Goal: Transaction & Acquisition: Purchase product/service

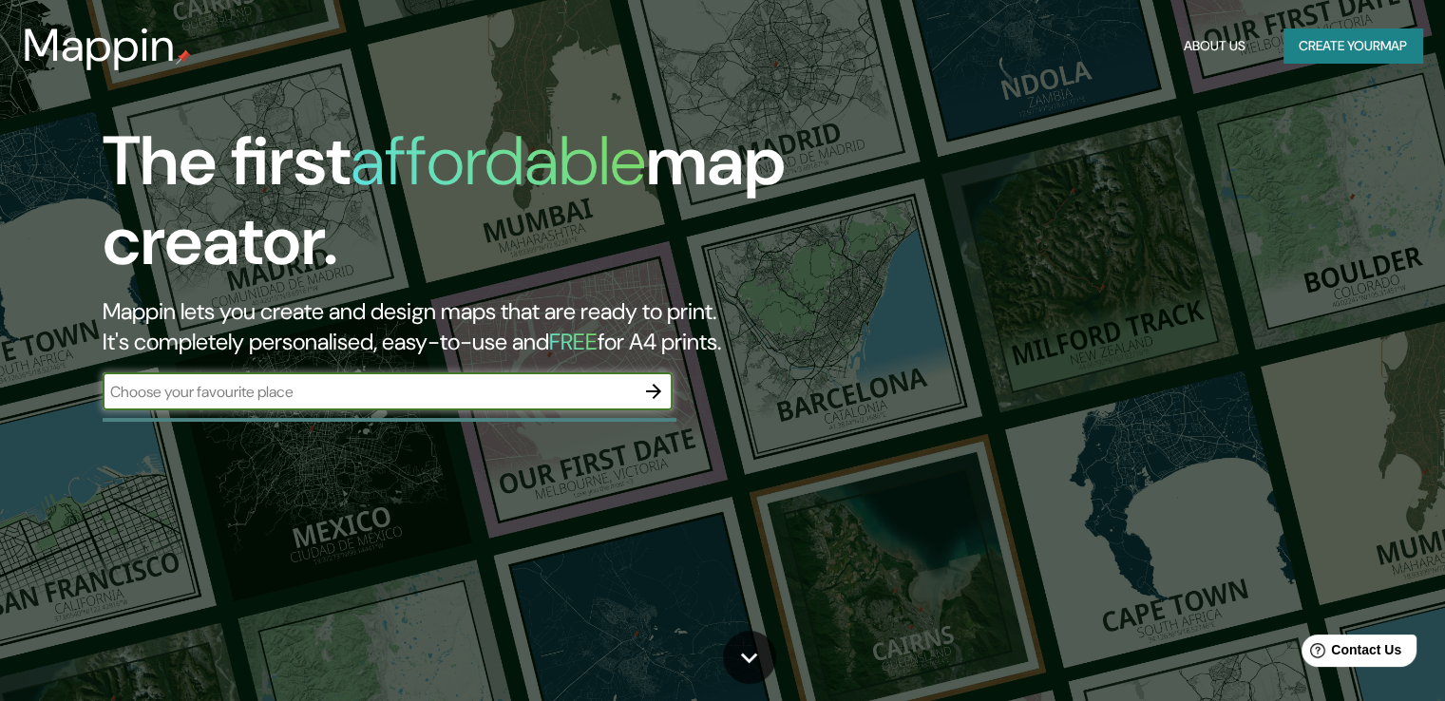
click at [446, 403] on div "​" at bounding box center [388, 391] width 570 height 38
click at [422, 404] on div "​" at bounding box center [388, 391] width 570 height 38
type input "municipalidad distrital de calzada"
click at [658, 385] on icon "button" at bounding box center [653, 391] width 23 height 23
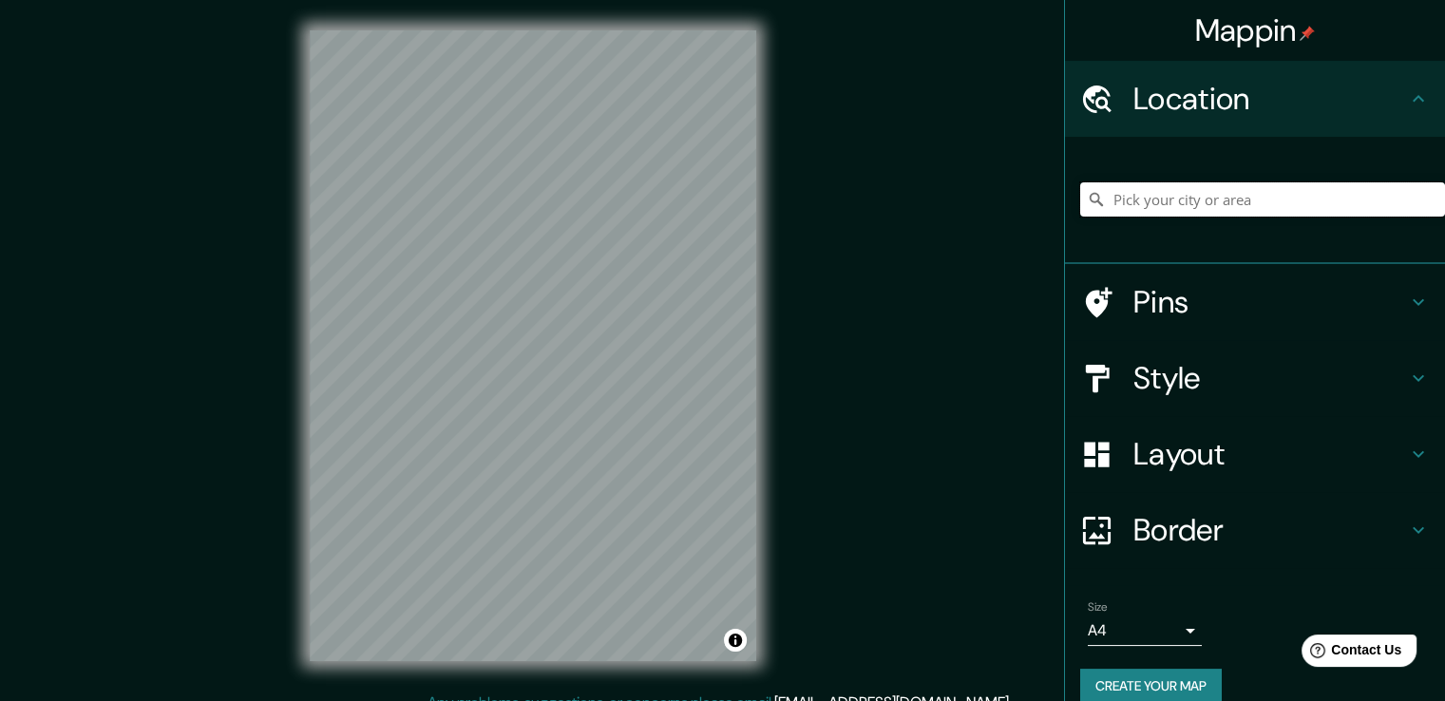
click at [1254, 213] on input "Pick your city or area" at bounding box center [1262, 199] width 365 height 34
type input "m"
type input "d"
type input "m"
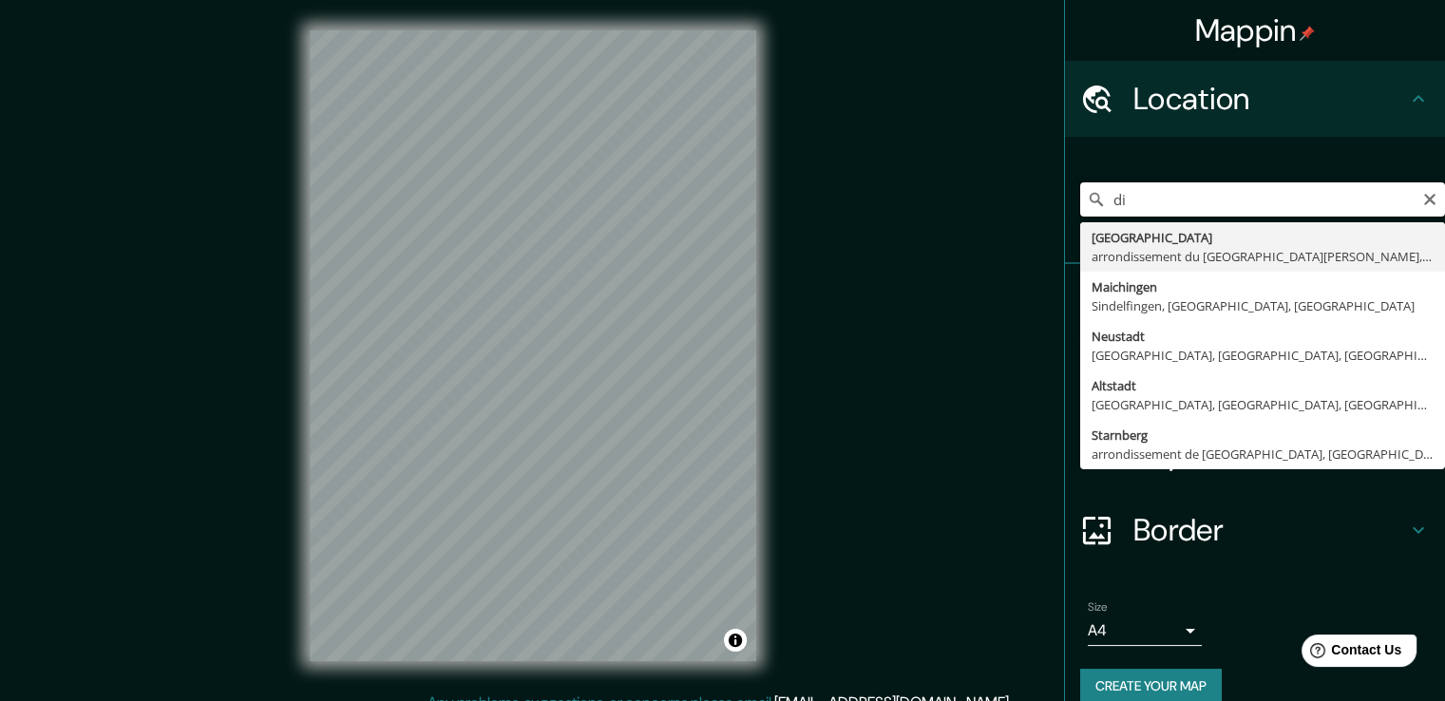
type input "d"
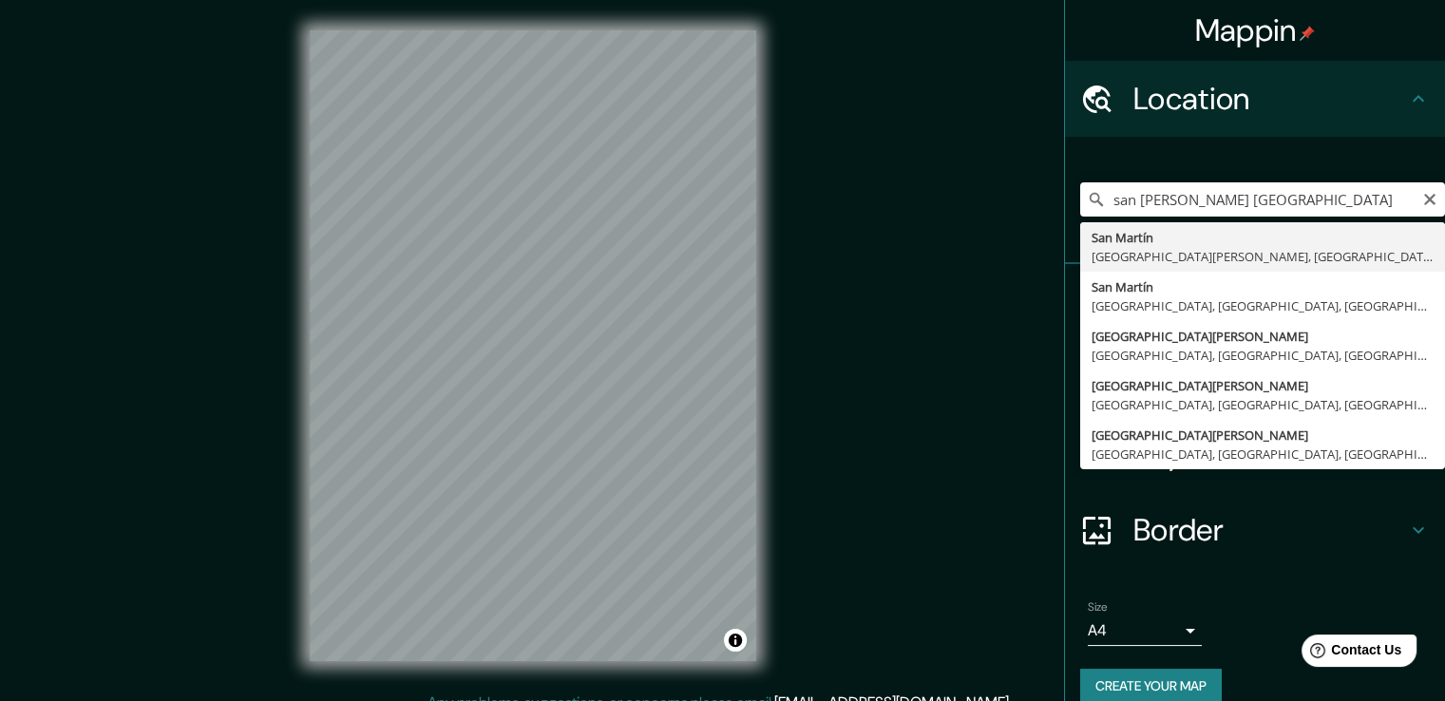
type input "San Martín, Departamento de San Martín, Perú"
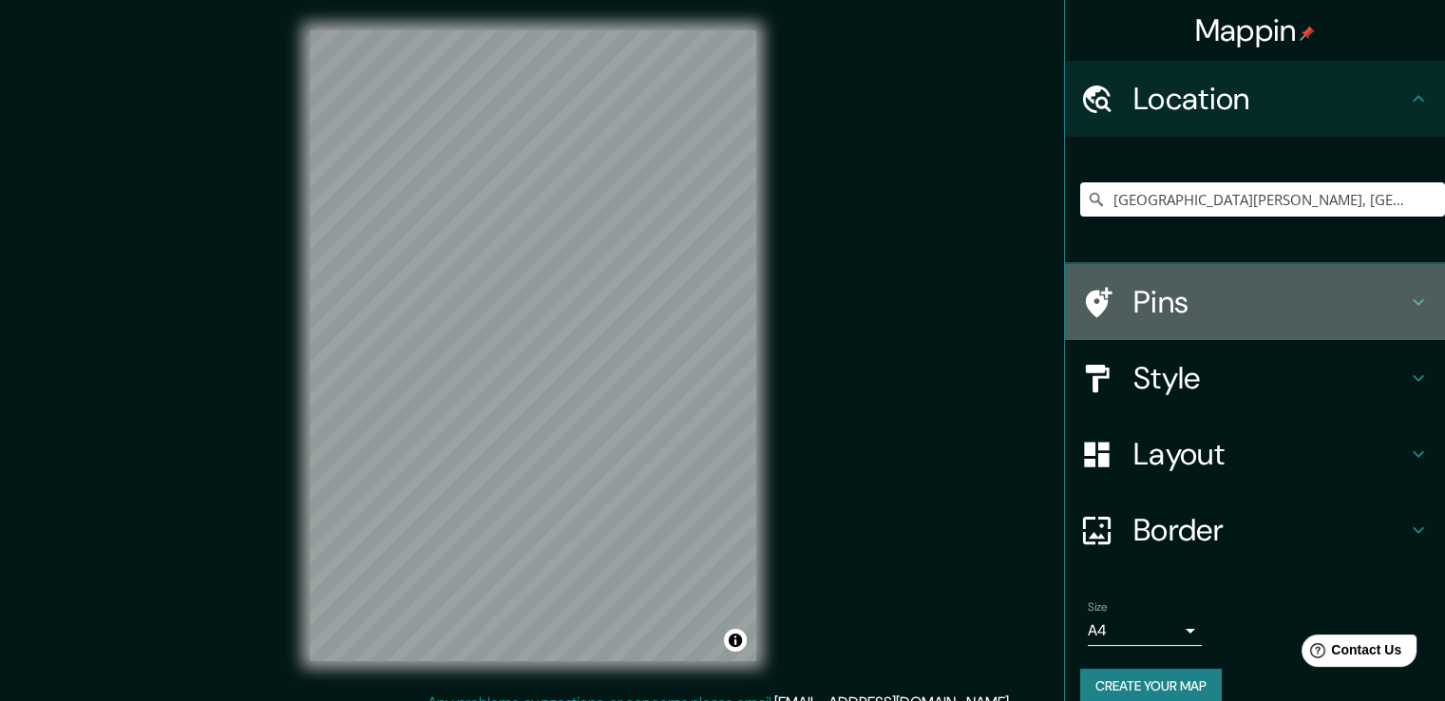
click at [1257, 264] on div "Pins" at bounding box center [1255, 302] width 380 height 76
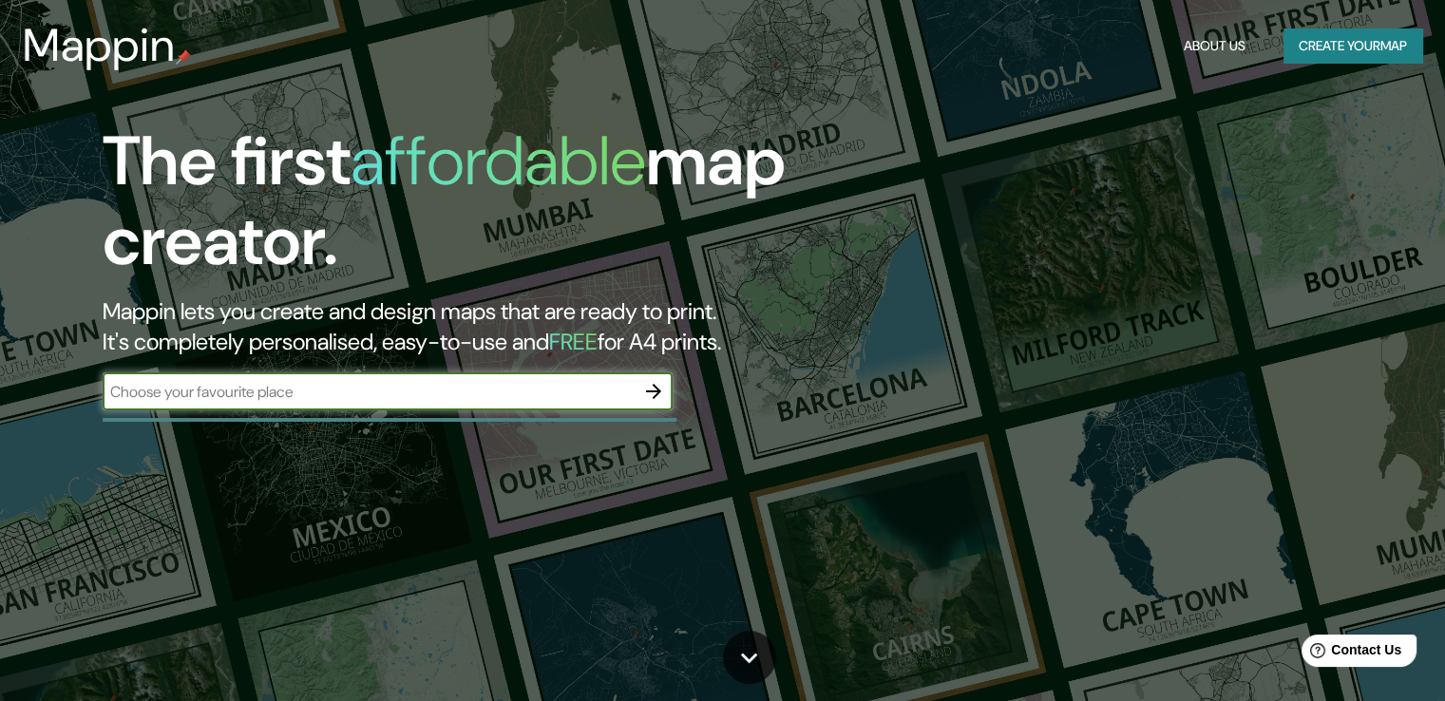
click at [273, 394] on input "text" at bounding box center [369, 392] width 532 height 22
click at [659, 392] on icon "button" at bounding box center [653, 391] width 15 height 15
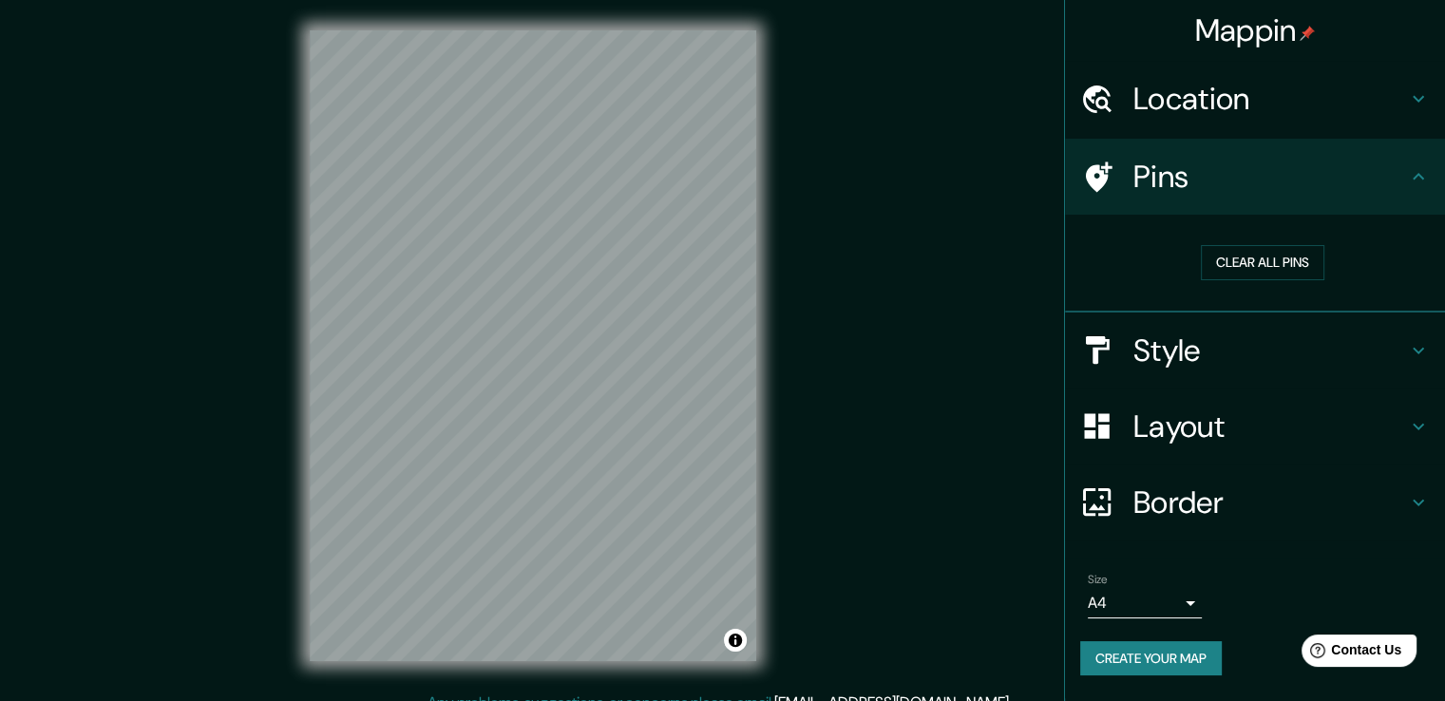
click at [1384, 104] on h4 "Location" at bounding box center [1271, 99] width 274 height 38
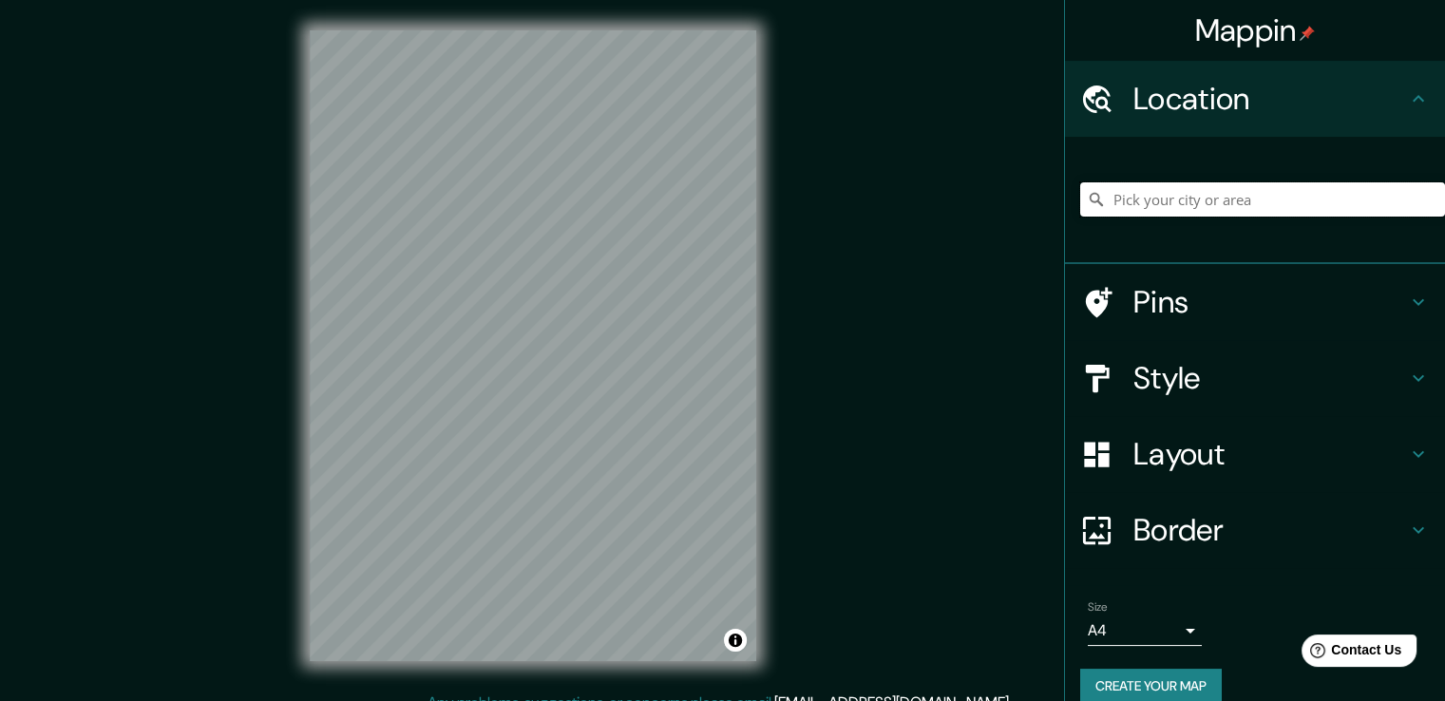
click at [1173, 200] on input "Pick your city or area" at bounding box center [1262, 199] width 365 height 34
type input "d"
click at [1266, 194] on input "Chachapoyas, Departamento de Amazonas, Perú" at bounding box center [1262, 199] width 365 height 34
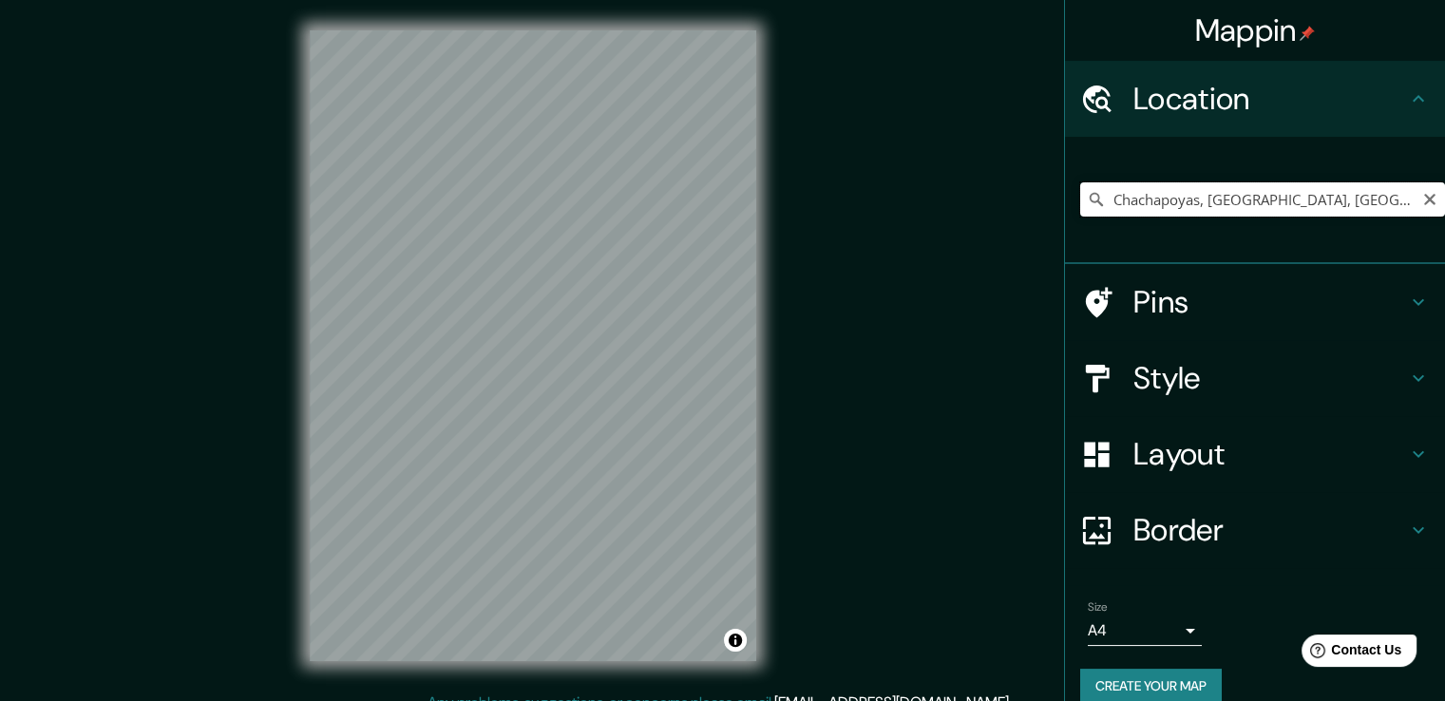
click at [1266, 194] on input "Chachapoyas, Departamento de Amazonas, Perú" at bounding box center [1262, 199] width 365 height 34
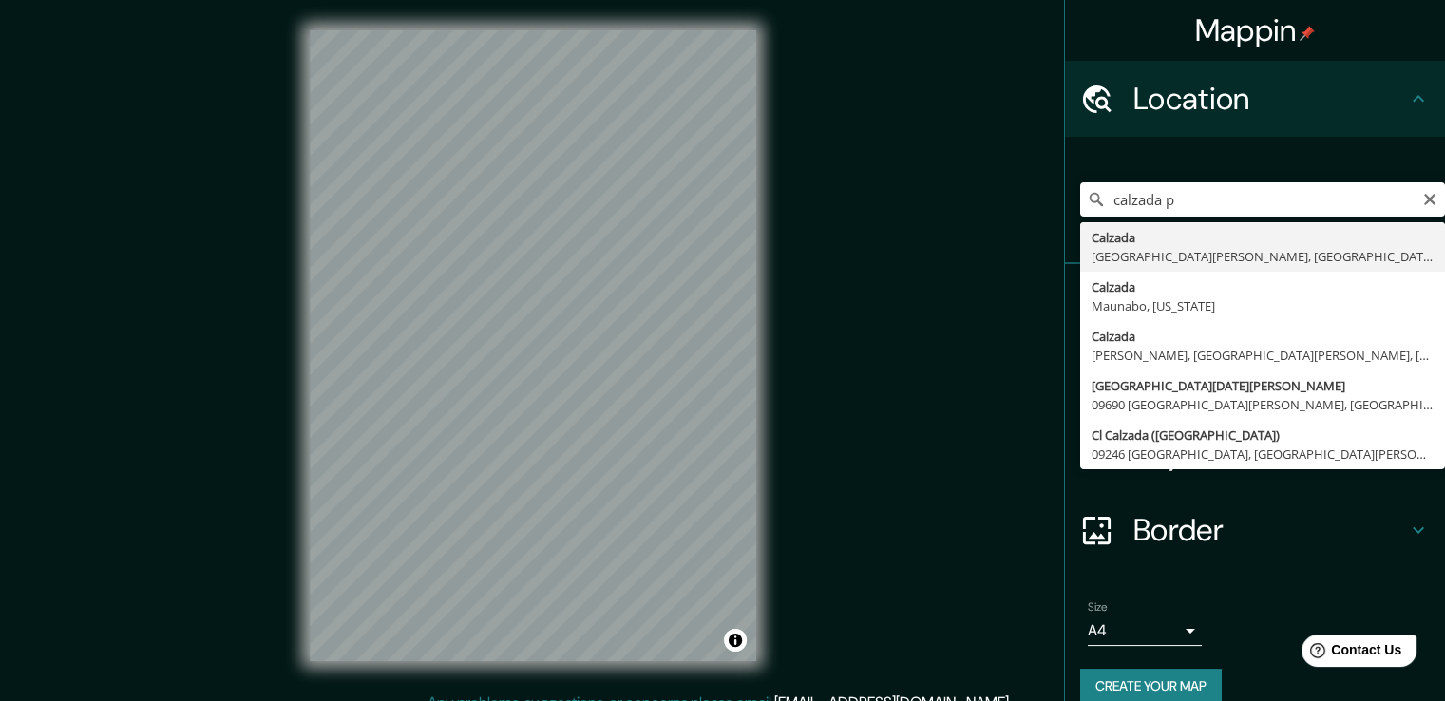
type input "Calzada, Departamento de San Martín, Perú"
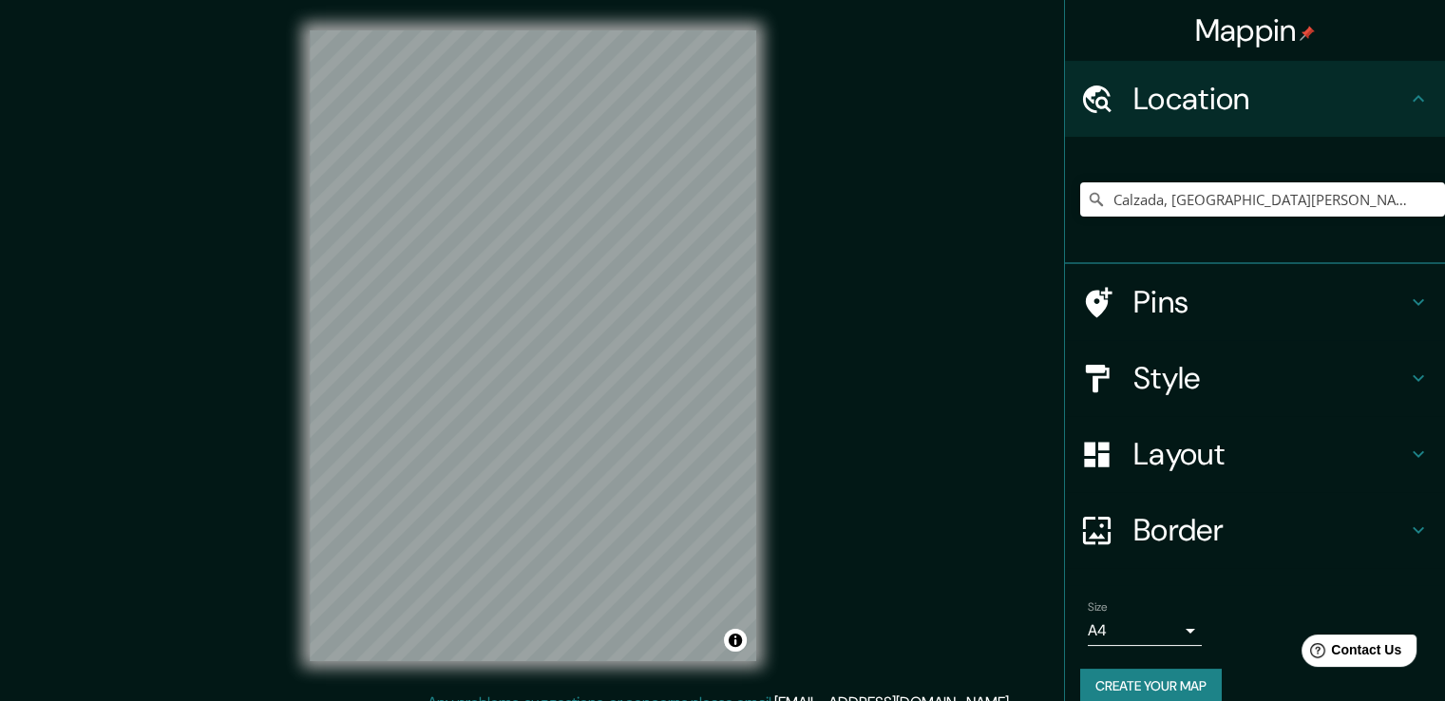
click at [1407, 376] on icon at bounding box center [1418, 378] width 23 height 23
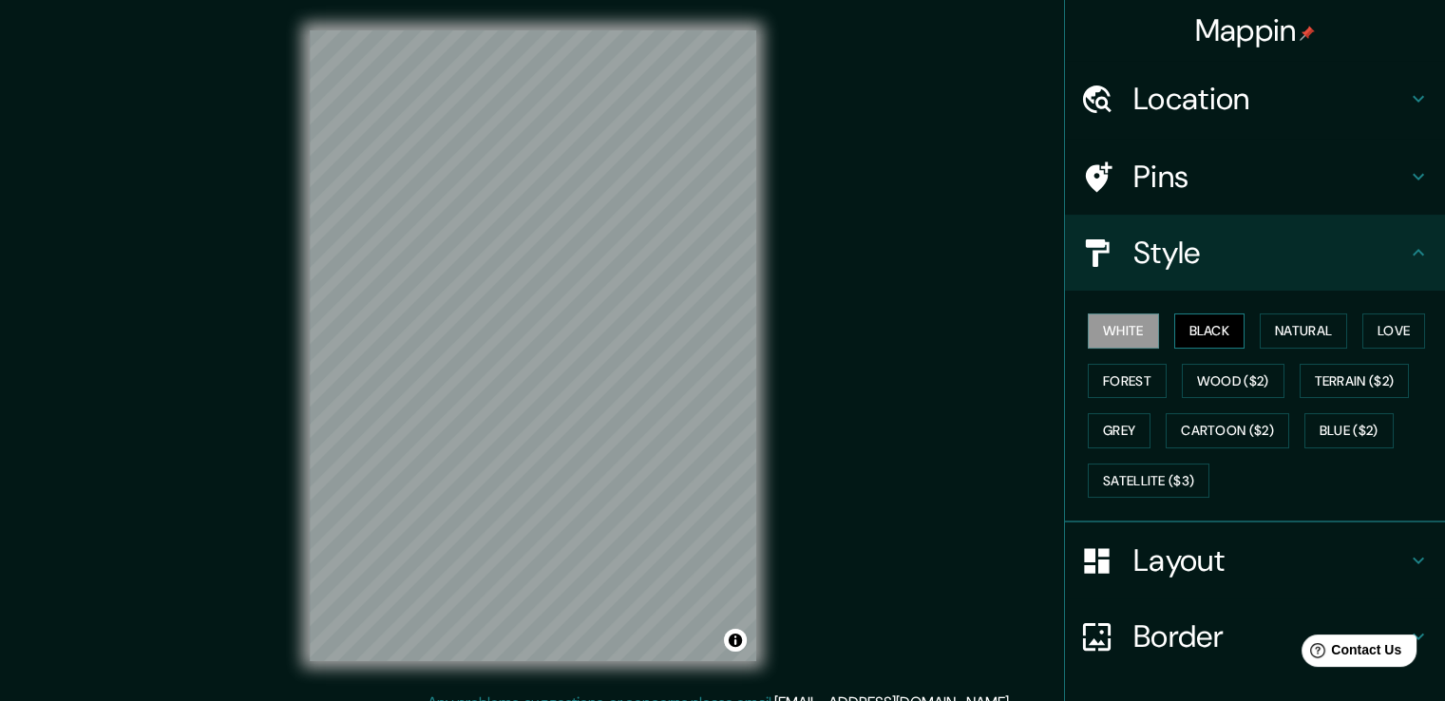
click at [1224, 334] on button "Black" at bounding box center [1209, 331] width 71 height 35
click at [1283, 327] on button "Natural" at bounding box center [1303, 331] width 87 height 35
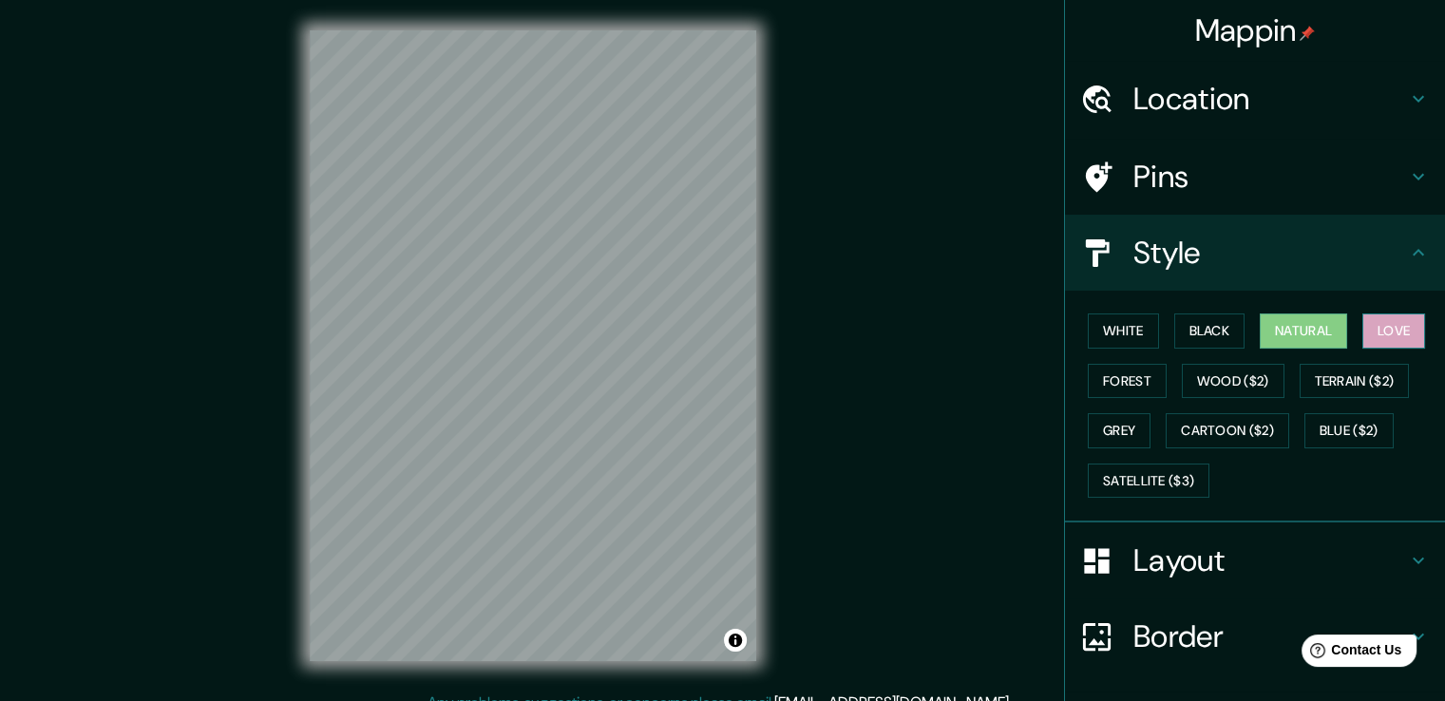
click at [1380, 323] on button "Love" at bounding box center [1394, 331] width 63 height 35
click at [1303, 332] on button "Natural" at bounding box center [1303, 331] width 87 height 35
click at [1143, 365] on button "Forest" at bounding box center [1127, 381] width 79 height 35
click at [1281, 331] on button "Natural" at bounding box center [1303, 331] width 87 height 35
click at [1246, 391] on button "Wood ($2)" at bounding box center [1233, 381] width 103 height 35
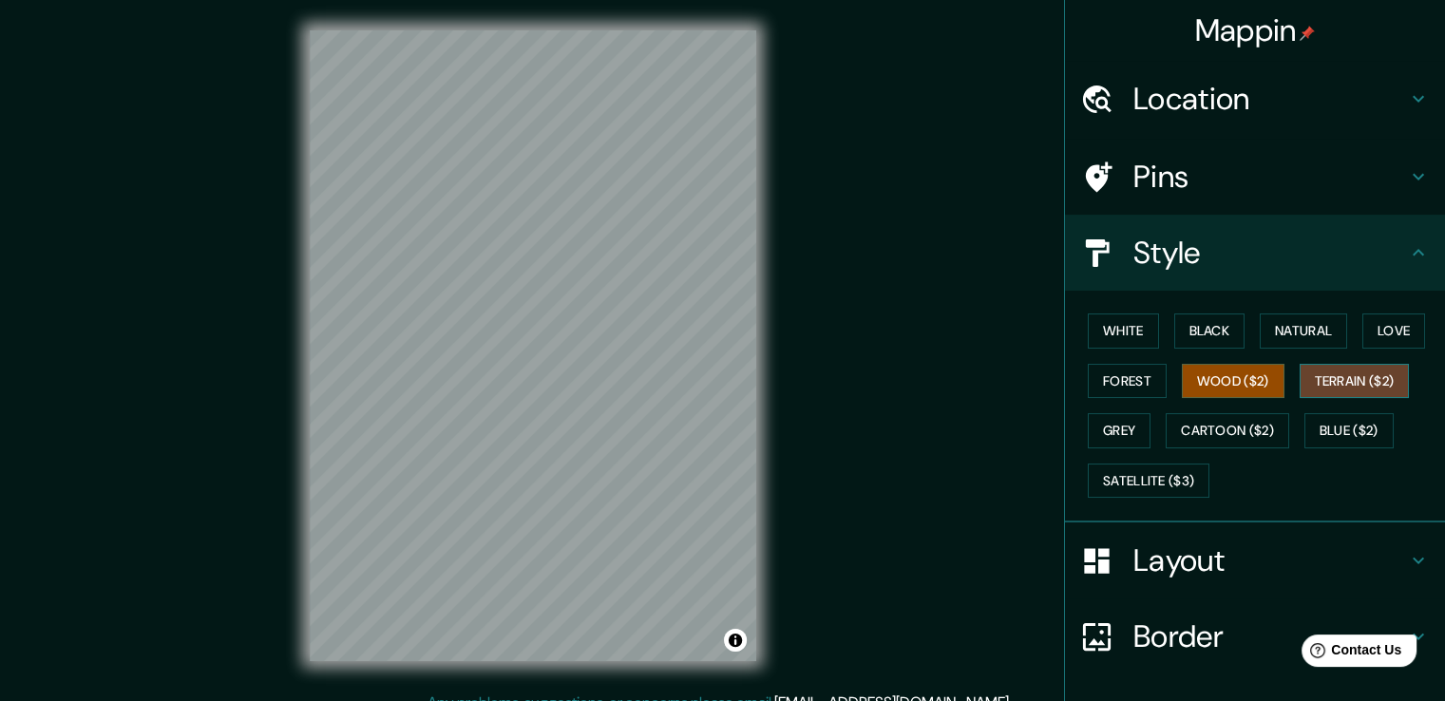
click at [1344, 372] on button "Terrain ($2)" at bounding box center [1355, 381] width 110 height 35
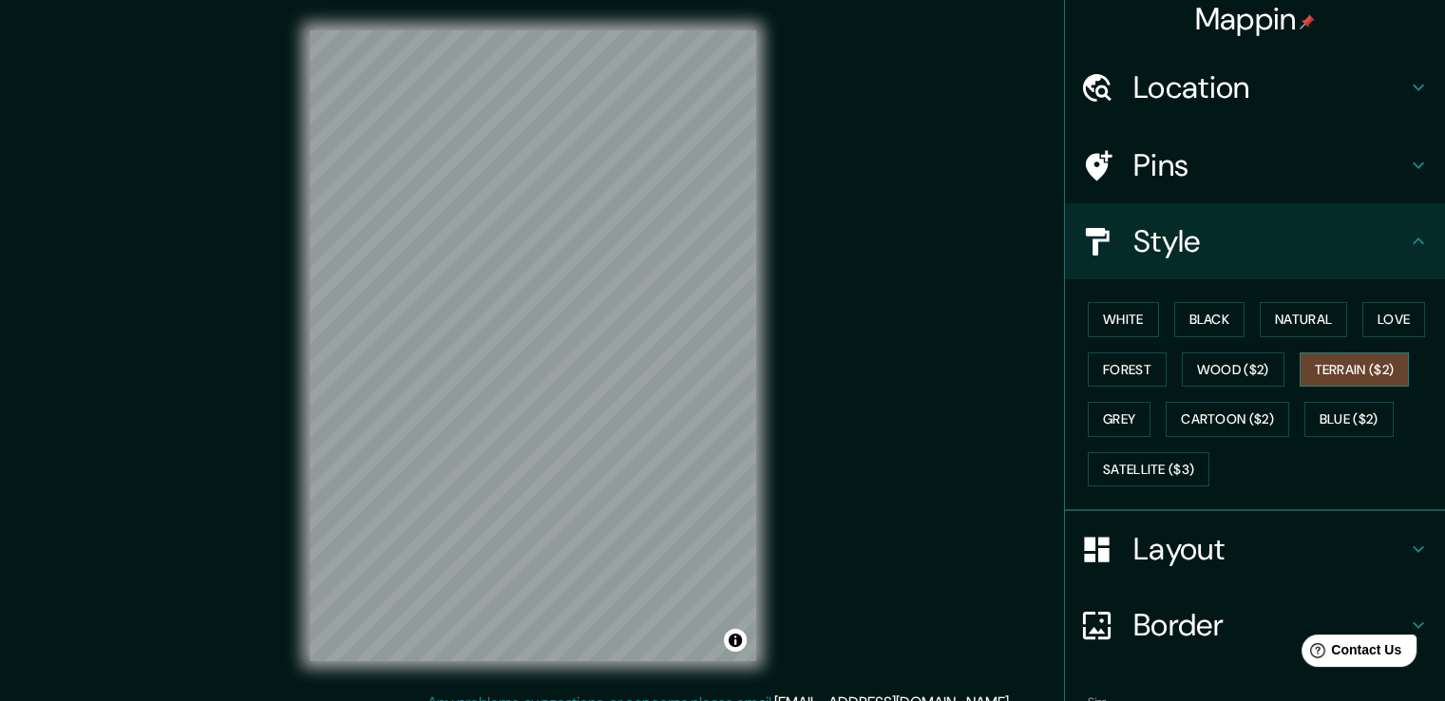
scroll to position [12, 0]
click at [1288, 321] on button "Natural" at bounding box center [1303, 318] width 87 height 35
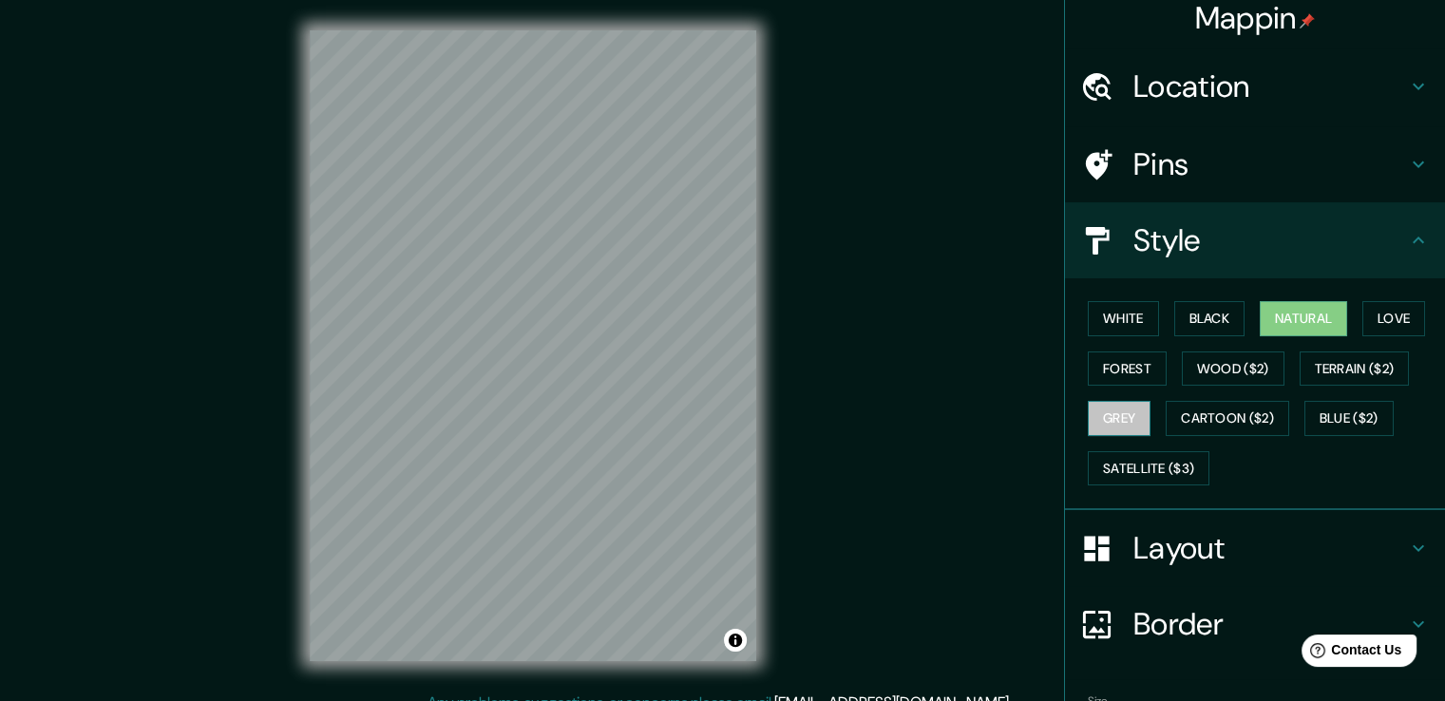
click at [1114, 424] on button "Grey" at bounding box center [1119, 418] width 63 height 35
click at [1306, 312] on button "Natural" at bounding box center [1303, 318] width 87 height 35
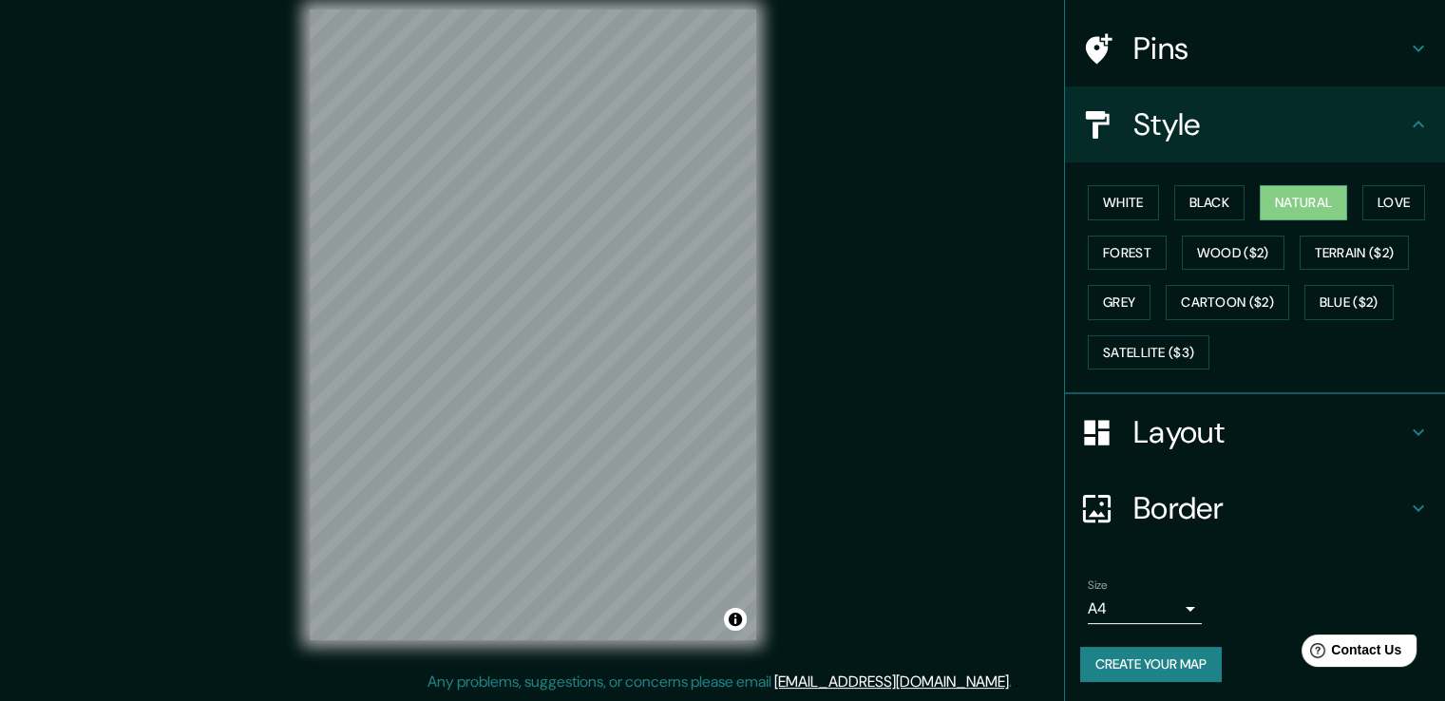
click at [1345, 445] on h4 "Layout" at bounding box center [1271, 432] width 274 height 38
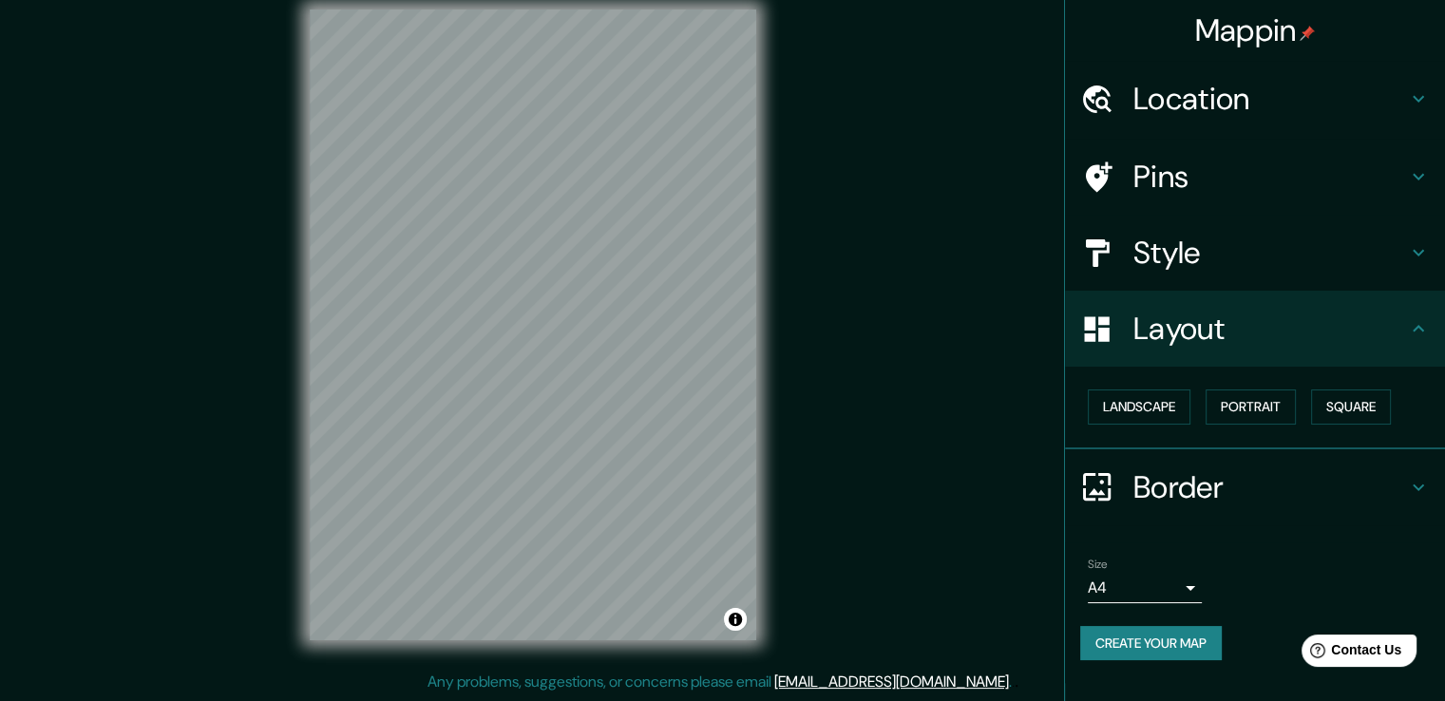
scroll to position [0, 0]
click at [1173, 418] on button "Landscape" at bounding box center [1139, 407] width 103 height 35
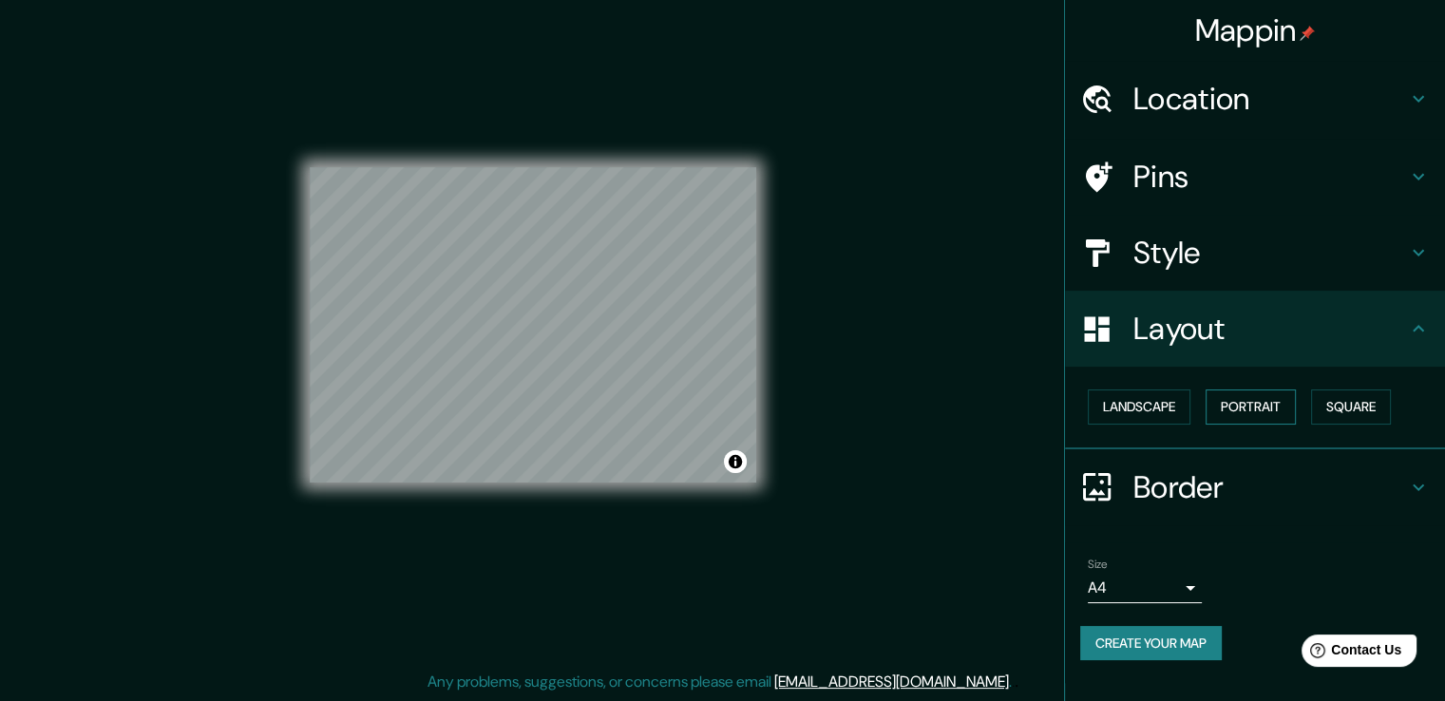
click at [1250, 413] on button "Portrait" at bounding box center [1251, 407] width 90 height 35
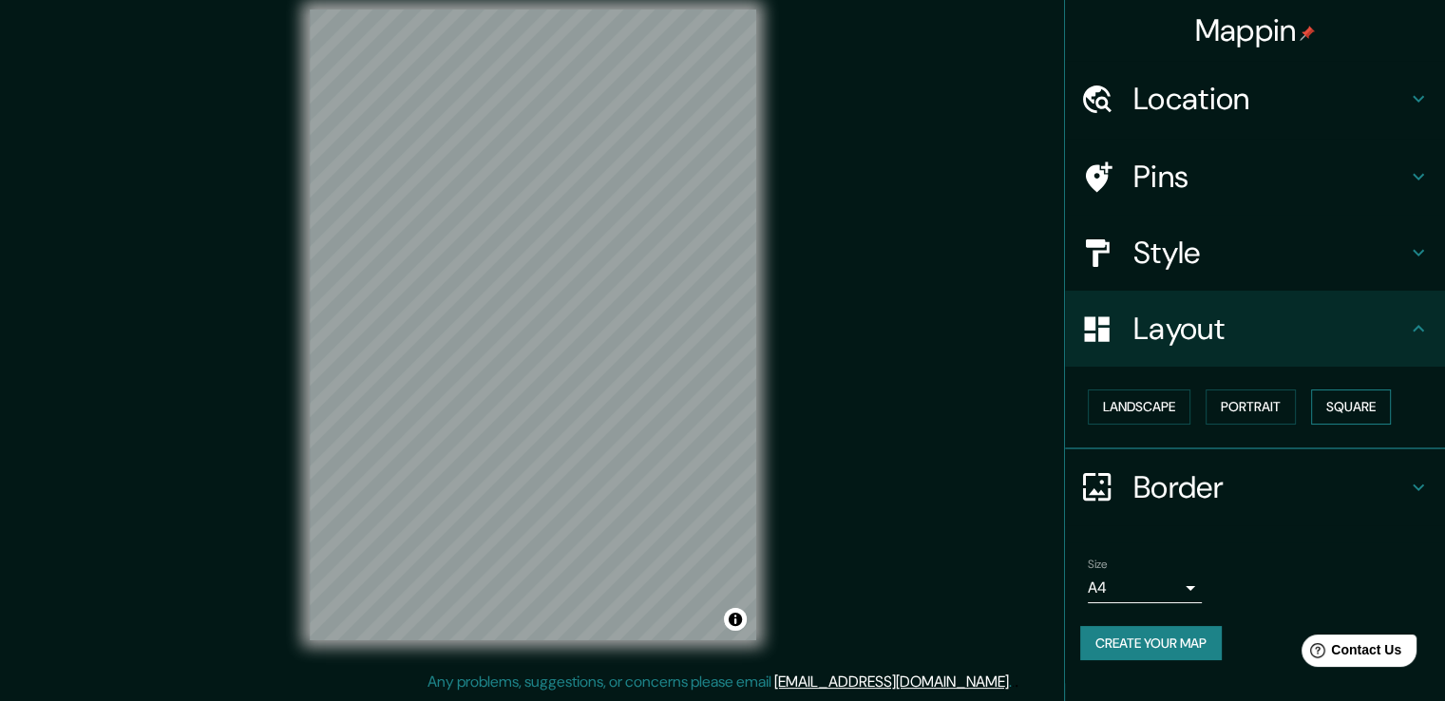
click at [1363, 413] on button "Square" at bounding box center [1351, 407] width 80 height 35
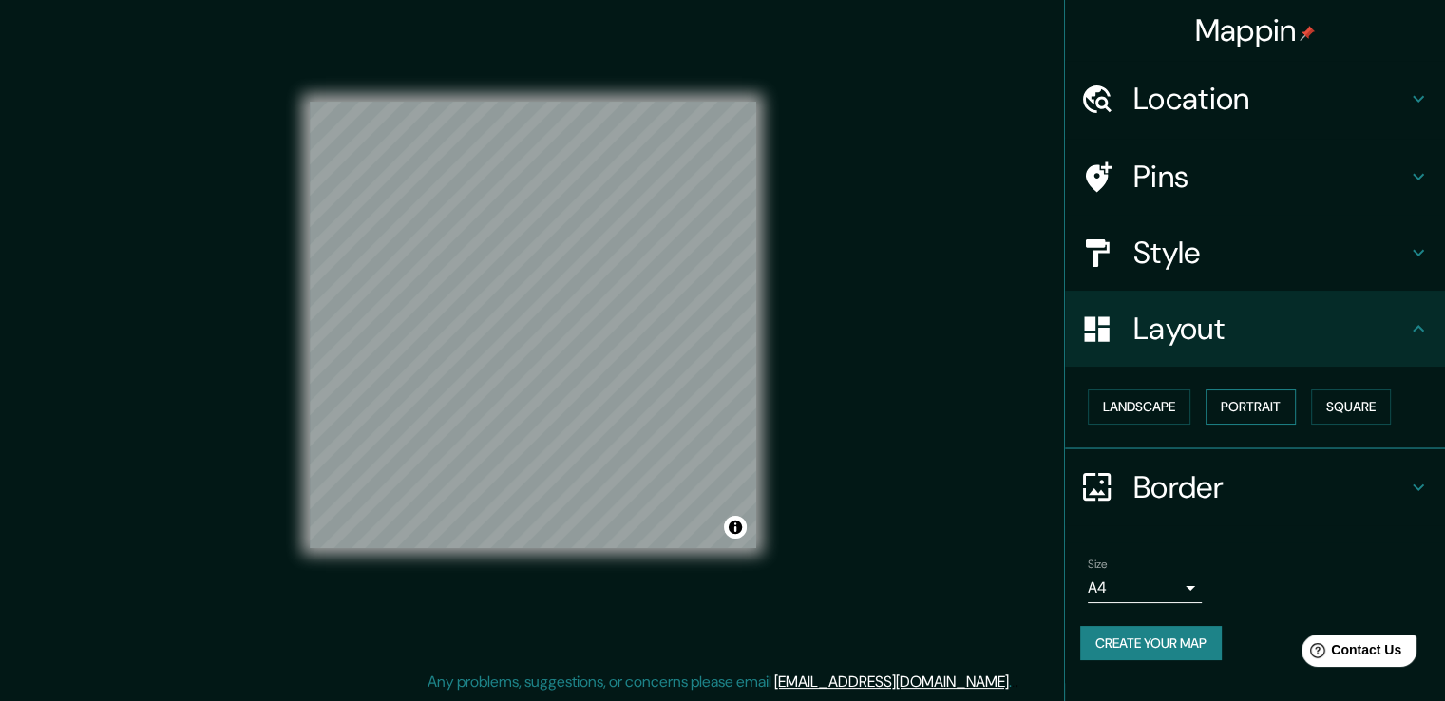
click at [1281, 399] on button "Portrait" at bounding box center [1251, 407] width 90 height 35
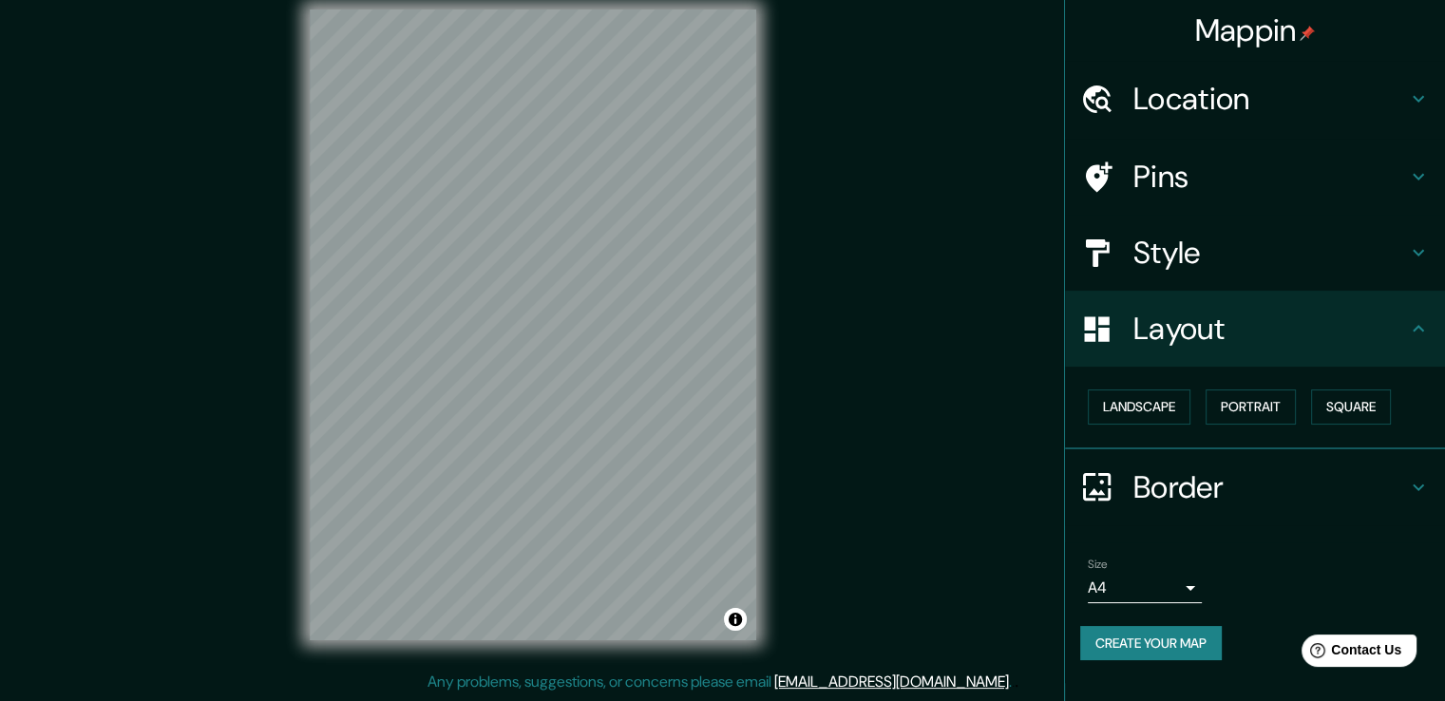
click at [1197, 588] on body "Mappin Location Calzada, Departamento de San Martín, Perú Pins Style Layout Lan…" at bounding box center [722, 329] width 1445 height 701
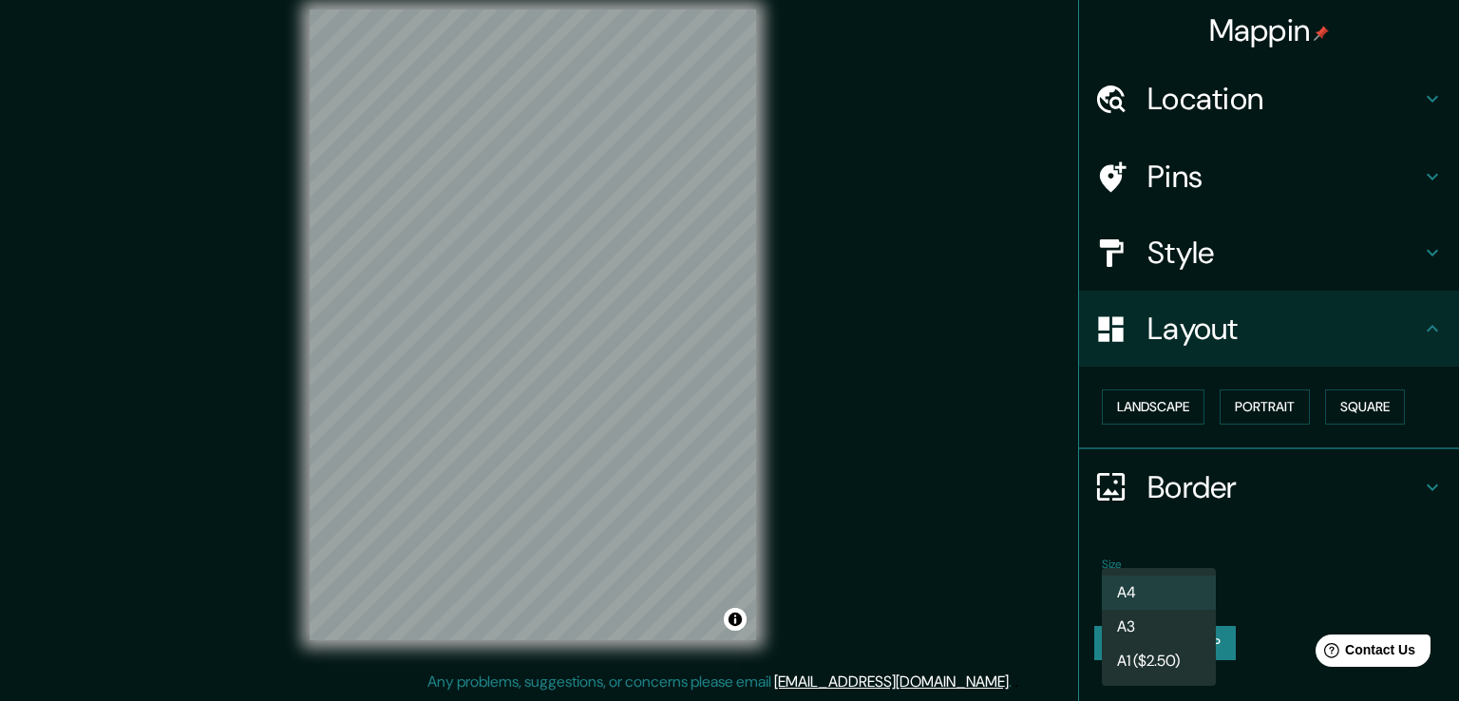
click at [1295, 571] on div at bounding box center [729, 350] width 1459 height 701
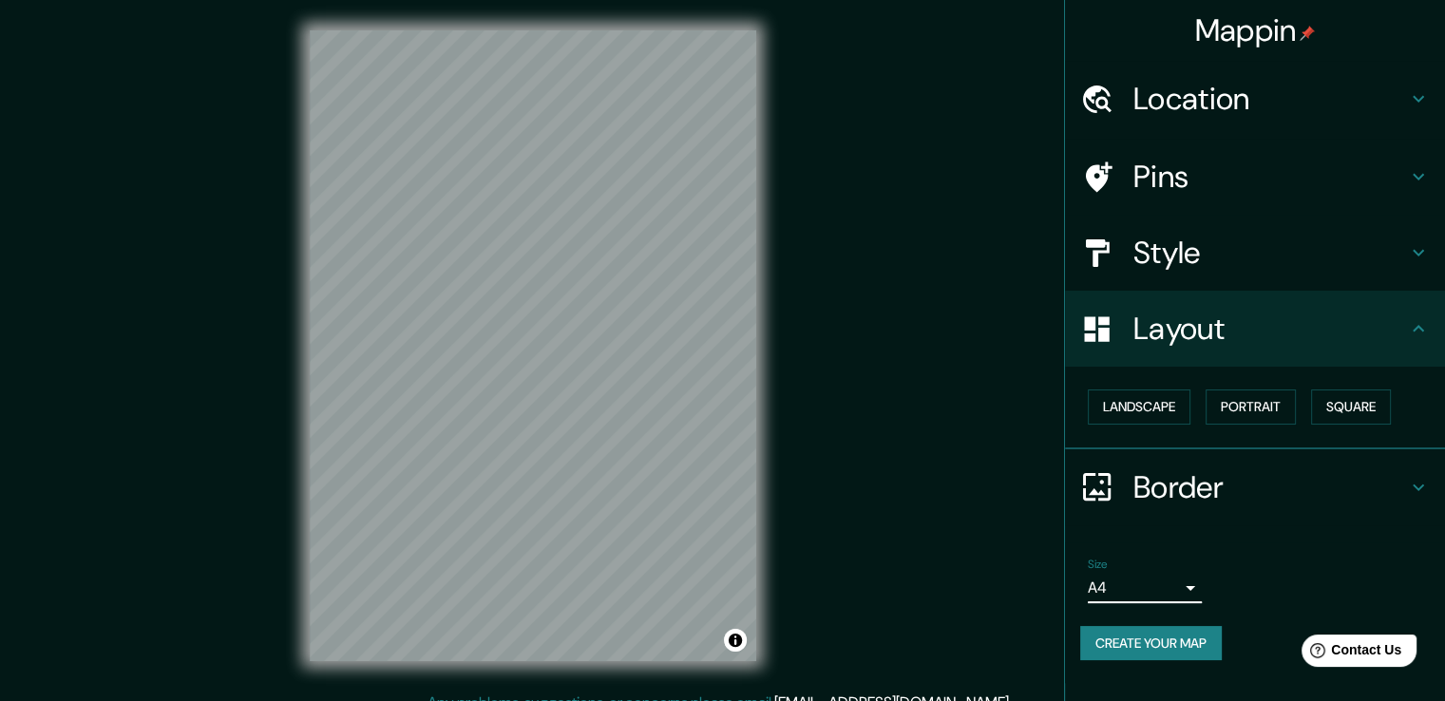
click at [1429, 190] on div "Pins" at bounding box center [1255, 177] width 380 height 76
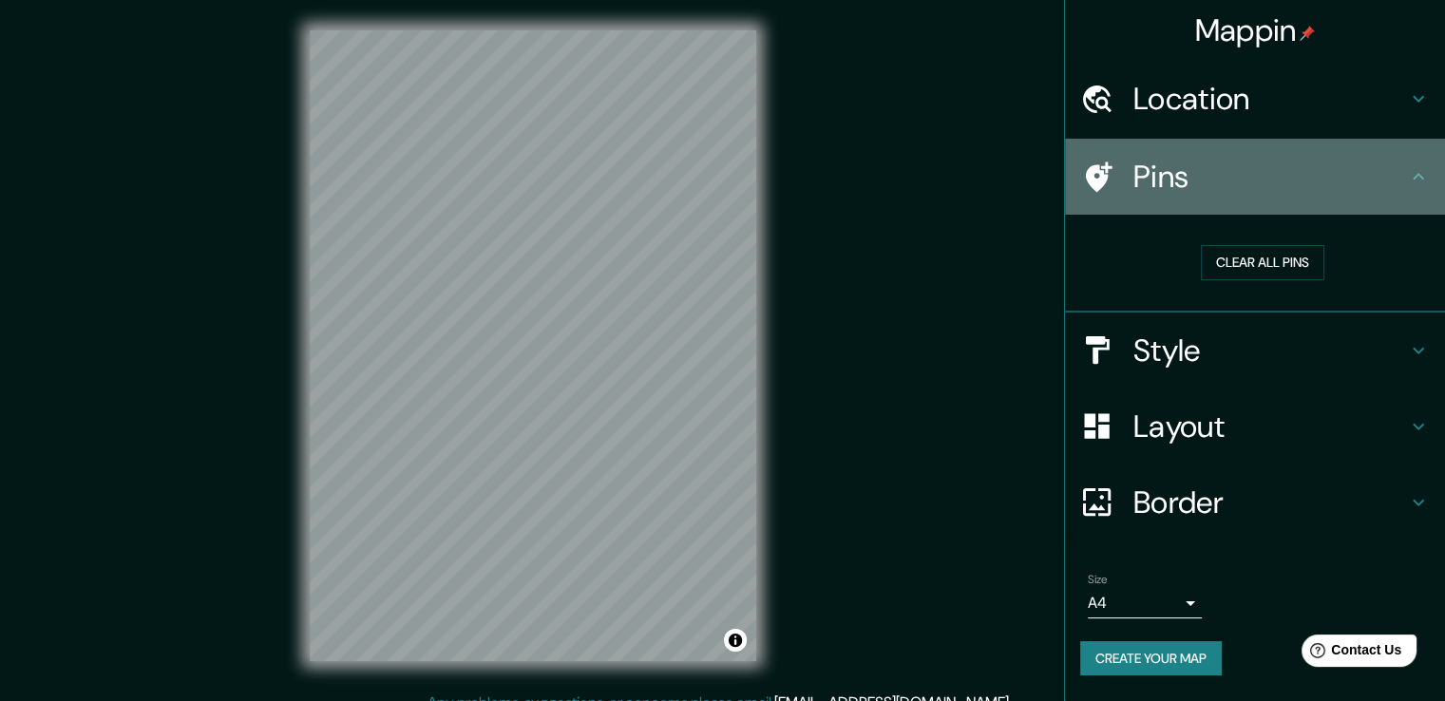
click at [1418, 156] on div "Pins" at bounding box center [1255, 177] width 380 height 76
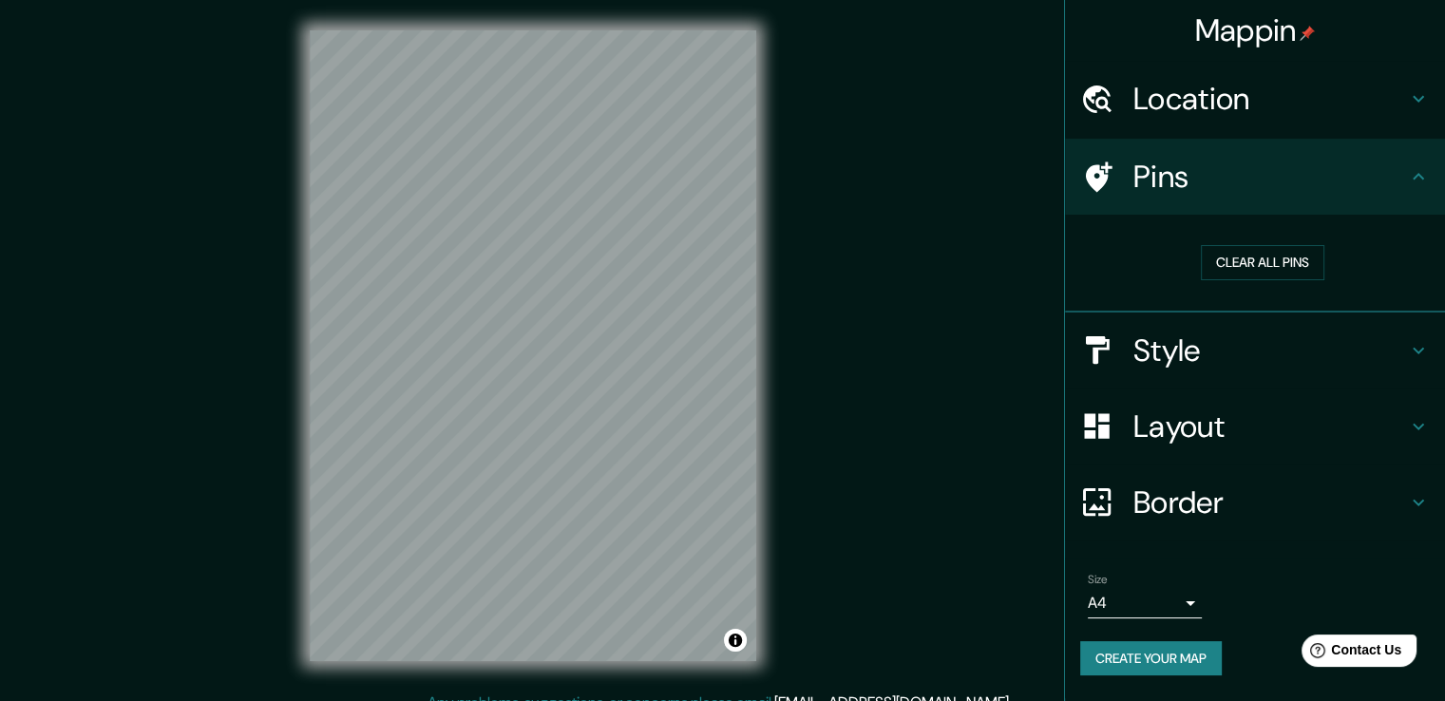
click at [1402, 324] on div "Style" at bounding box center [1255, 351] width 380 height 76
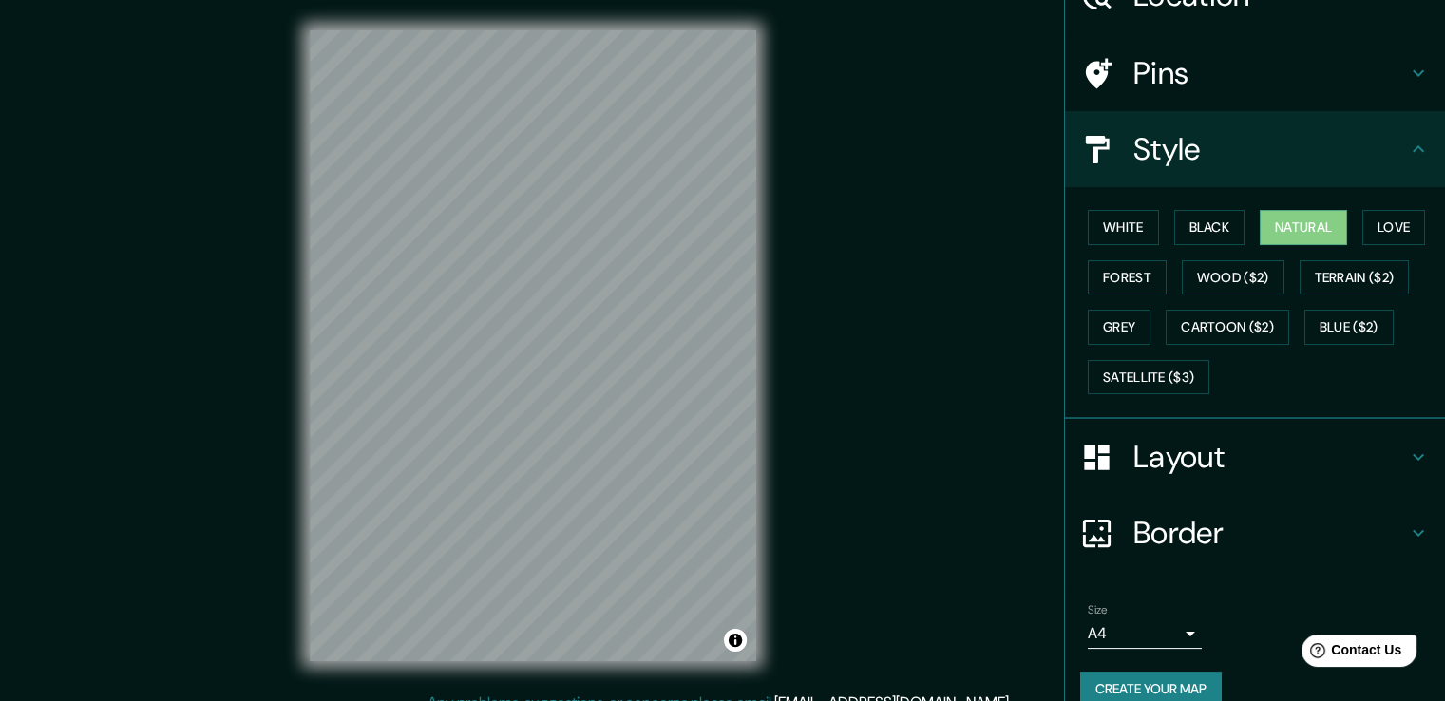
scroll to position [129, 0]
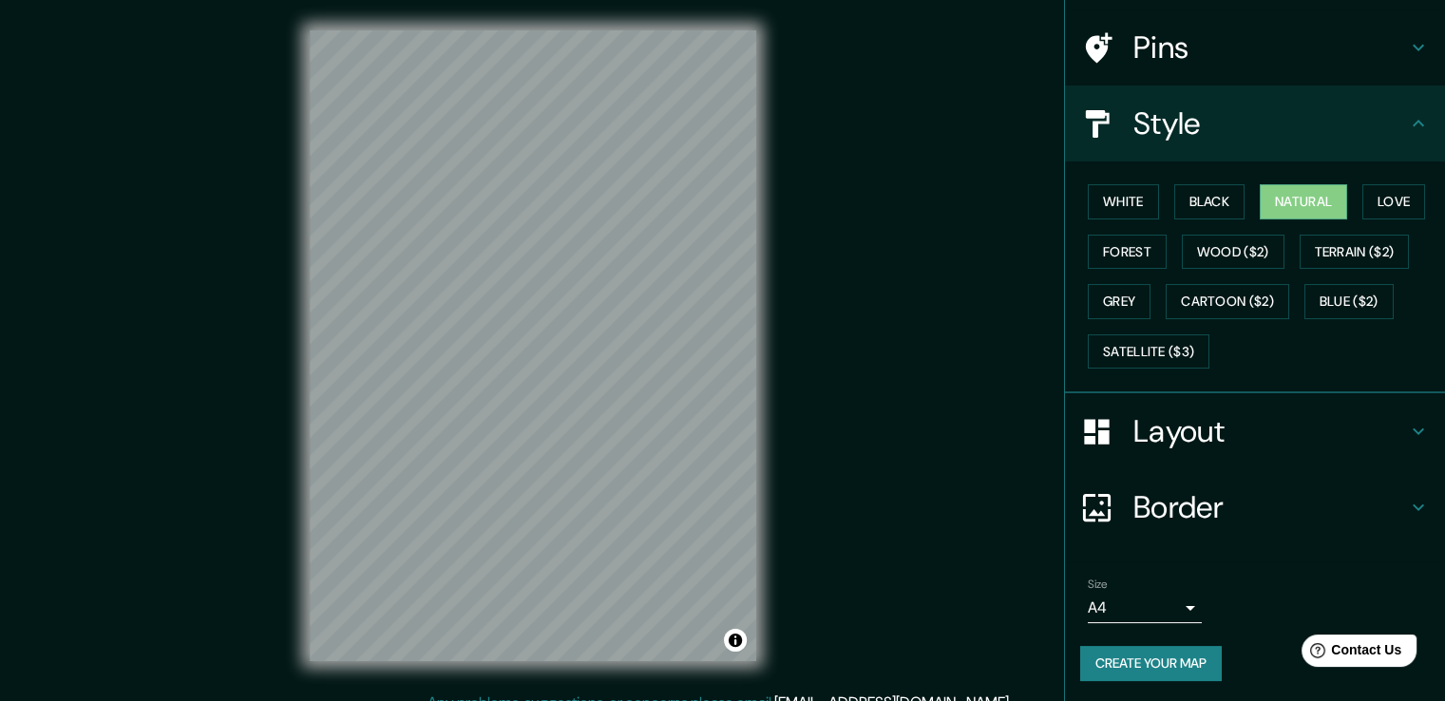
click at [1174, 658] on button "Create your map" at bounding box center [1151, 663] width 142 height 35
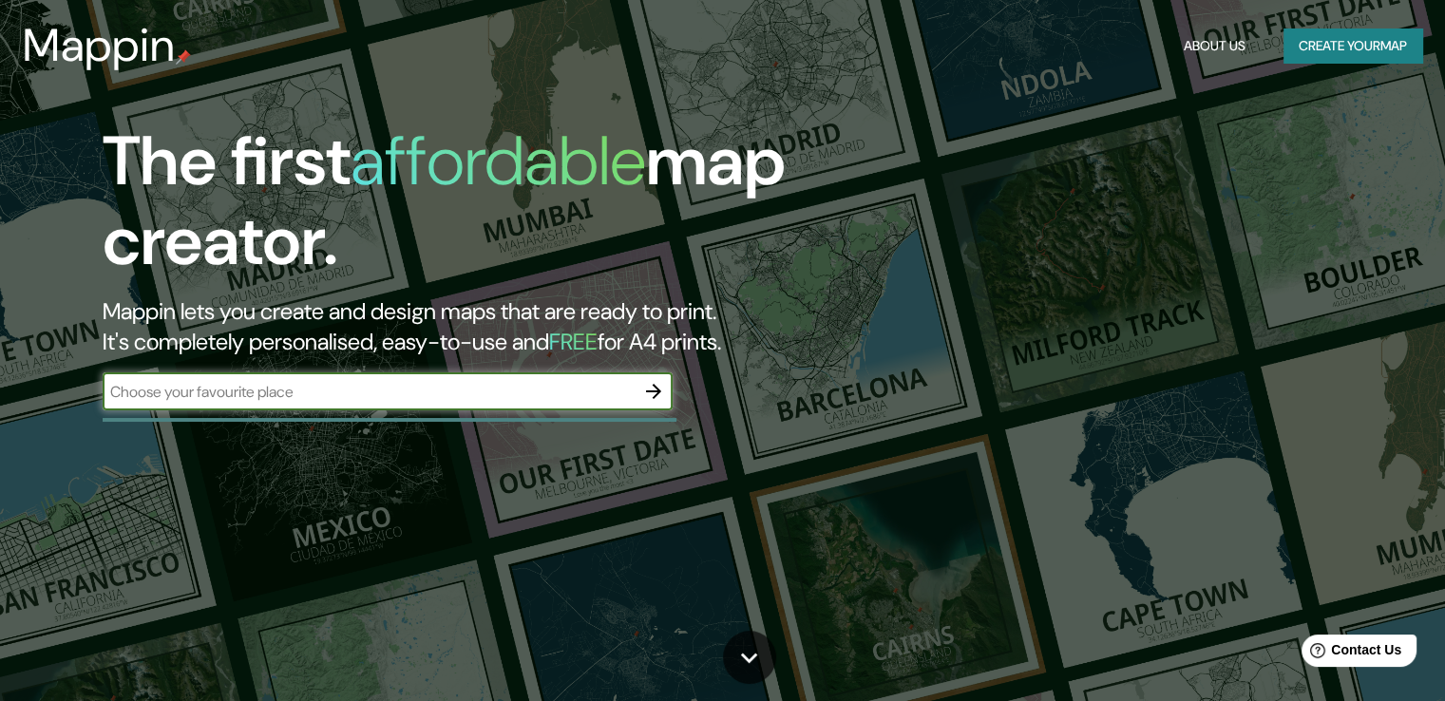
click at [509, 374] on div "​" at bounding box center [388, 391] width 570 height 38
click at [332, 406] on div "​" at bounding box center [388, 391] width 570 height 38
click at [658, 394] on icon "button" at bounding box center [653, 391] width 15 height 15
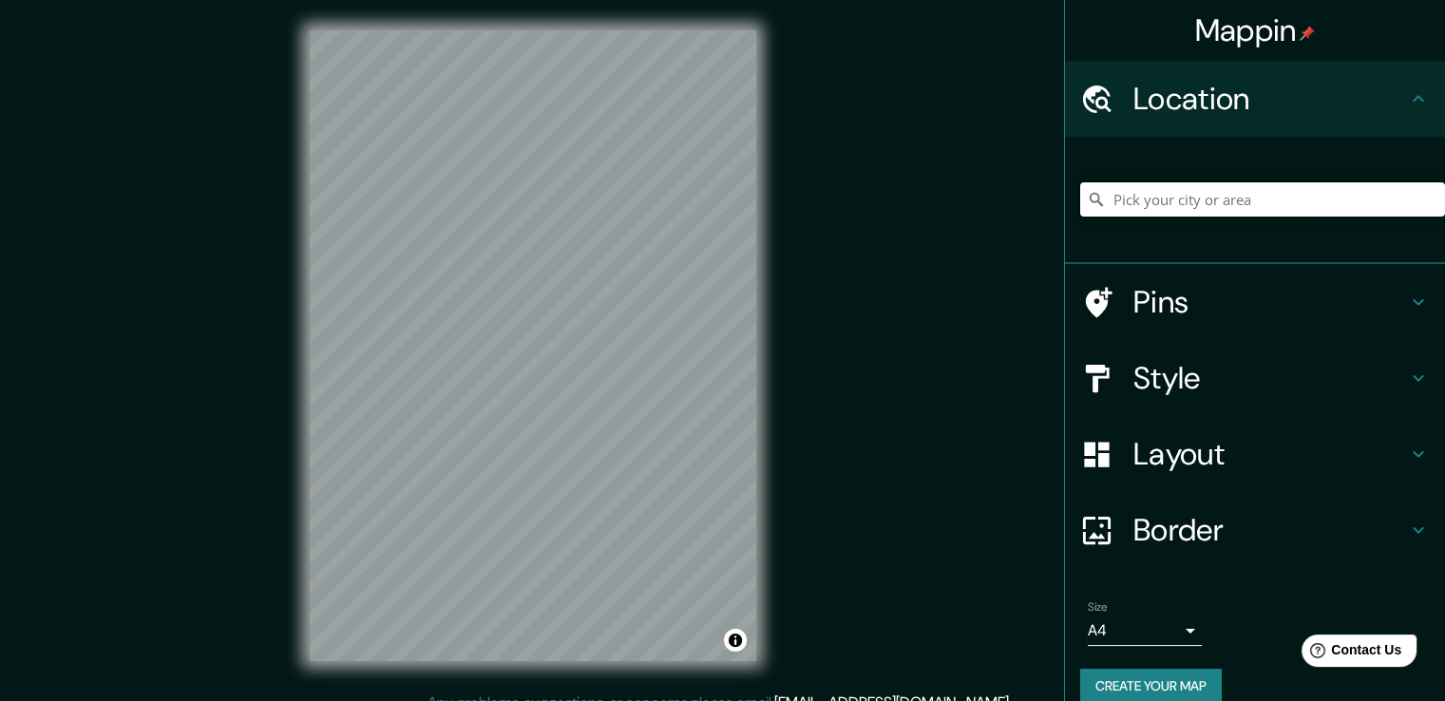
click at [1197, 205] on input "Pick your city or area" at bounding box center [1262, 199] width 365 height 34
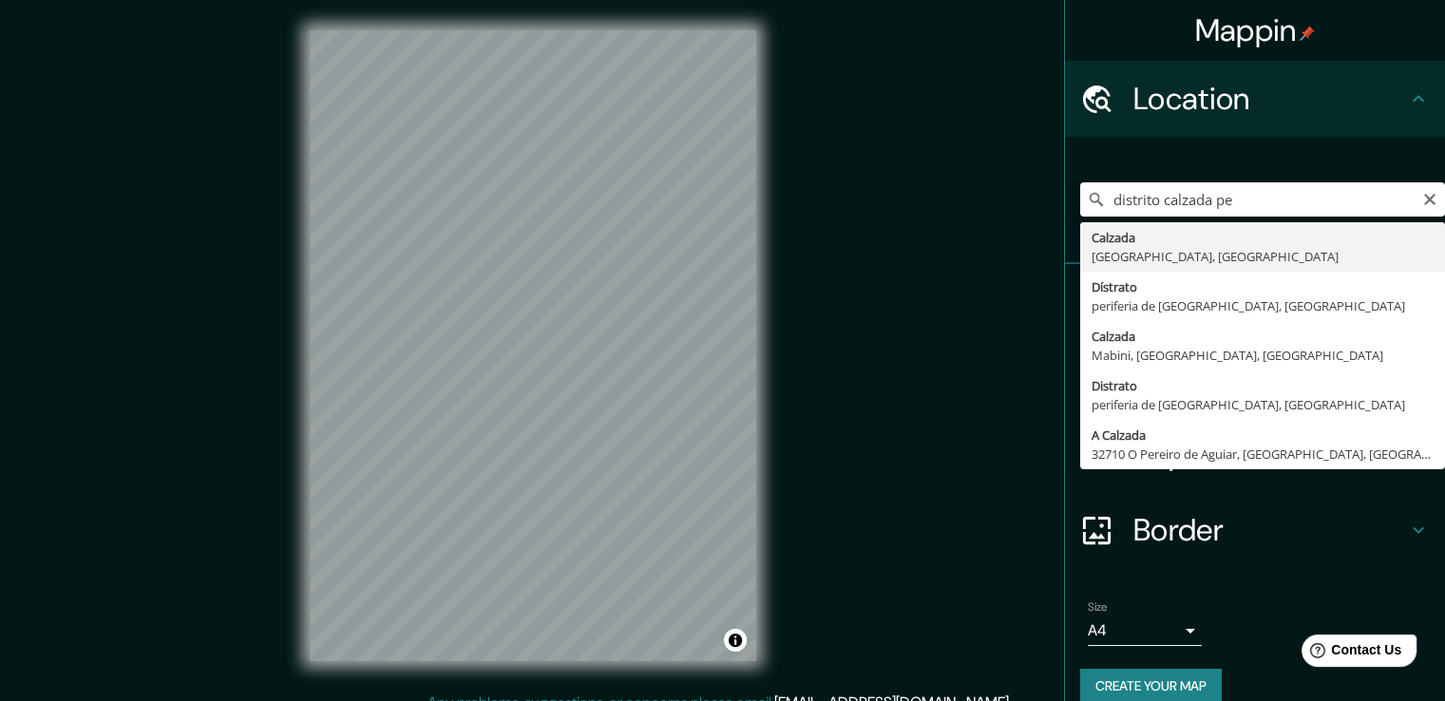
type input "Calzada, Departamento de San Martín, Perú"
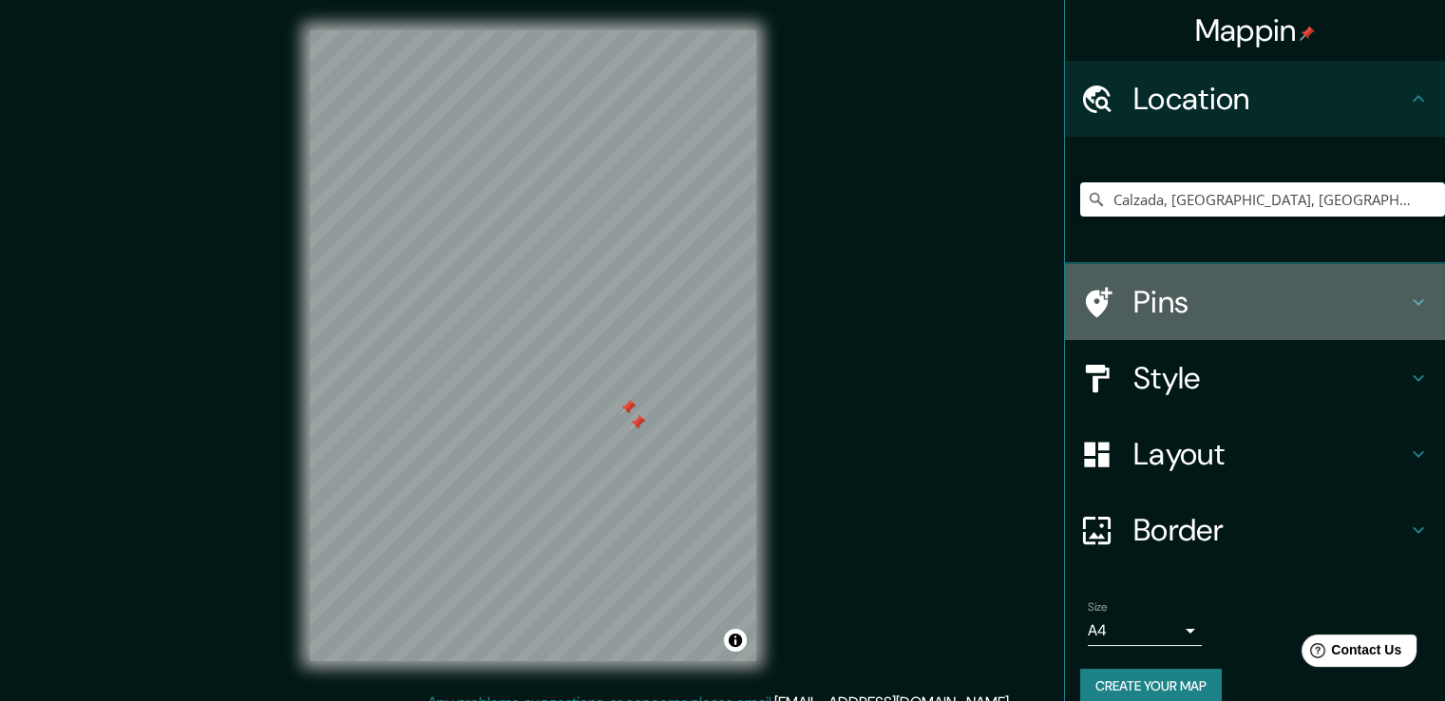
click at [1117, 316] on div at bounding box center [1106, 302] width 53 height 33
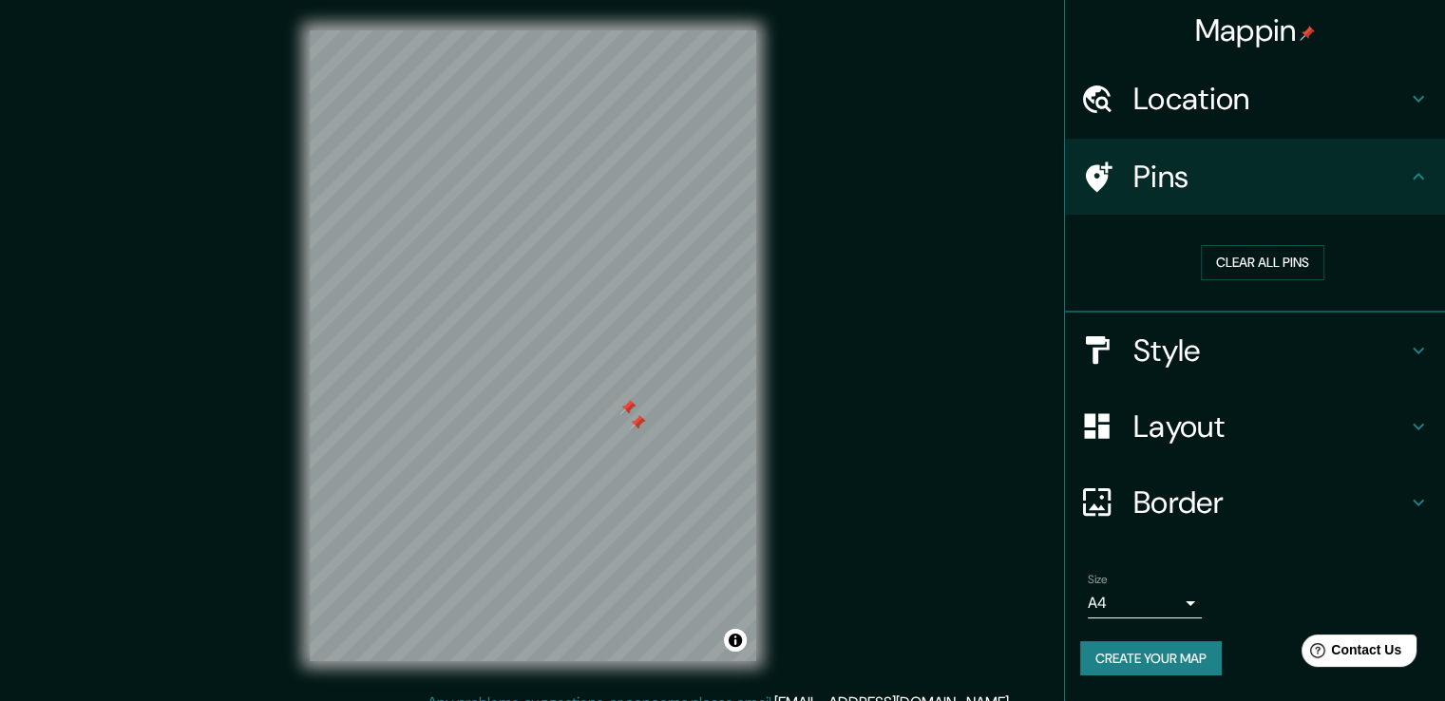
click at [638, 424] on div at bounding box center [637, 422] width 15 height 15
click at [1409, 182] on icon at bounding box center [1418, 176] width 23 height 23
click at [1296, 255] on button "Clear all pins" at bounding box center [1263, 262] width 124 height 35
click at [1363, 376] on div "Style" at bounding box center [1255, 351] width 380 height 76
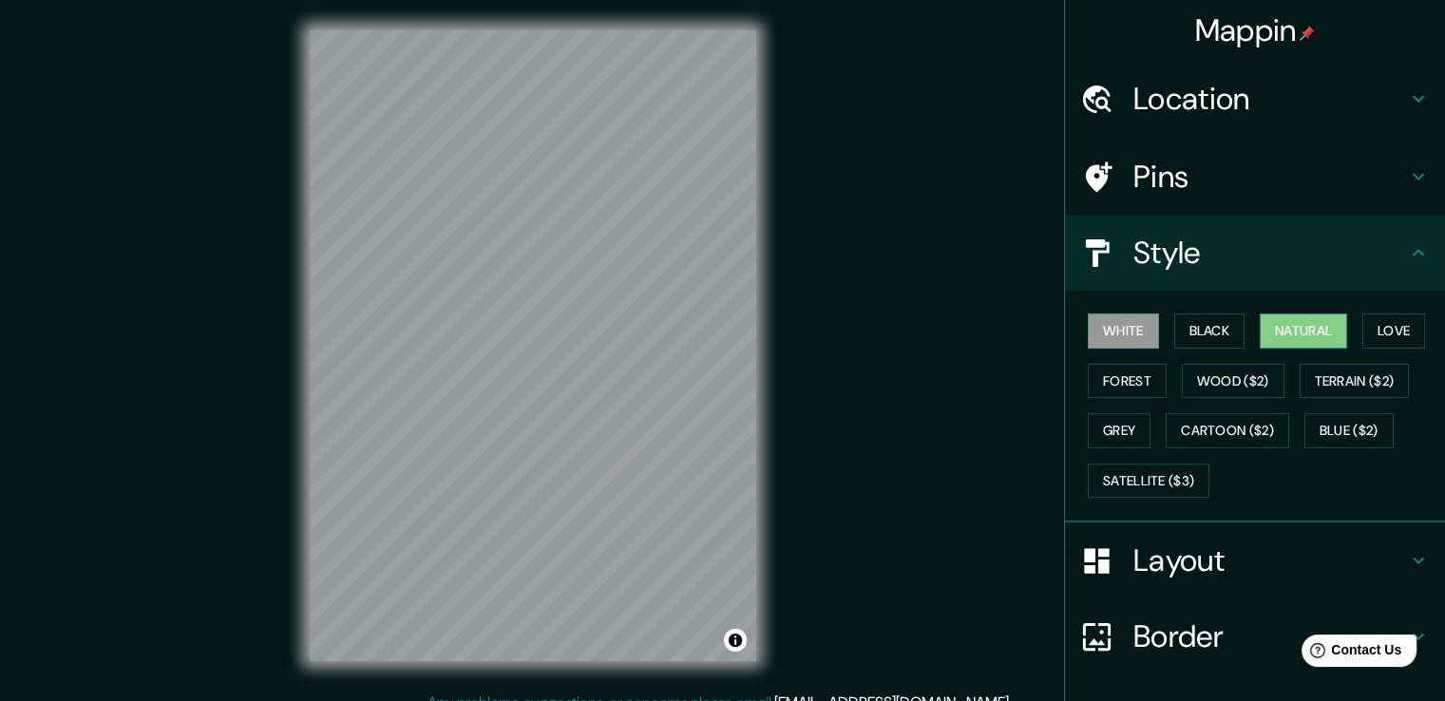
click at [1277, 346] on button "Natural" at bounding box center [1303, 331] width 87 height 35
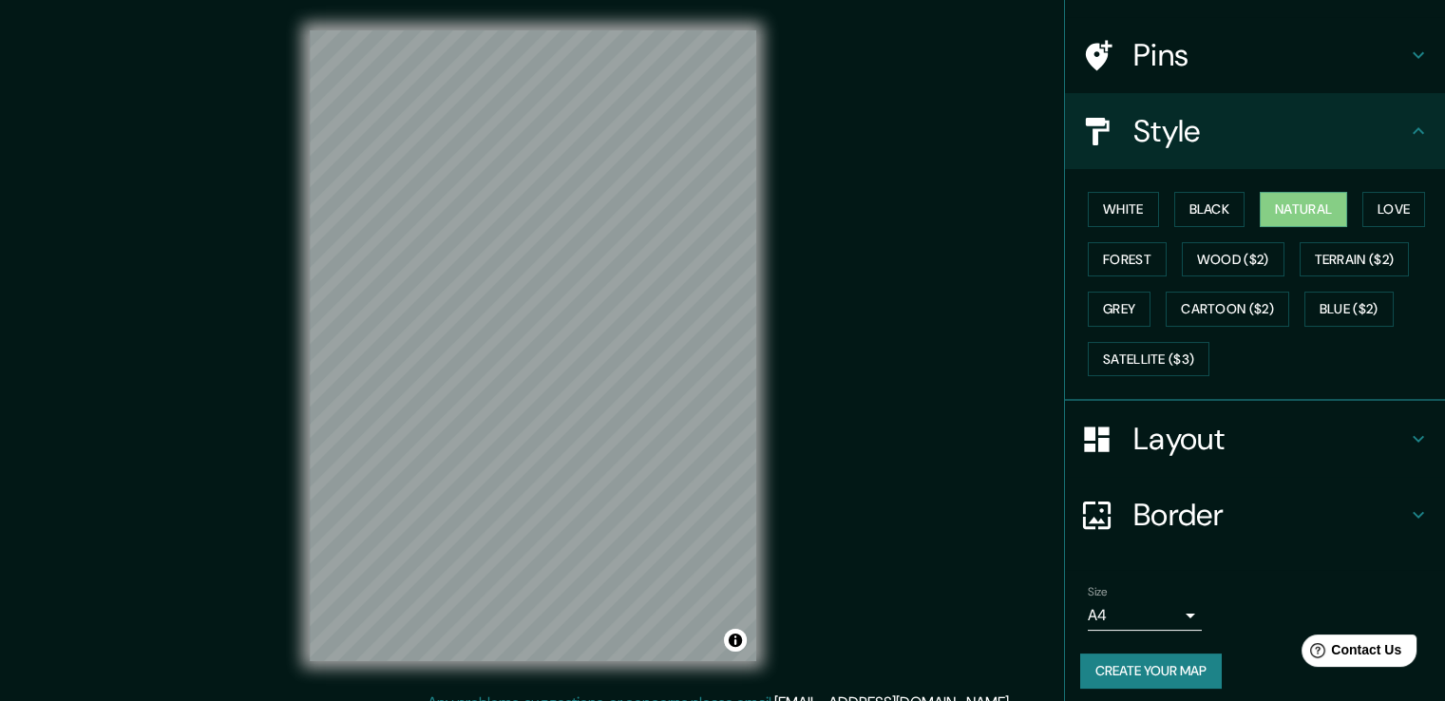
click at [1380, 515] on h4 "Border" at bounding box center [1271, 515] width 274 height 38
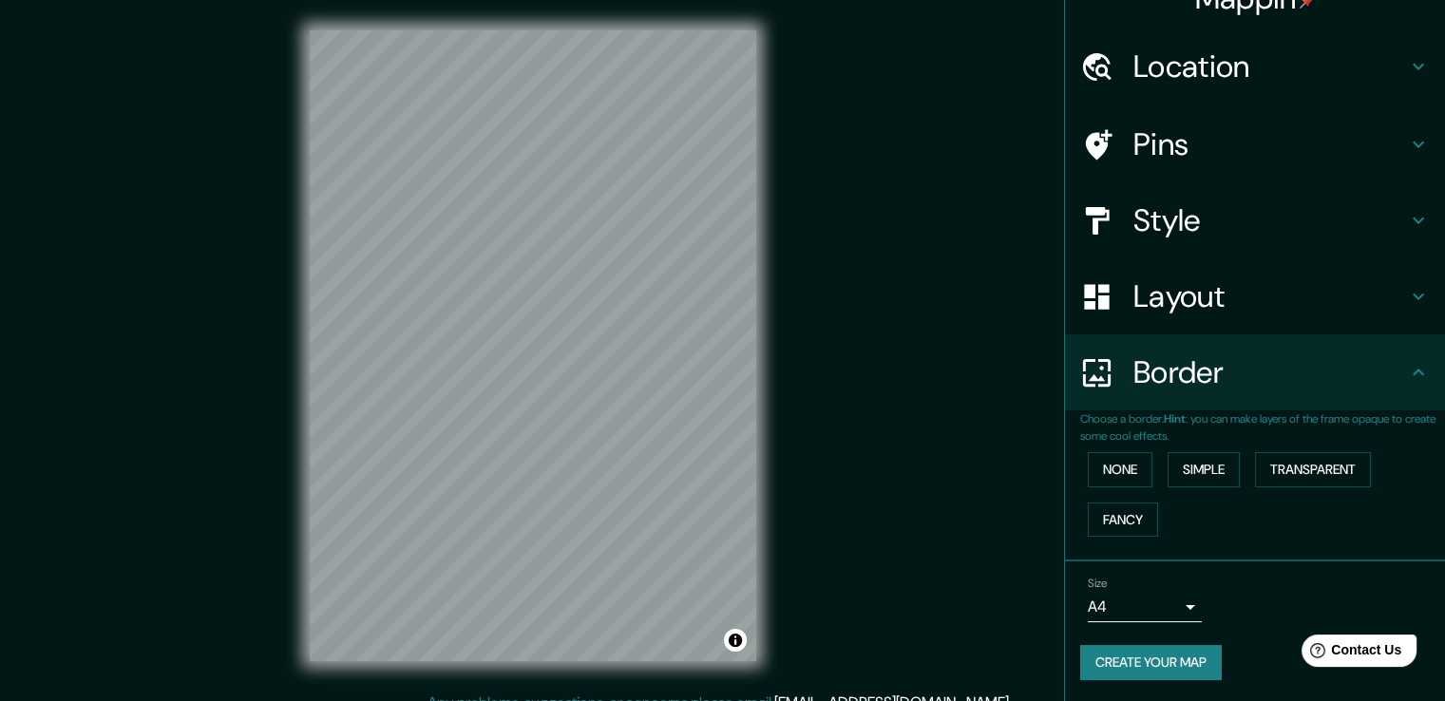
scroll to position [32, 0]
click at [1118, 482] on button "None" at bounding box center [1120, 469] width 65 height 35
click at [1198, 466] on button "Simple" at bounding box center [1204, 469] width 72 height 35
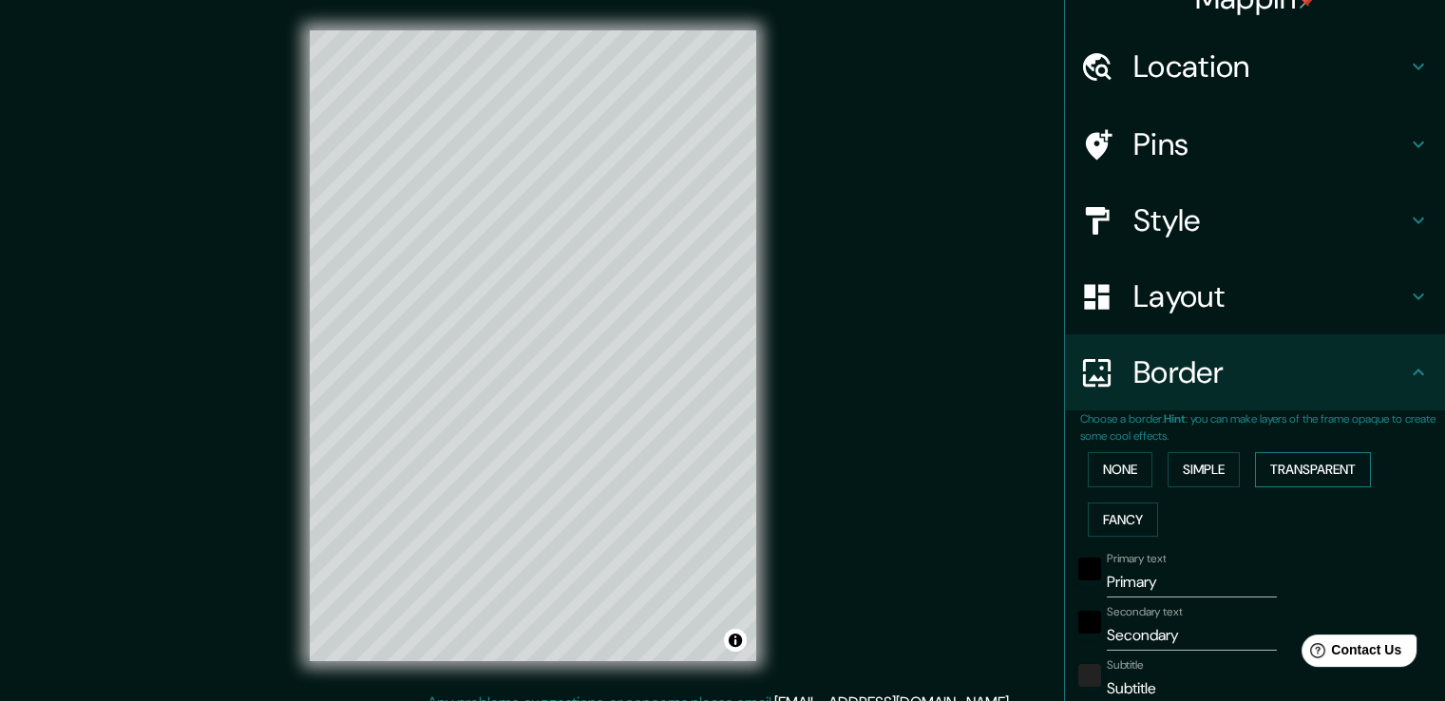
click at [1298, 467] on button "Transparent" at bounding box center [1313, 469] width 116 height 35
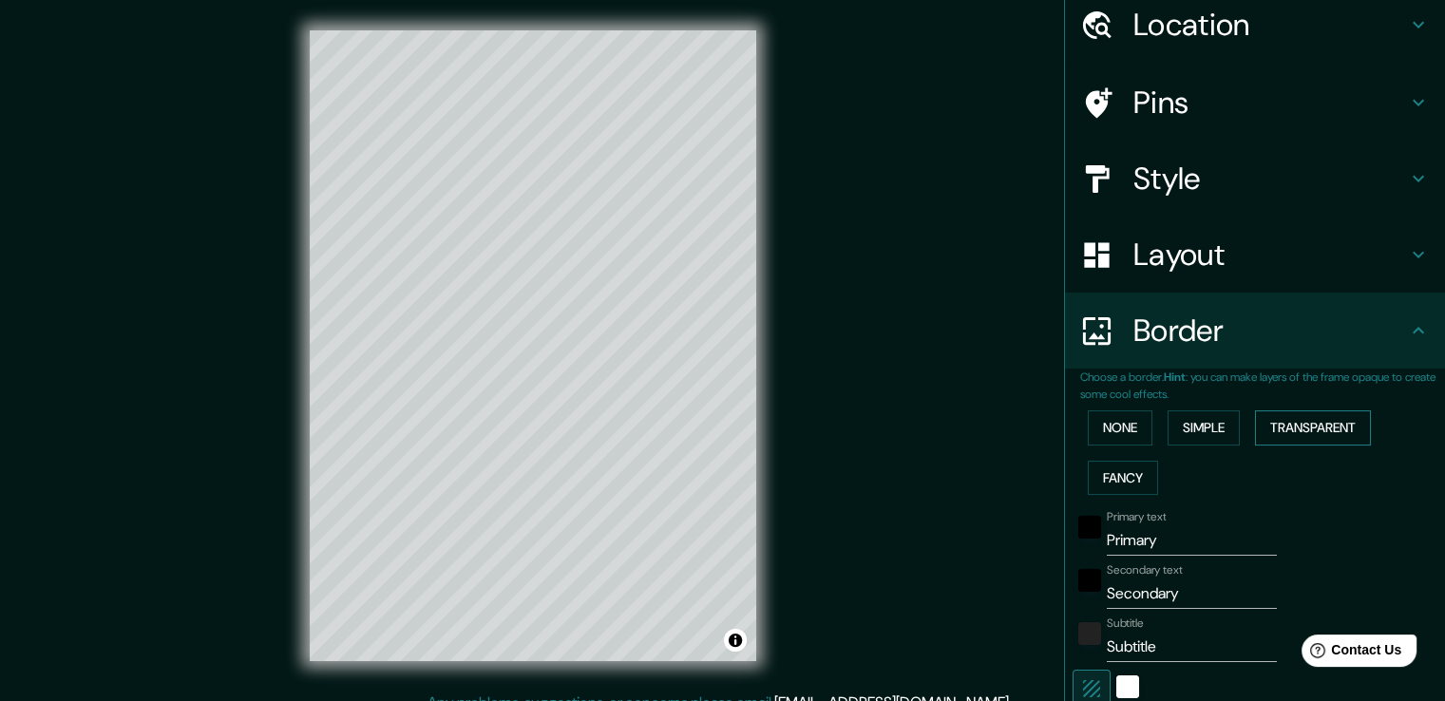
scroll to position [92, 0]
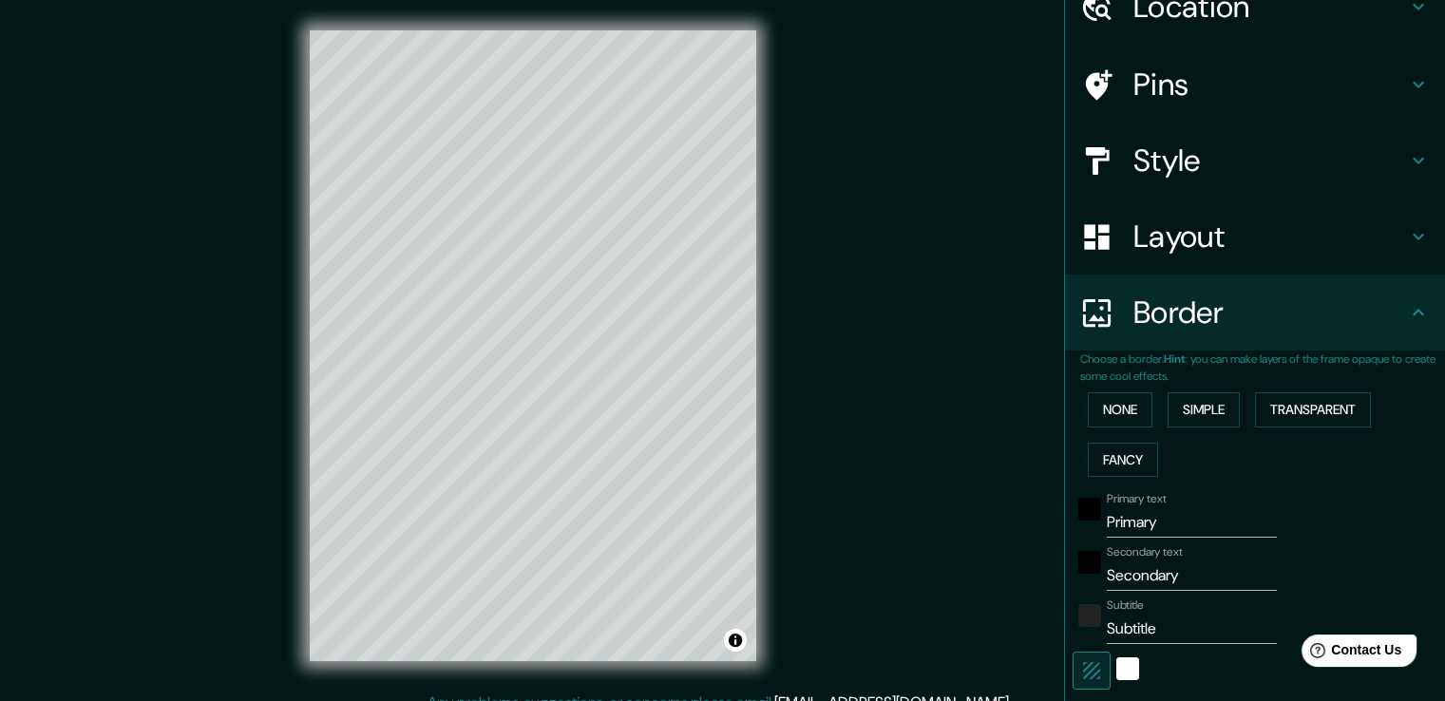
click at [1157, 527] on input "Primary" at bounding box center [1192, 522] width 170 height 30
click at [1114, 521] on input "Primary" at bounding box center [1192, 522] width 170 height 30
click at [1117, 514] on input "Primary" at bounding box center [1192, 522] width 170 height 30
type input "d"
type input "226"
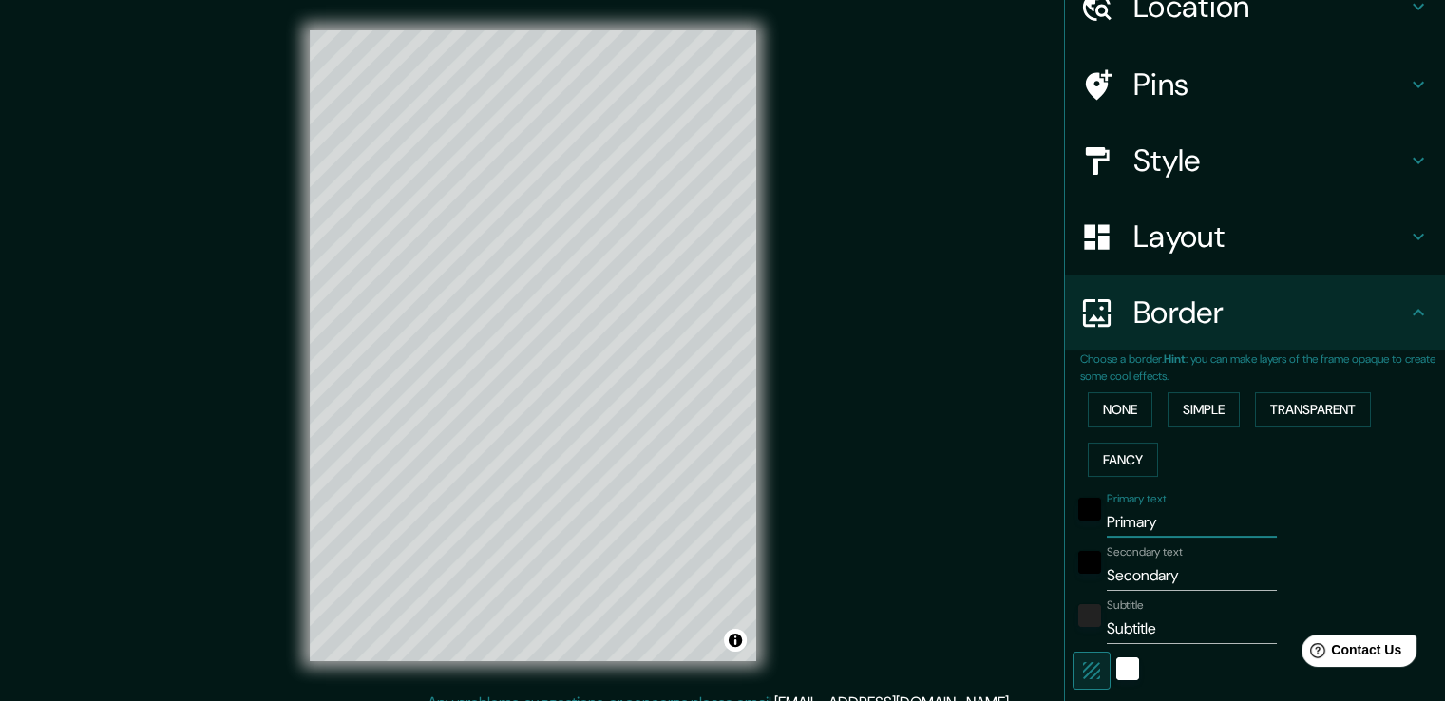
type input "38"
type input "di"
type input "226"
type input "38"
type input "d"
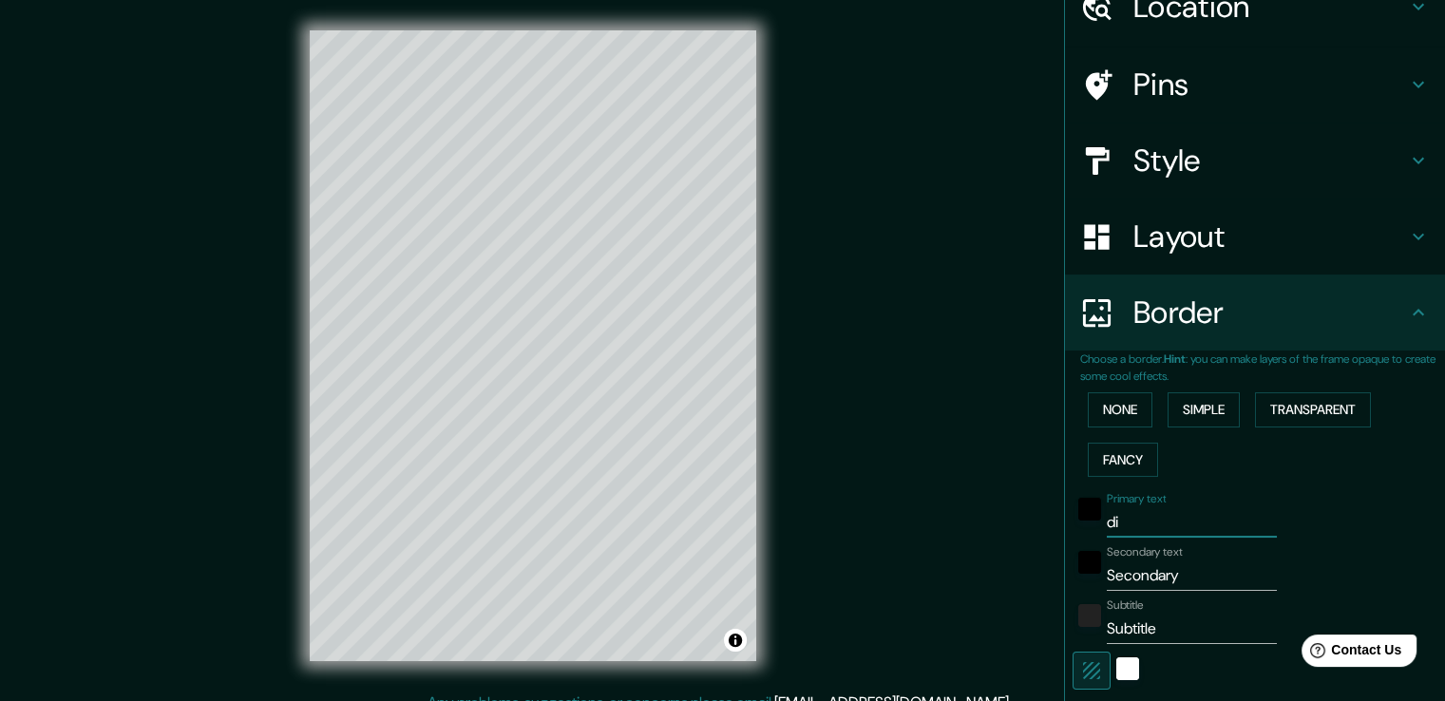
type input "226"
type input "38"
type input "dI"
type input "226"
type input "38"
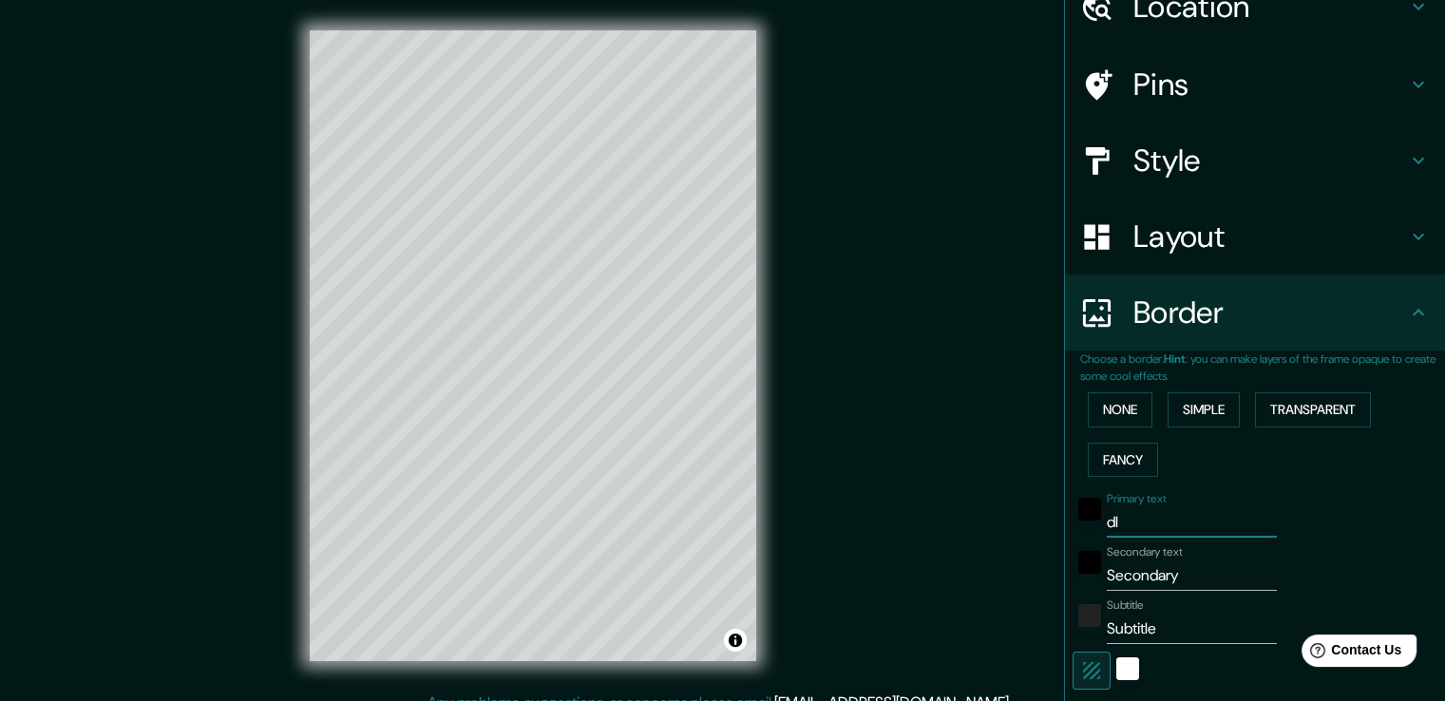
type input "dID"
type input "226"
type input "38"
type input "dIDY"
type input "226"
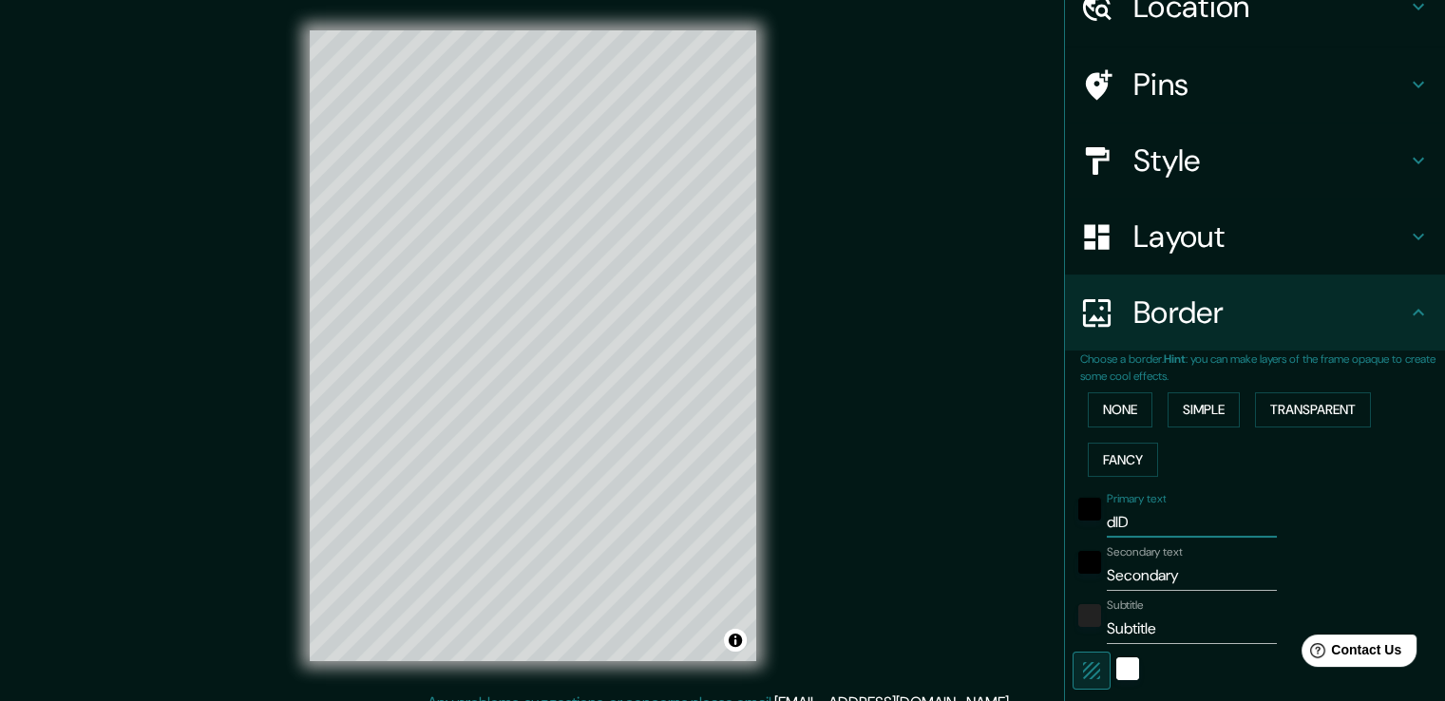
type input "38"
type input "dID"
type input "226"
type input "38"
type input "dI"
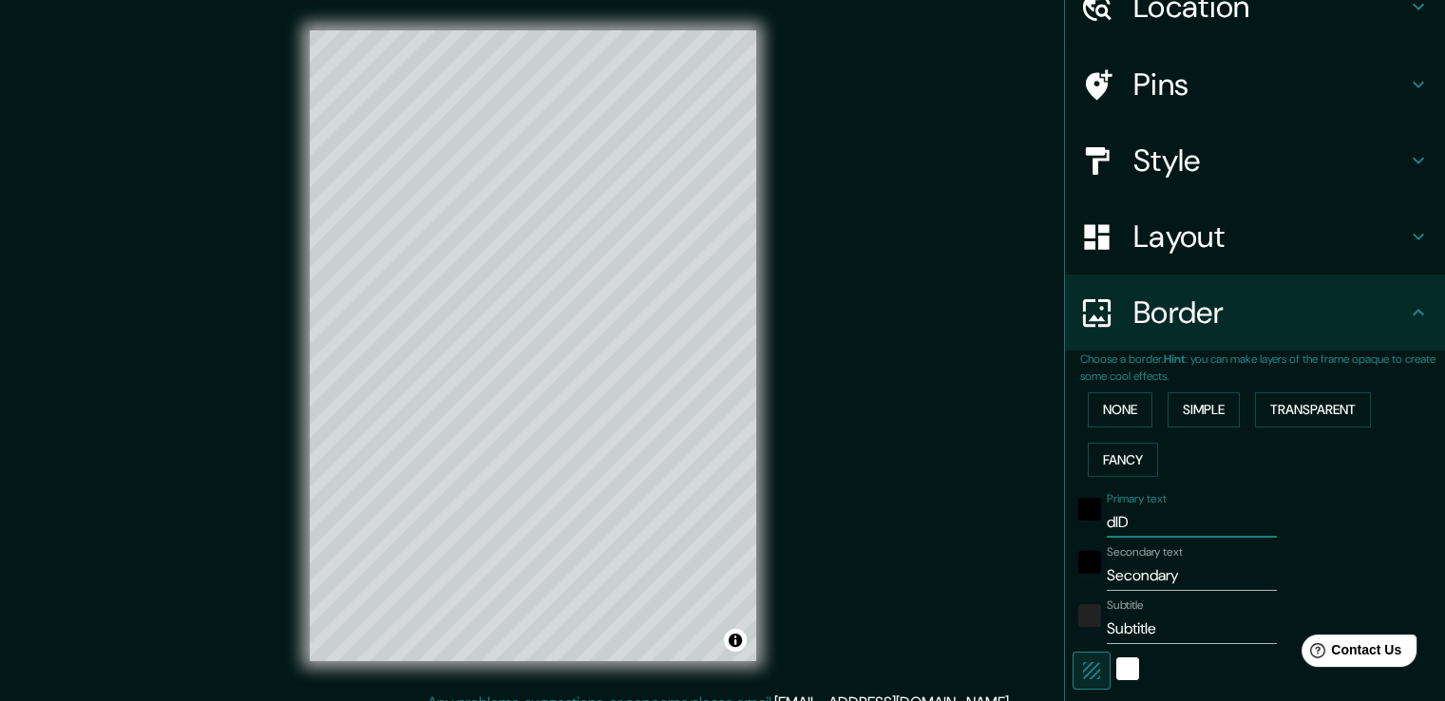
type input "226"
type input "38"
type input "dIS"
type input "226"
type input "38"
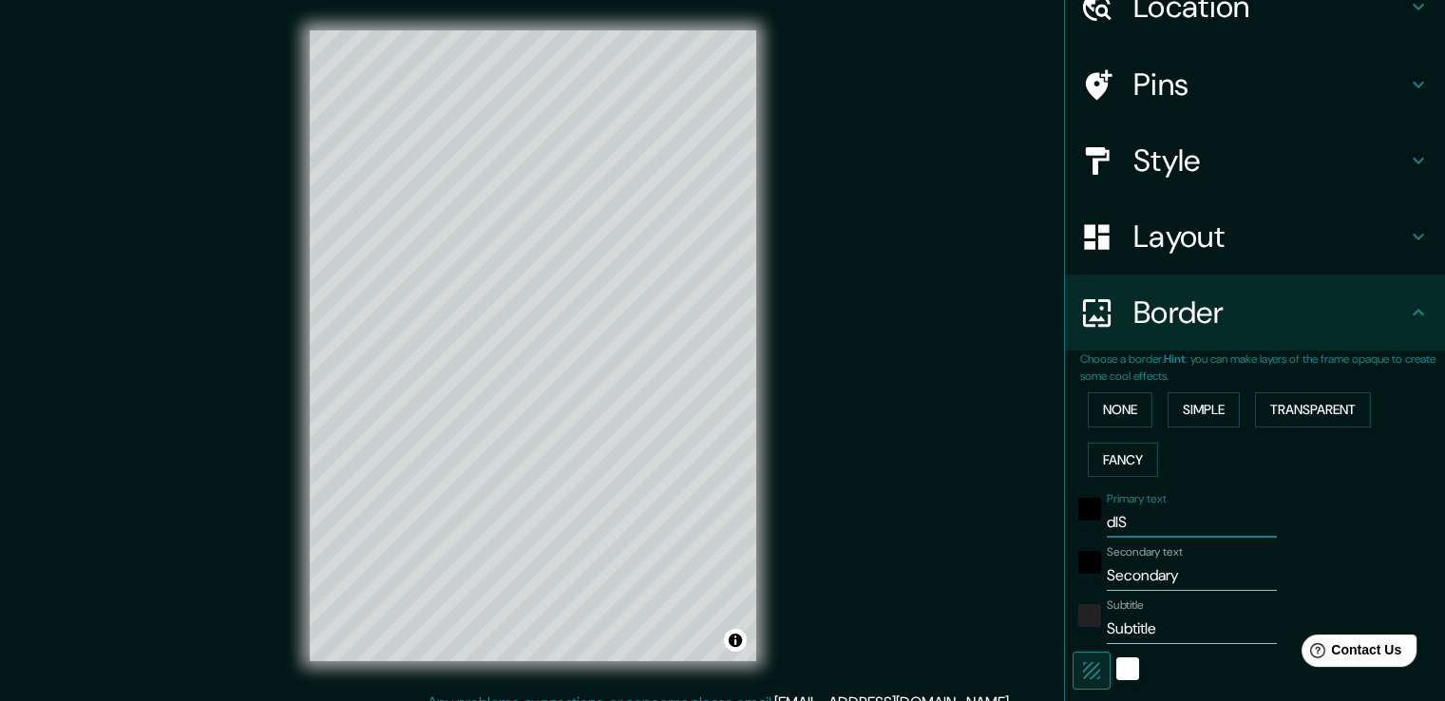
type input "dIST"
type input "226"
type input "38"
type input "dISTR"
type input "226"
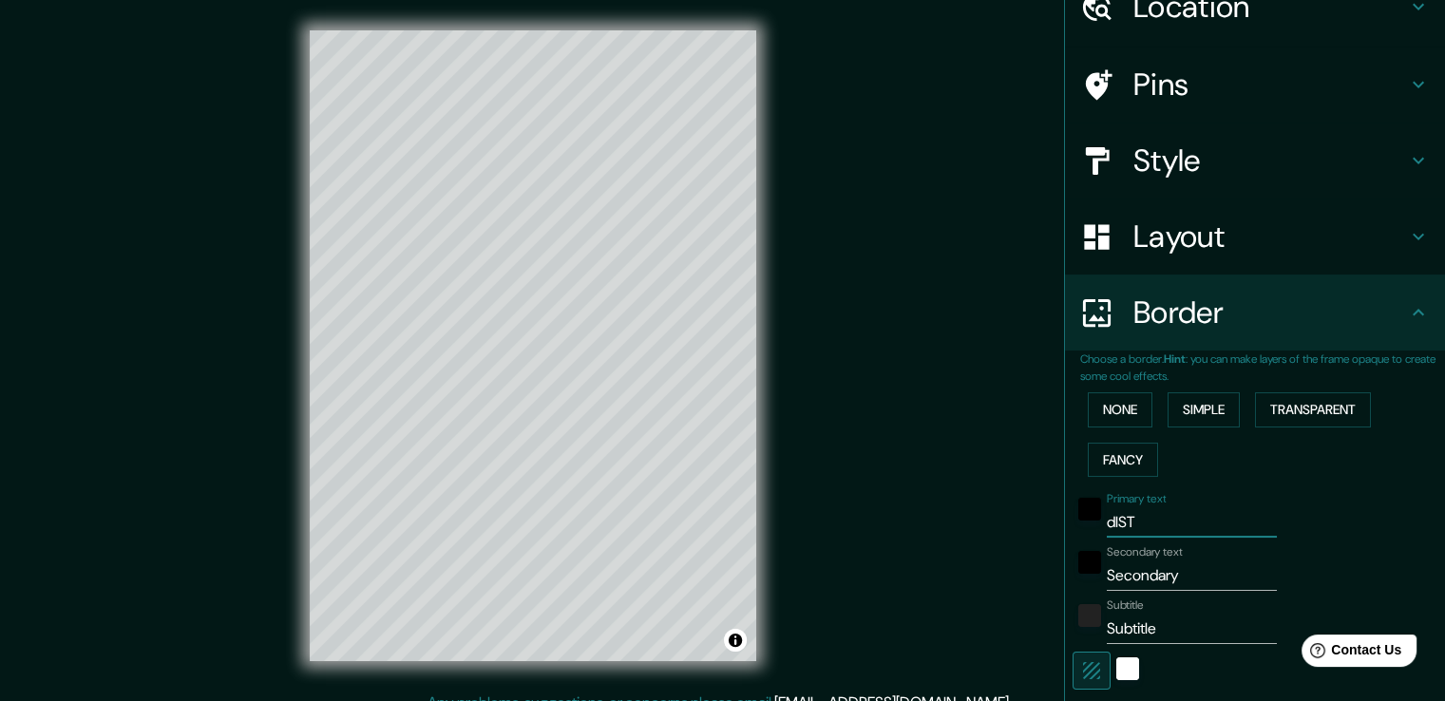
type input "38"
type input "dISTRI"
type input "226"
type input "38"
type input "dISTRIT"
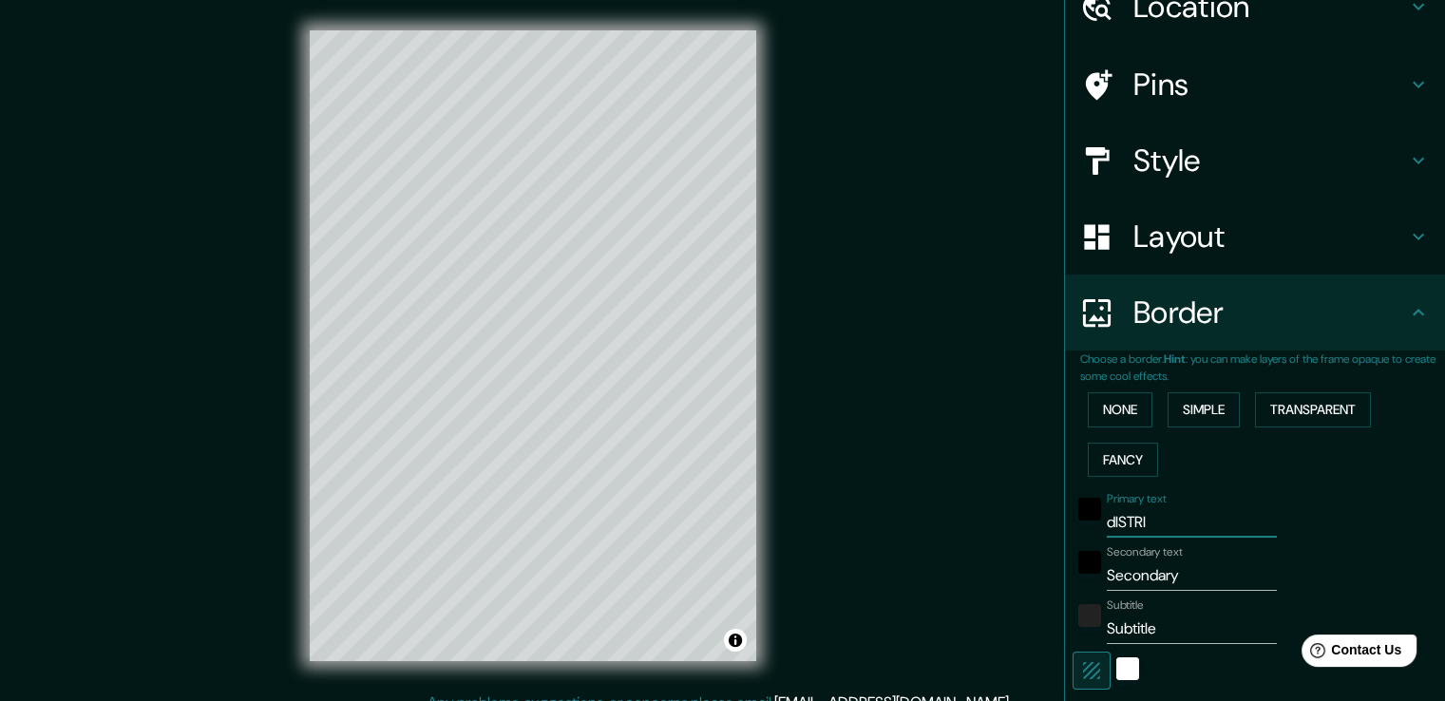
type input "226"
type input "38"
type input "dISTRITO"
type input "226"
type input "38"
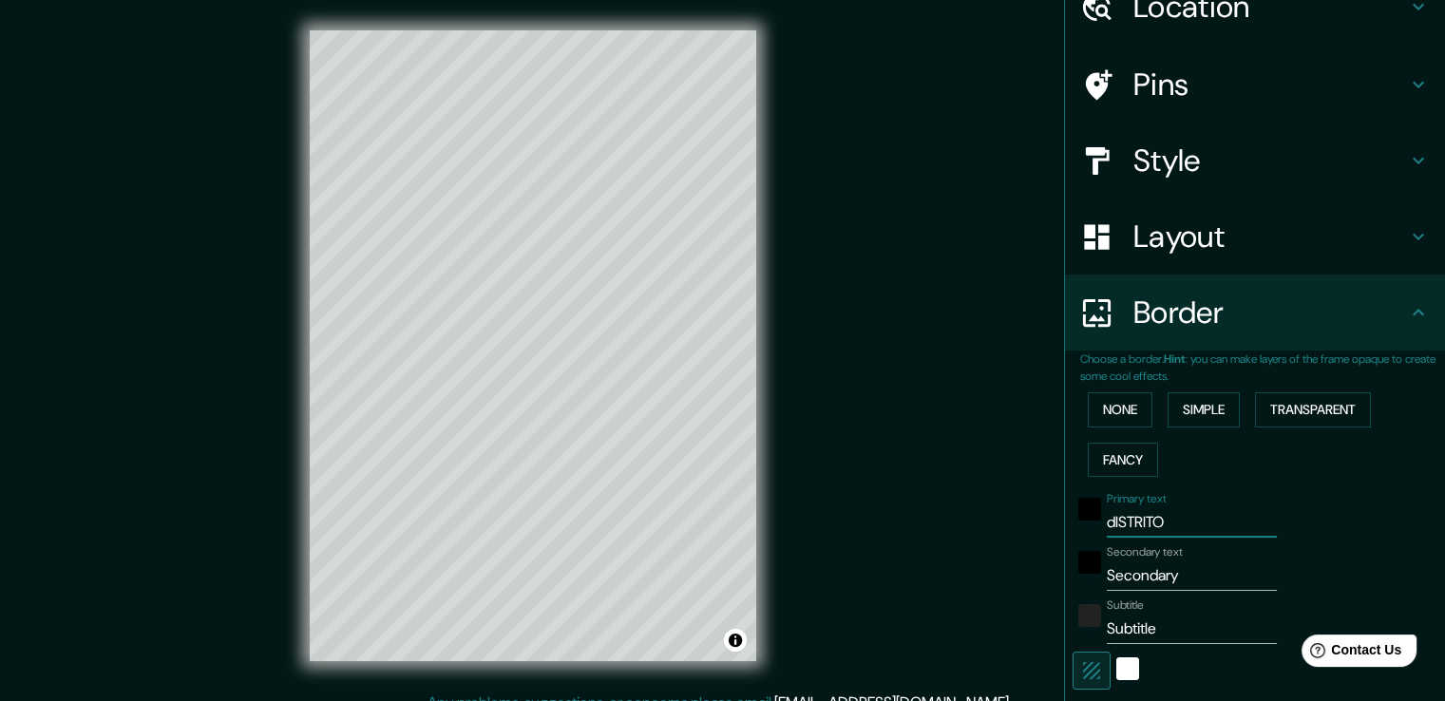
type input "dISTRITO"
type input "226"
type input "38"
type input "dISTRITO D"
type input "226"
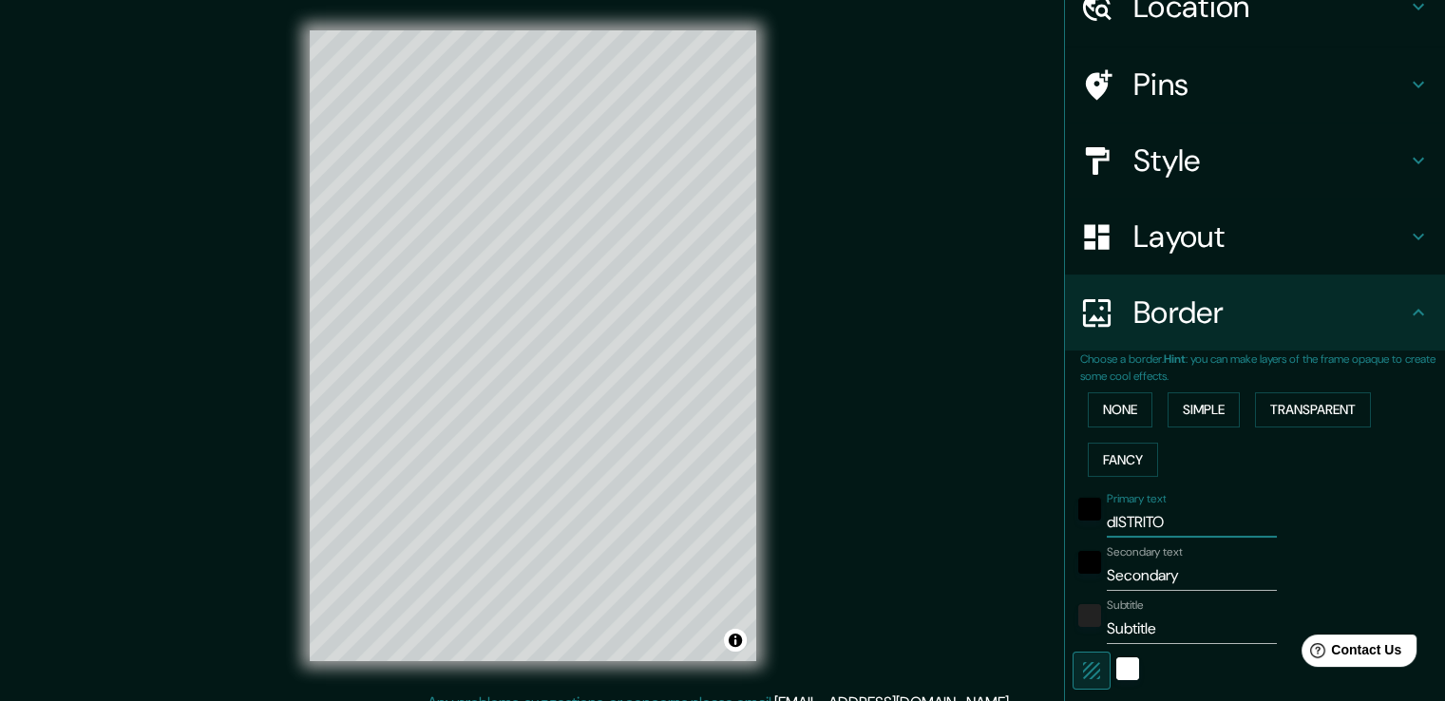
type input "38"
type input "dISTRITO DE"
type input "226"
type input "38"
type input "dISTRITO DE"
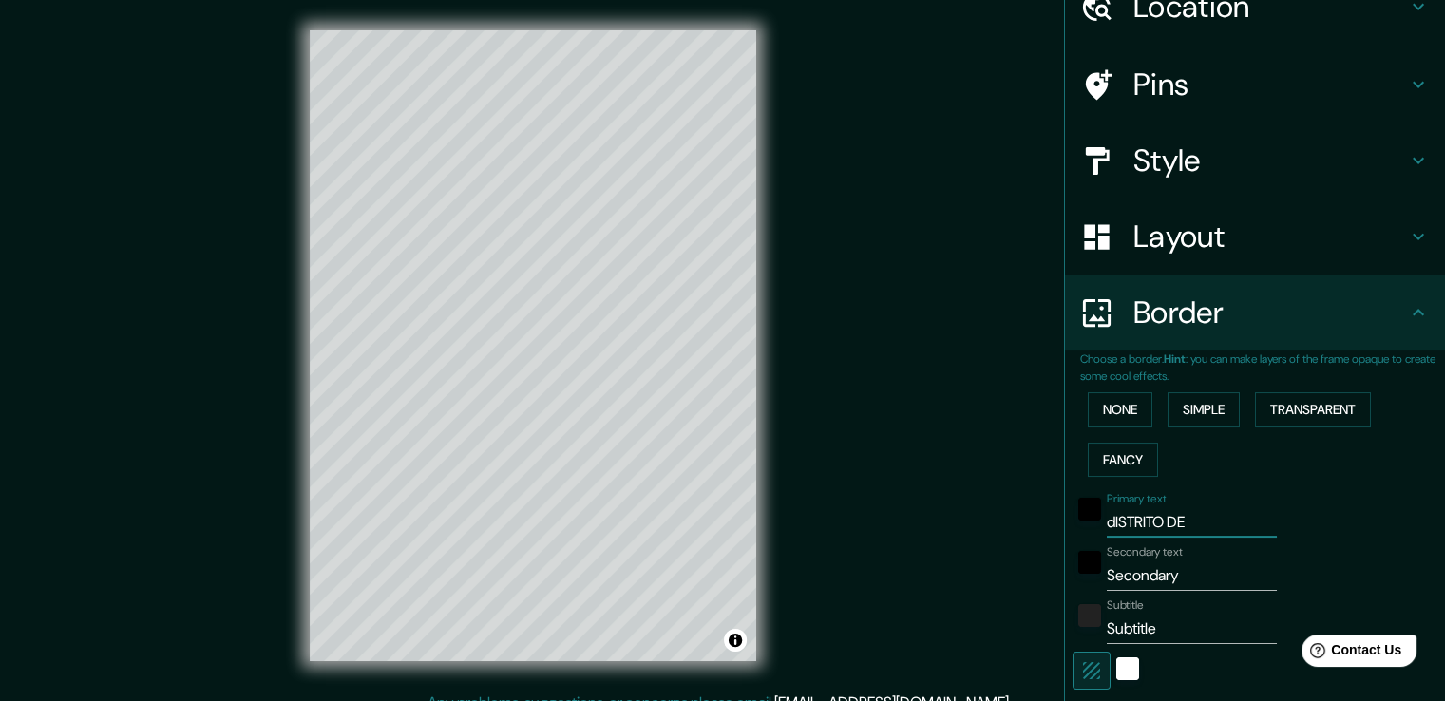
type input "226"
type input "38"
type input "dISTRITO DE C"
type input "226"
type input "38"
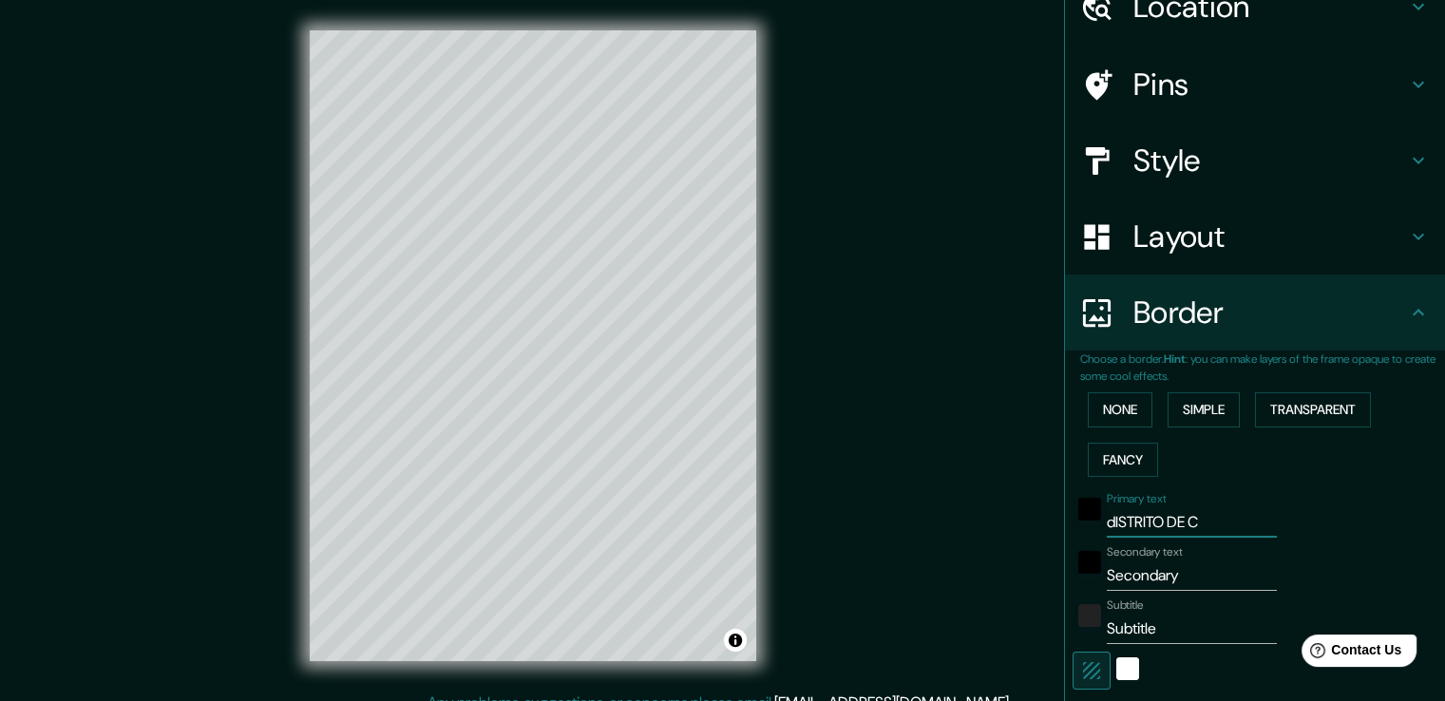
type input "dISTRITO DE"
type input "226"
type input "38"
type input "dISTRITO DE a"
type input "226"
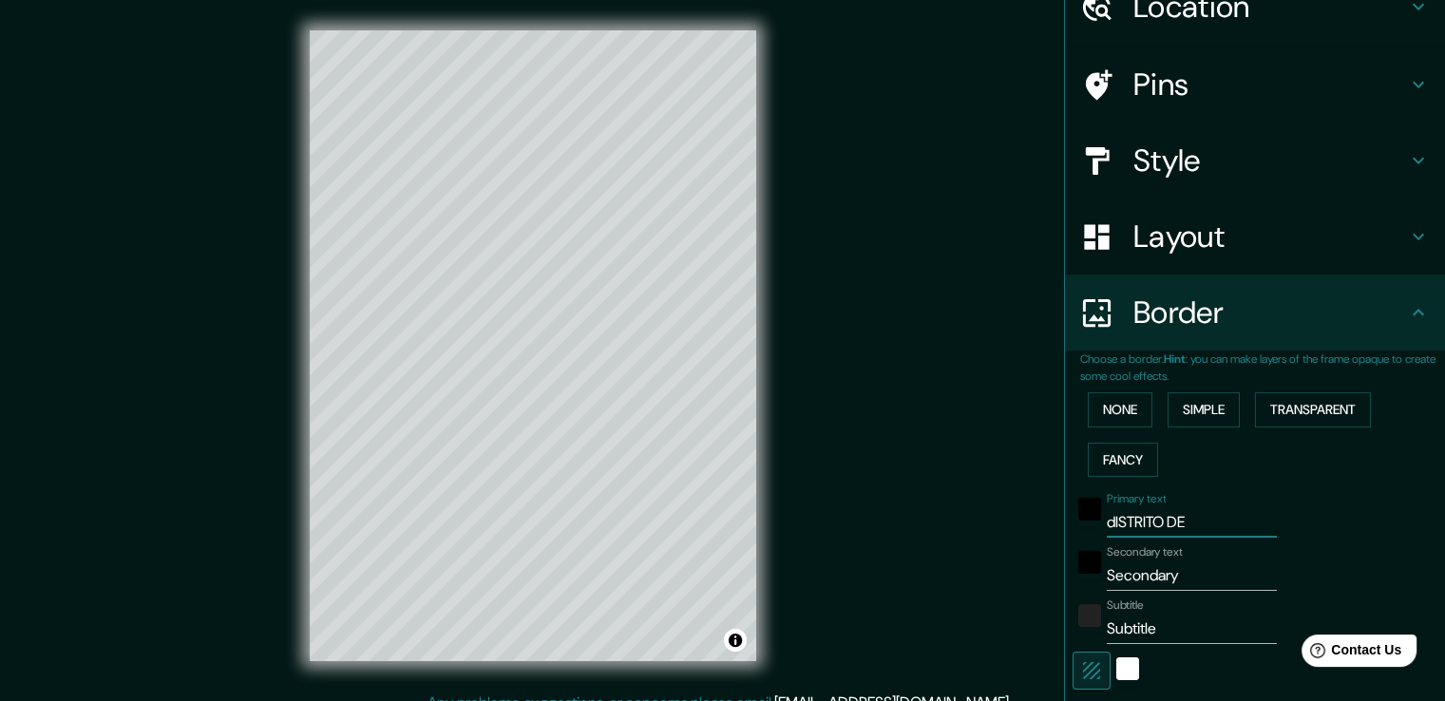
type input "38"
type input "dISTRITO DE"
type input "226"
type input "38"
type input "dISTRITO DE c"
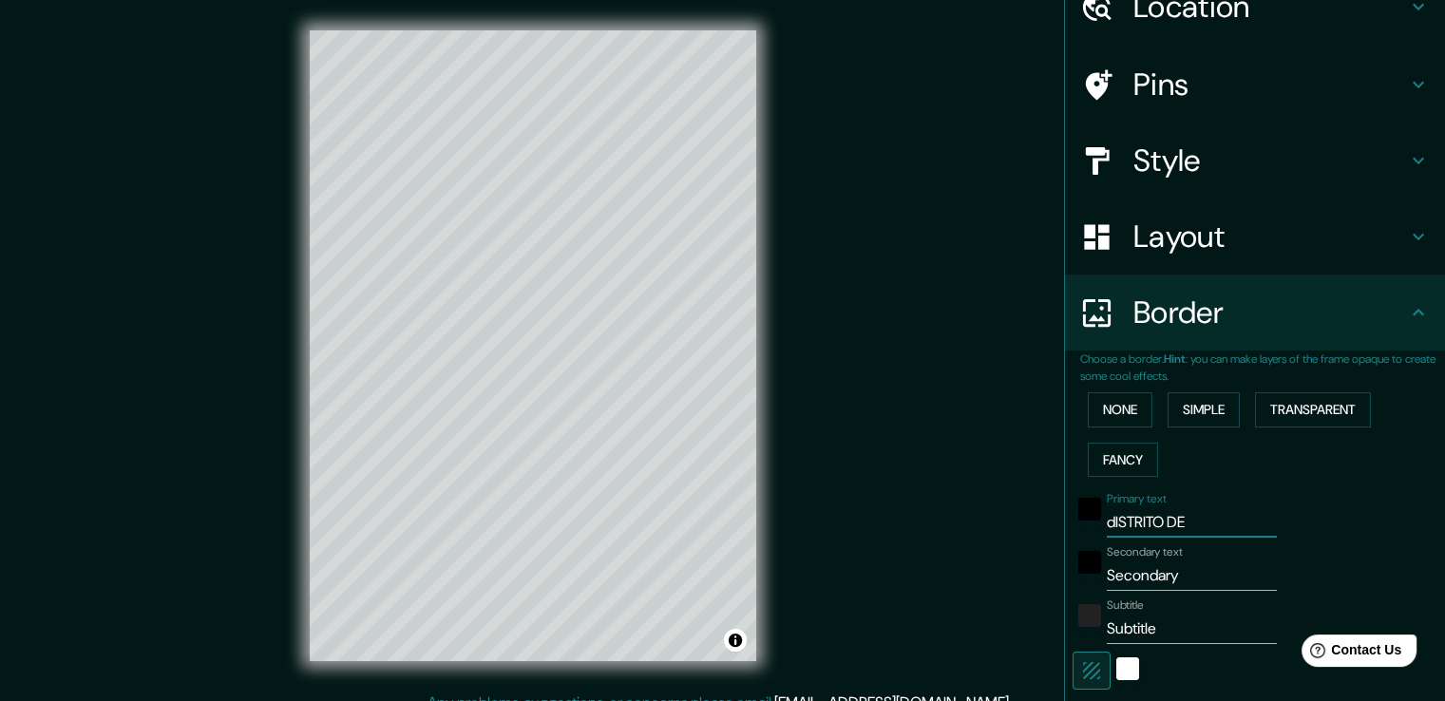
type input "226"
type input "38"
type input "dISTRITO DE"
type input "226"
type input "38"
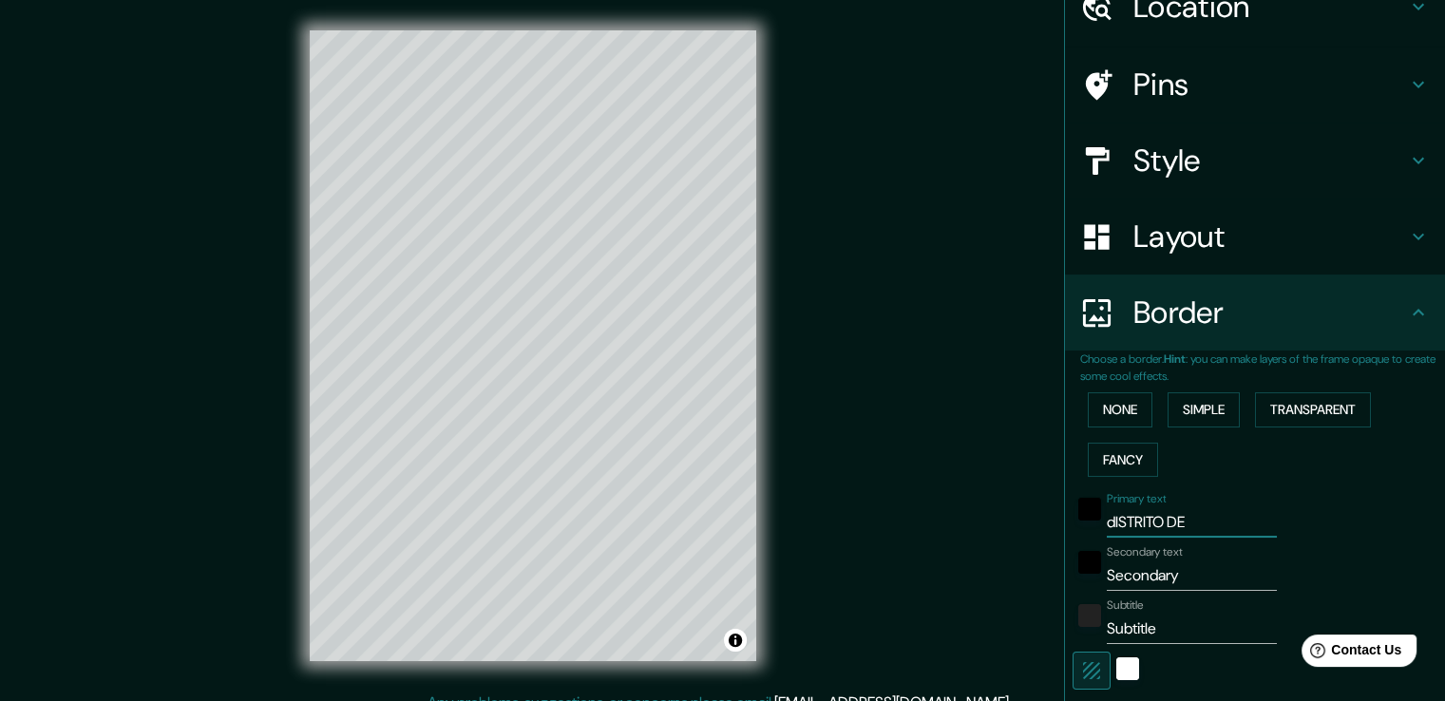
type input "dISTRITO DE c"
type input "226"
type input "38"
type input "dISTRITO DE c"
click at [1311, 416] on button "Transparent" at bounding box center [1313, 409] width 116 height 35
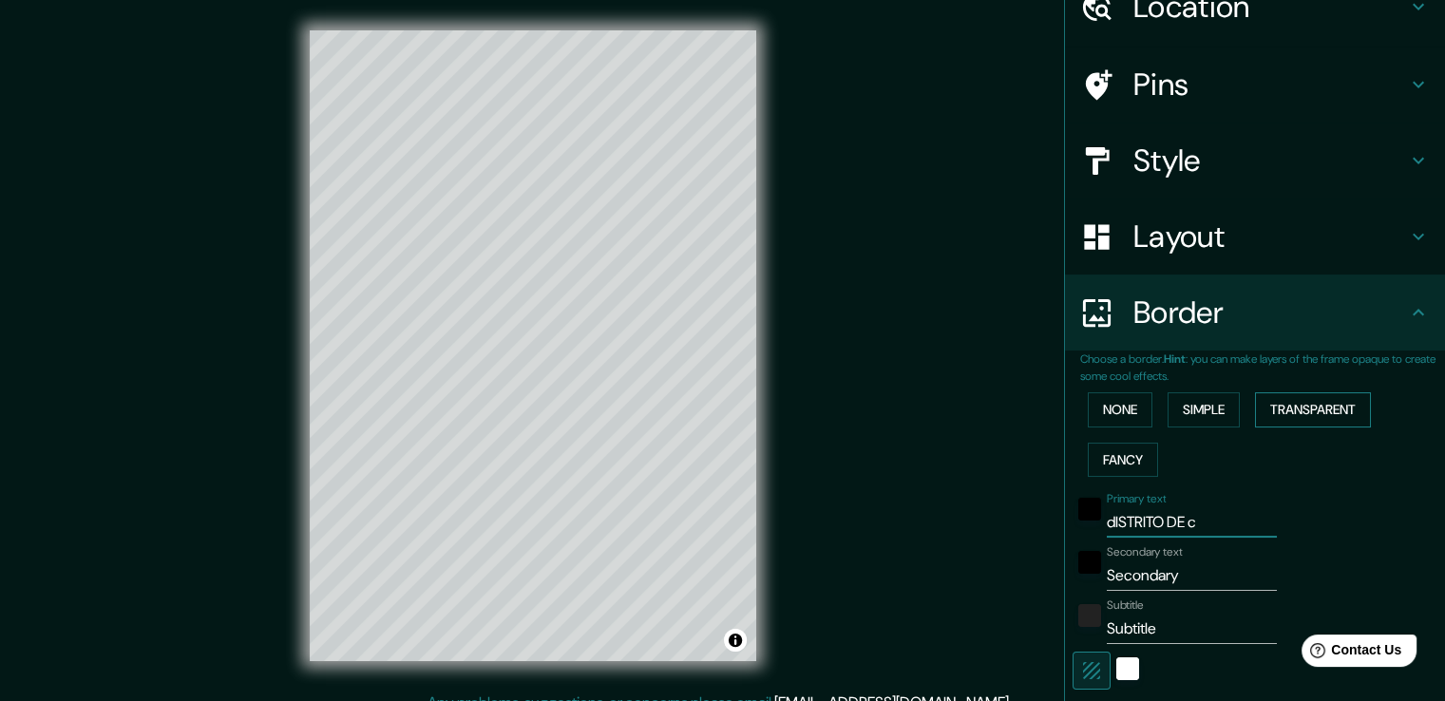
type input "226"
type input "38"
click at [1121, 469] on button "Fancy" at bounding box center [1123, 460] width 70 height 35
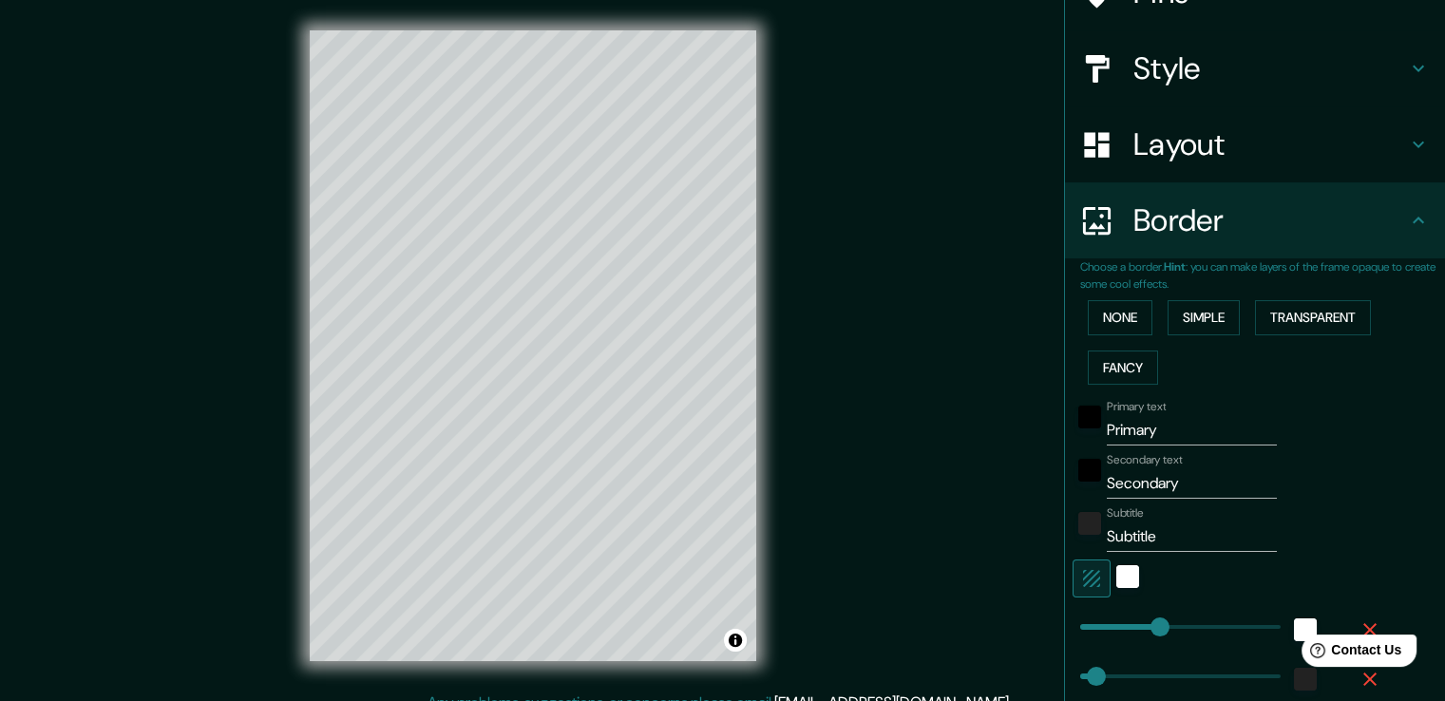
scroll to position [207, 0]
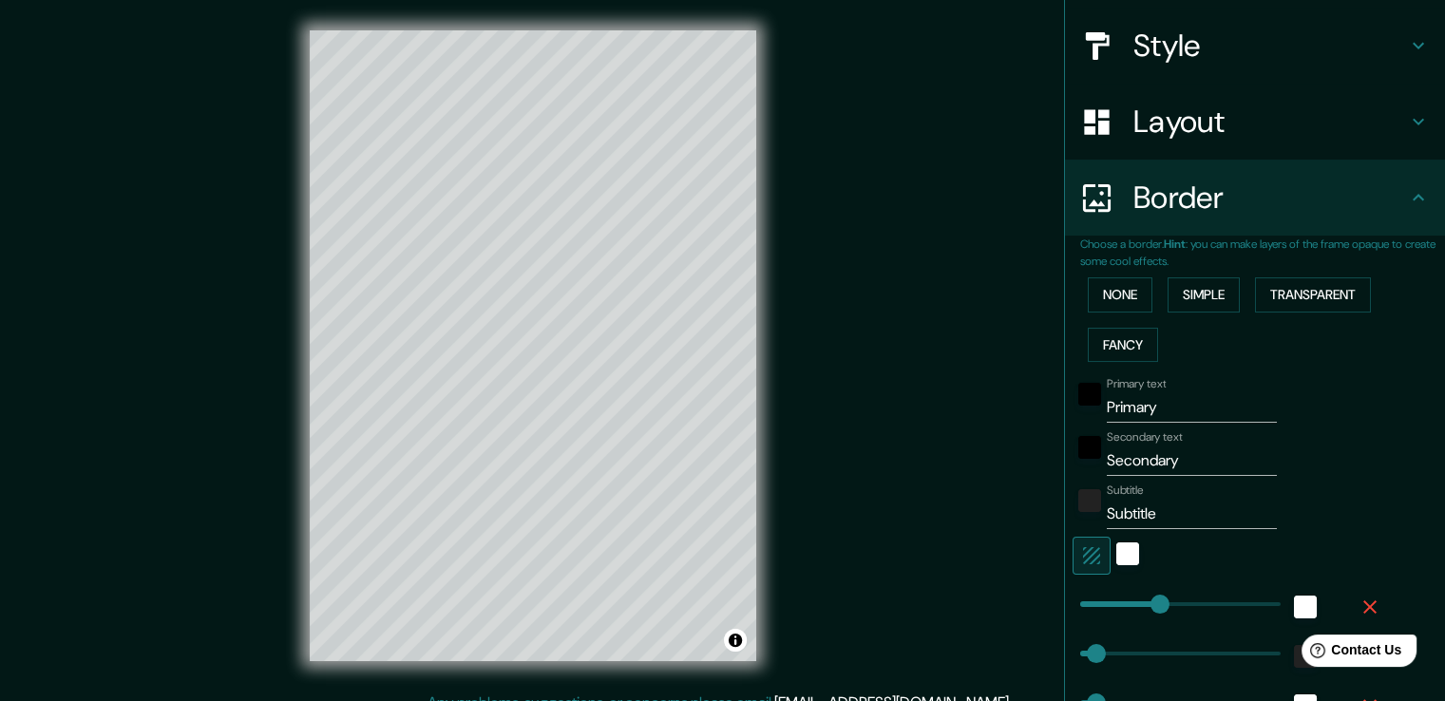
click at [1107, 402] on input "Primary" at bounding box center [1192, 407] width 170 height 30
click at [1133, 410] on input "Primary" at bounding box center [1192, 407] width 170 height 30
type input "c"
type input "38"
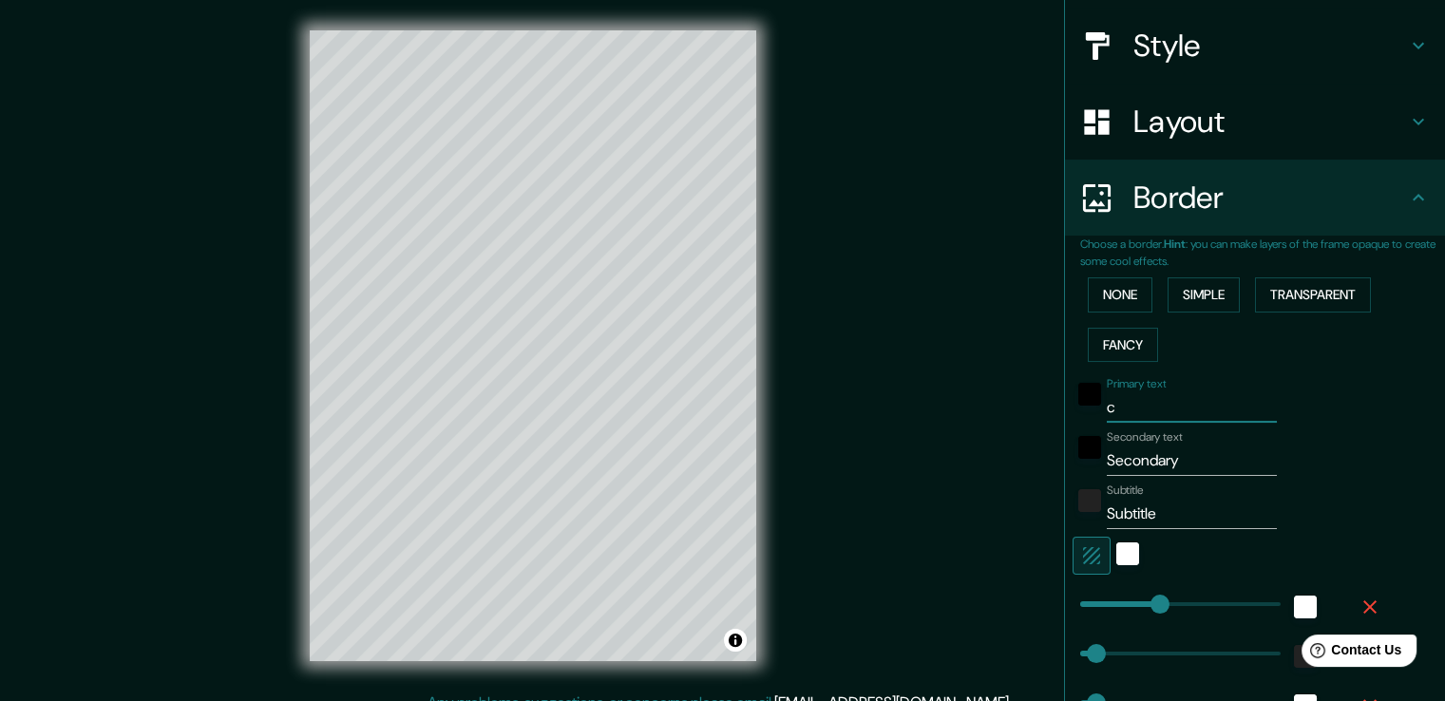
type input "19"
type input "ca"
type input "38"
type input "19"
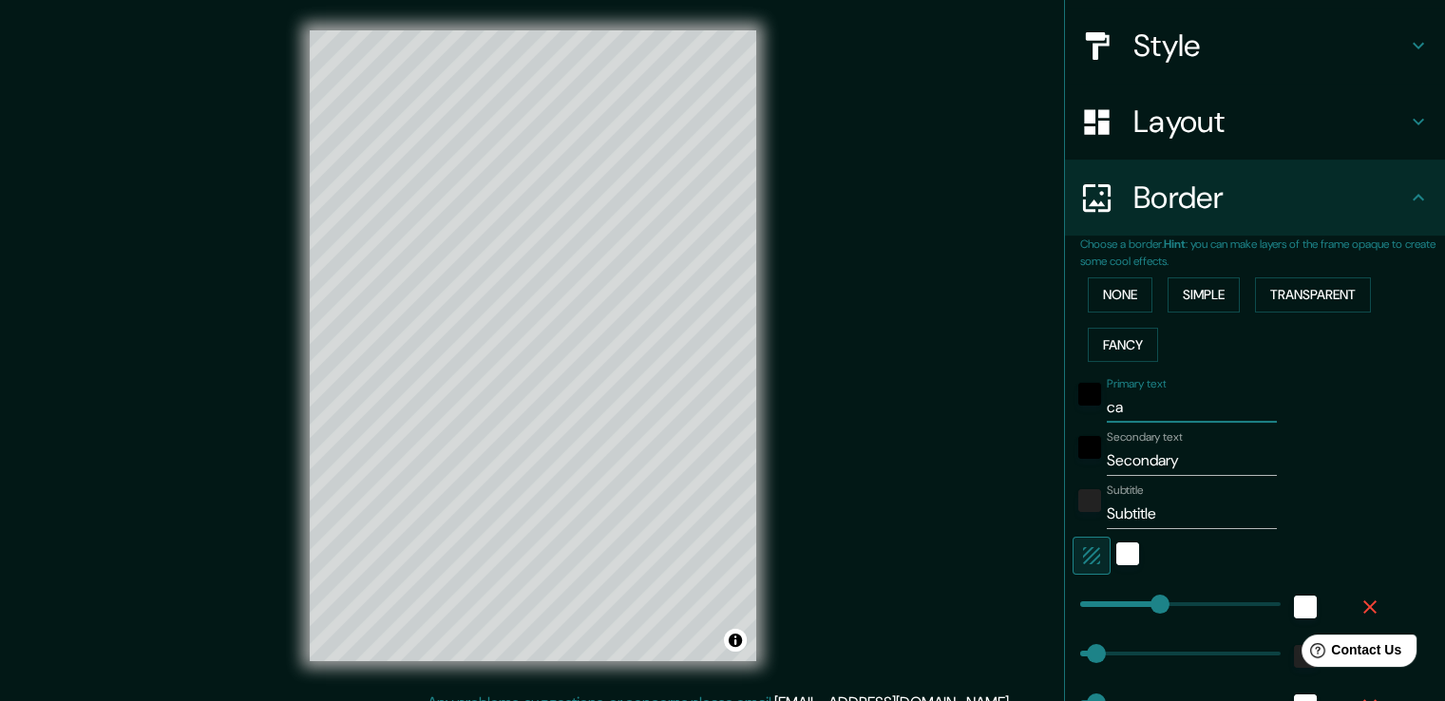
type input "cal"
type input "38"
type input "19"
type input "calz"
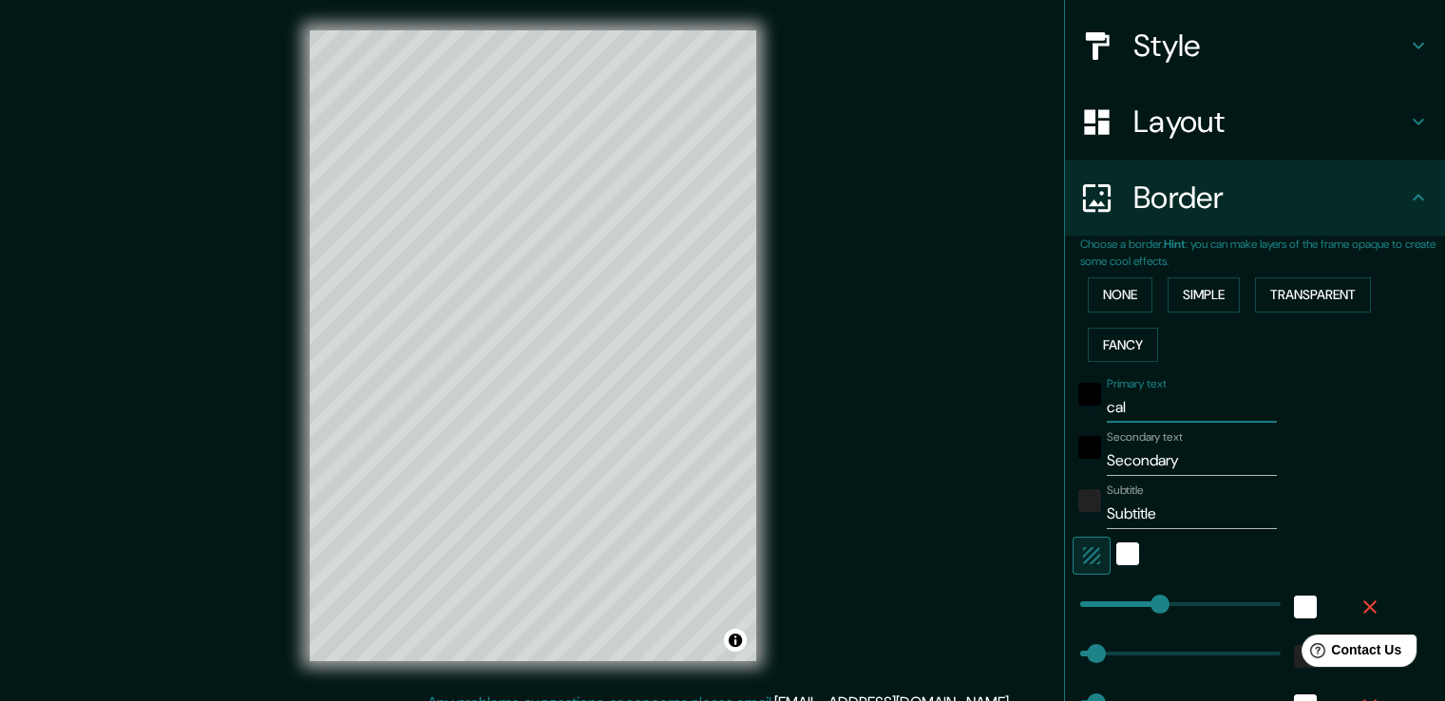
type input "38"
type input "19"
type input "calza"
type input "38"
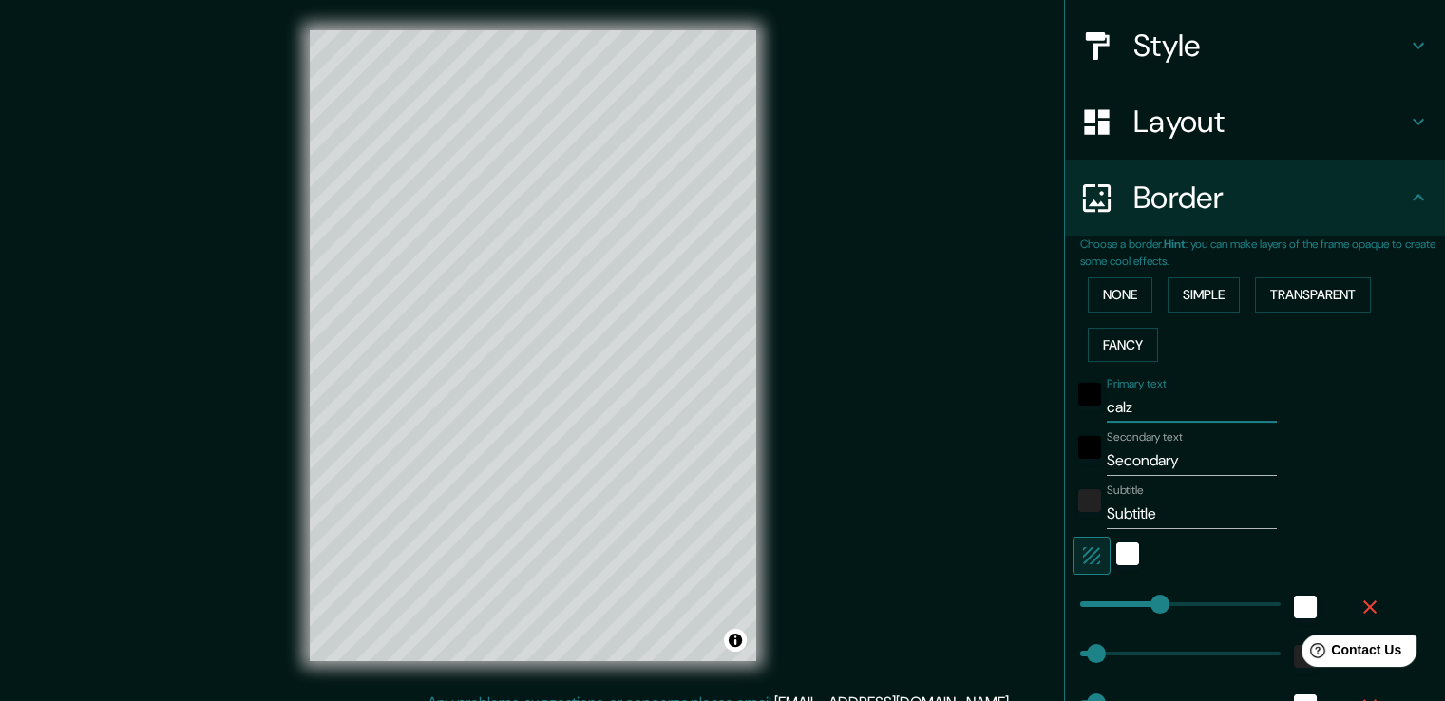
type input "38"
type input "19"
type input "calzad"
type input "38"
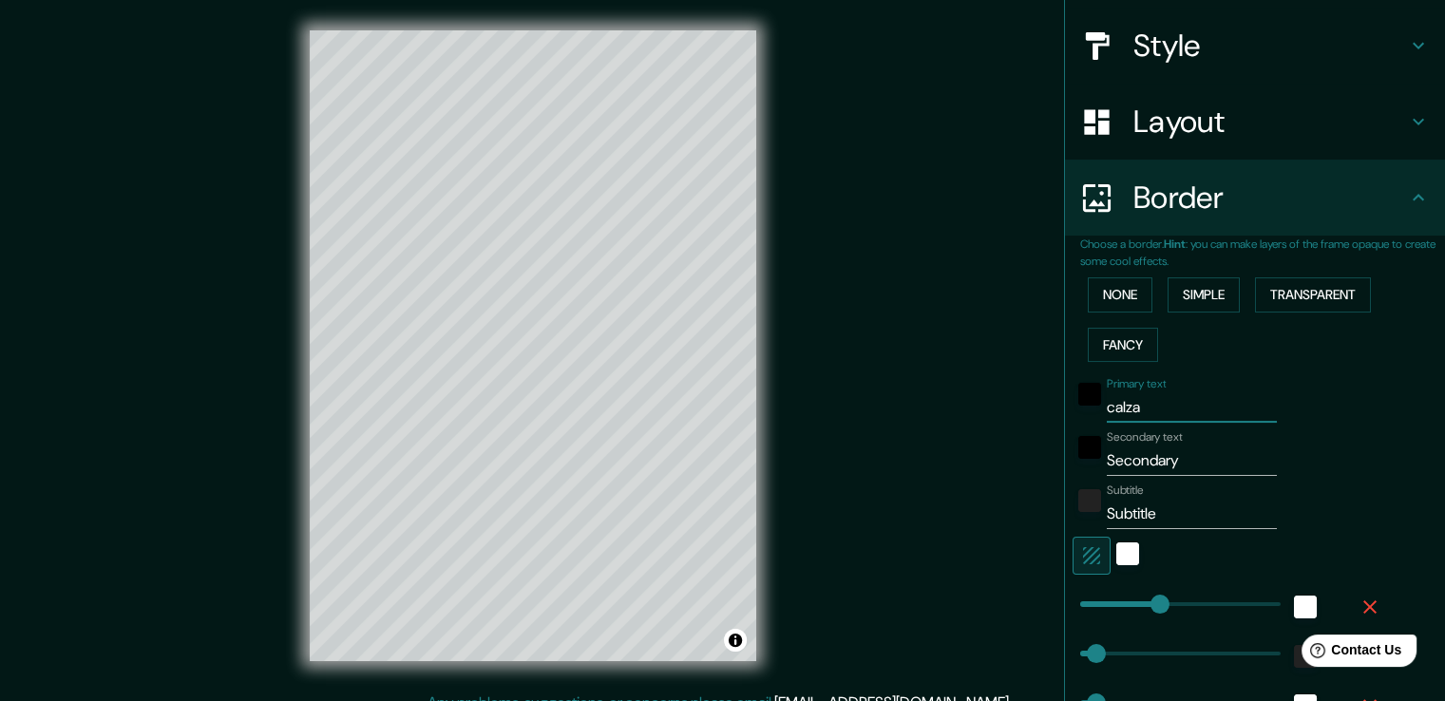
type input "19"
type input "calzado"
type input "38"
type input "19"
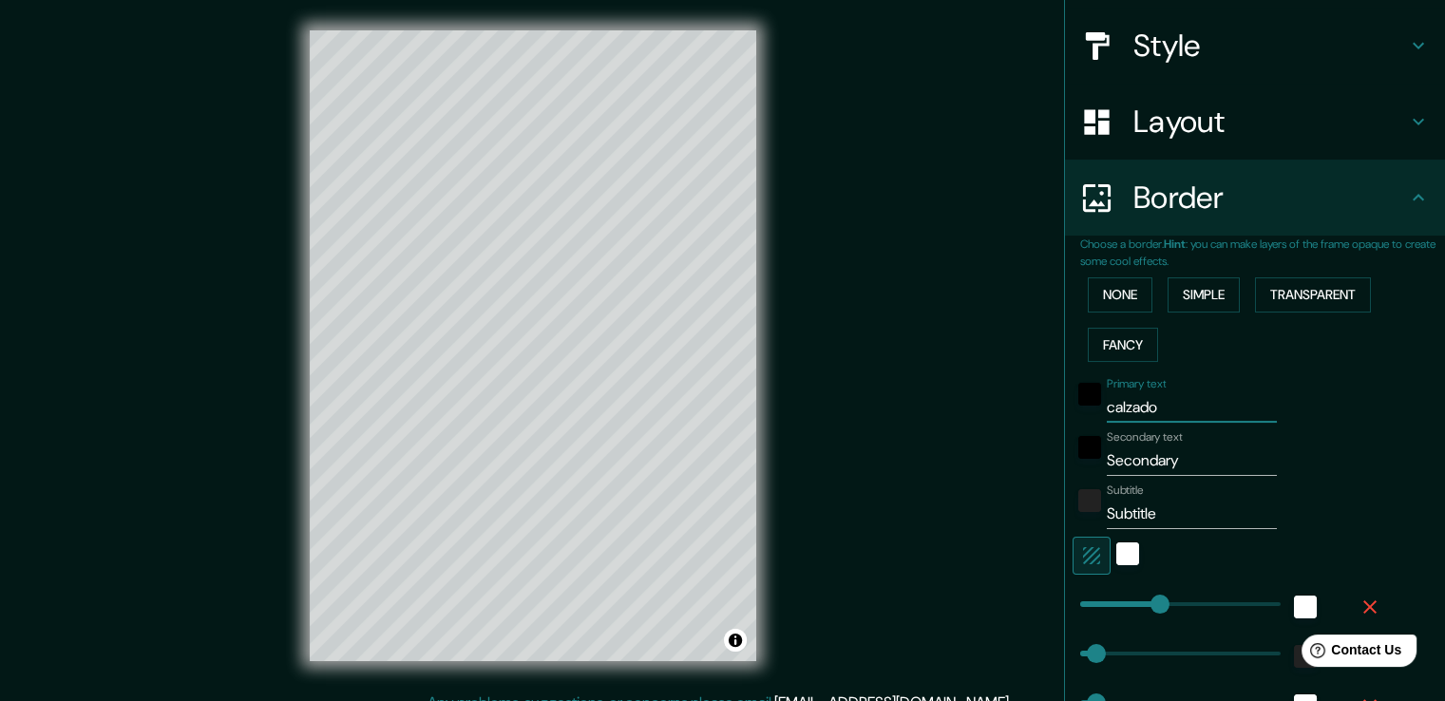
type input "calzado"
click at [1136, 463] on input "Secondary" at bounding box center [1192, 461] width 170 height 30
click at [1129, 467] on input "Secondary" at bounding box center [1192, 461] width 170 height 30
click at [1123, 463] on input "Secondary" at bounding box center [1192, 461] width 170 height 30
type input "d"
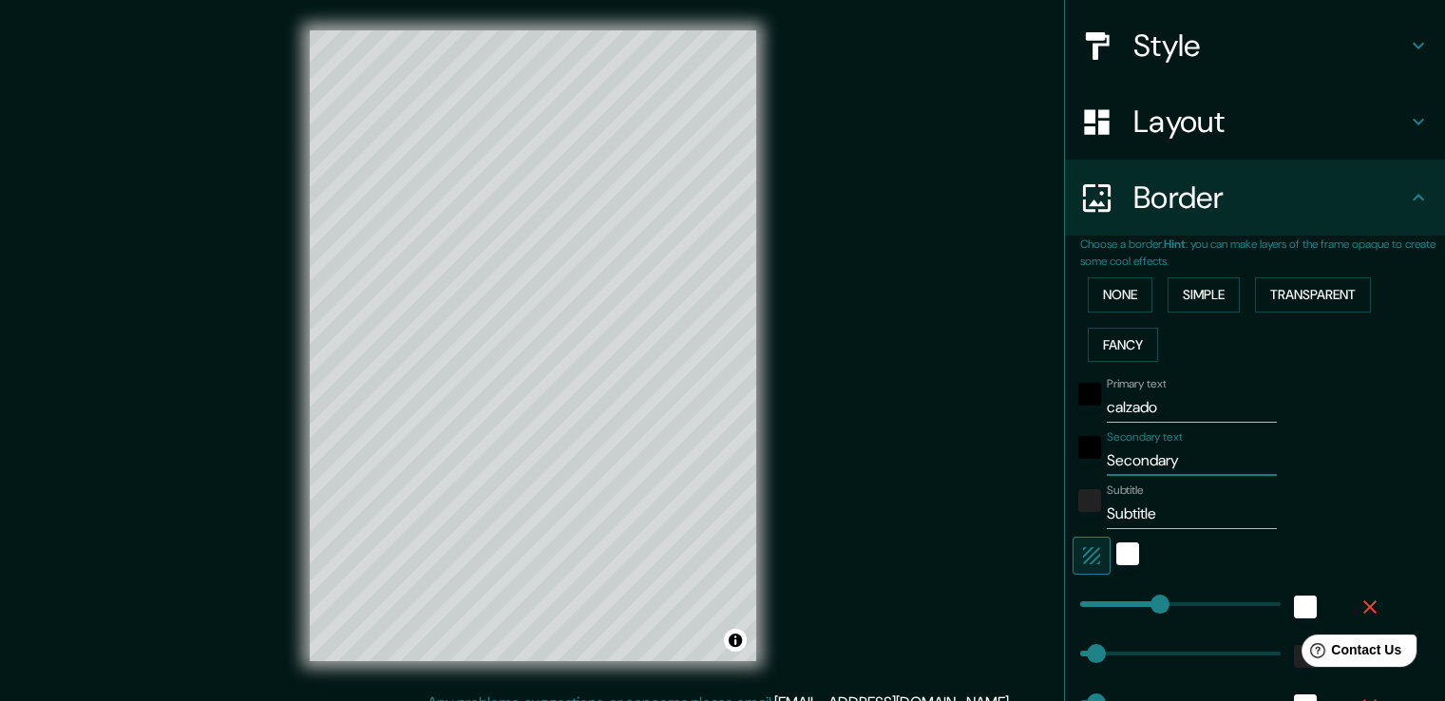
type input "38"
type input "19"
type input "di"
type input "38"
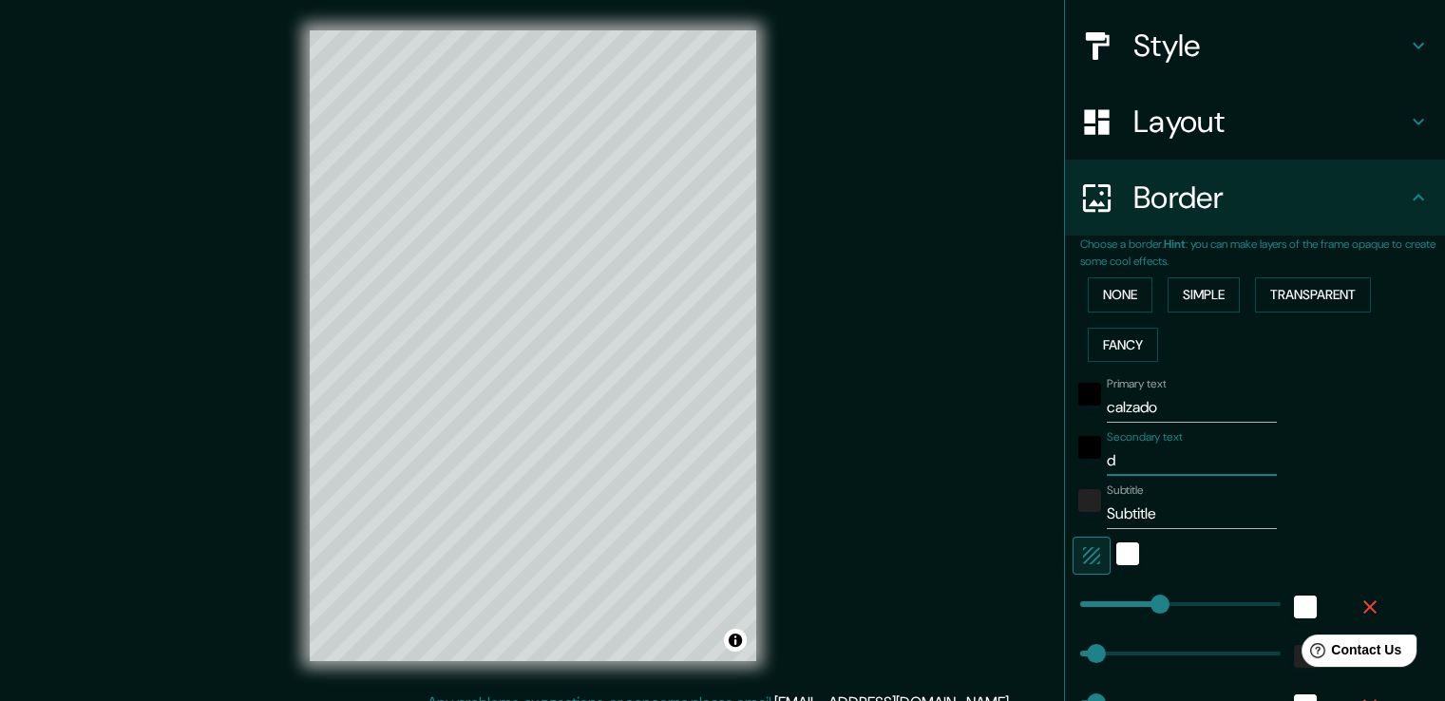
type input "38"
type input "19"
type input "dis"
type input "38"
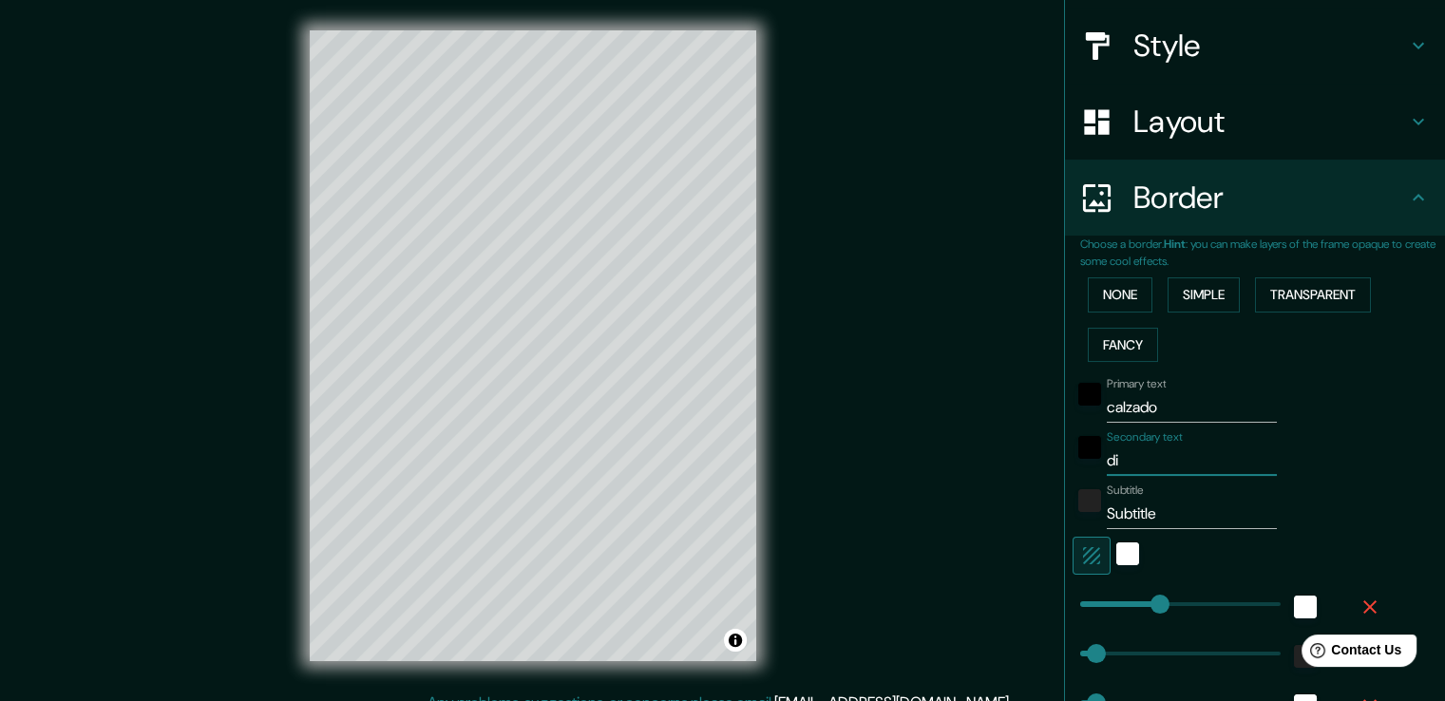
type input "19"
type input "dist"
type input "38"
type input "19"
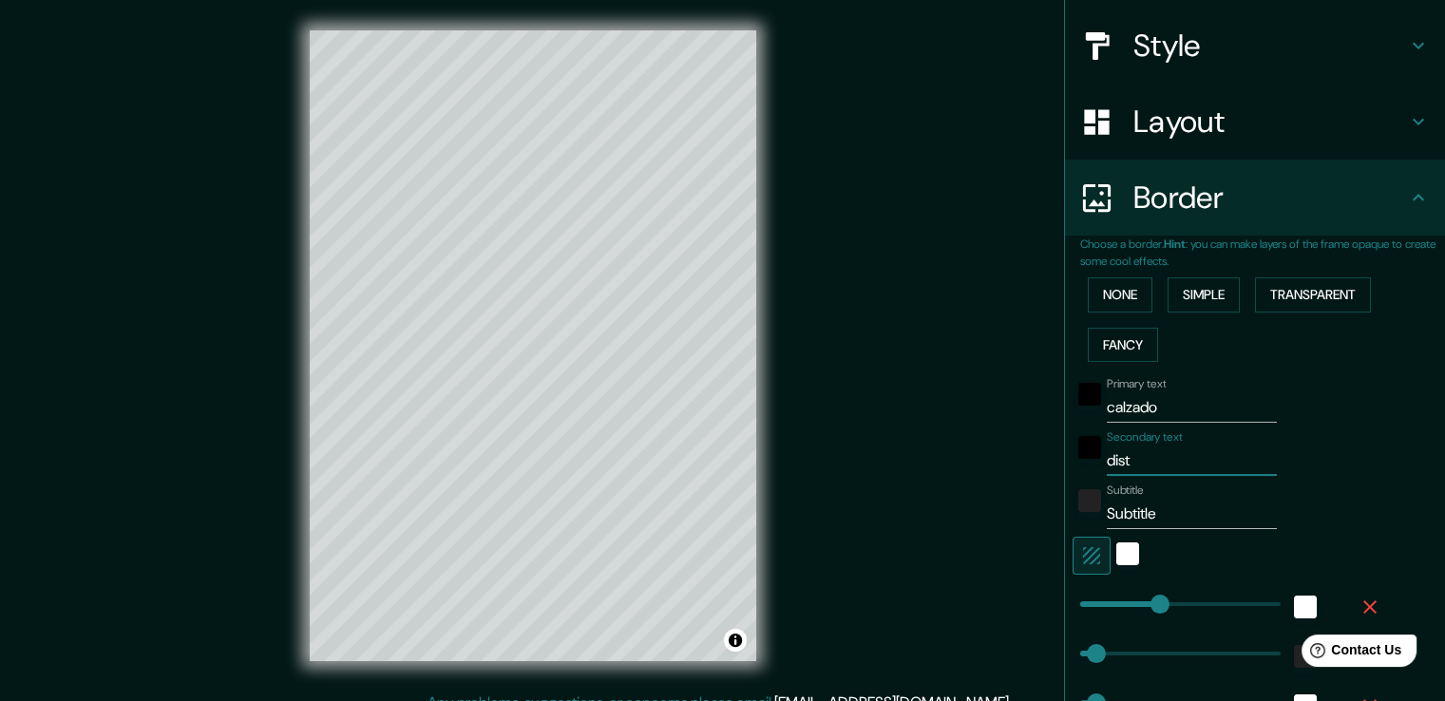
type input "distr"
type input "38"
type input "19"
type input "distri"
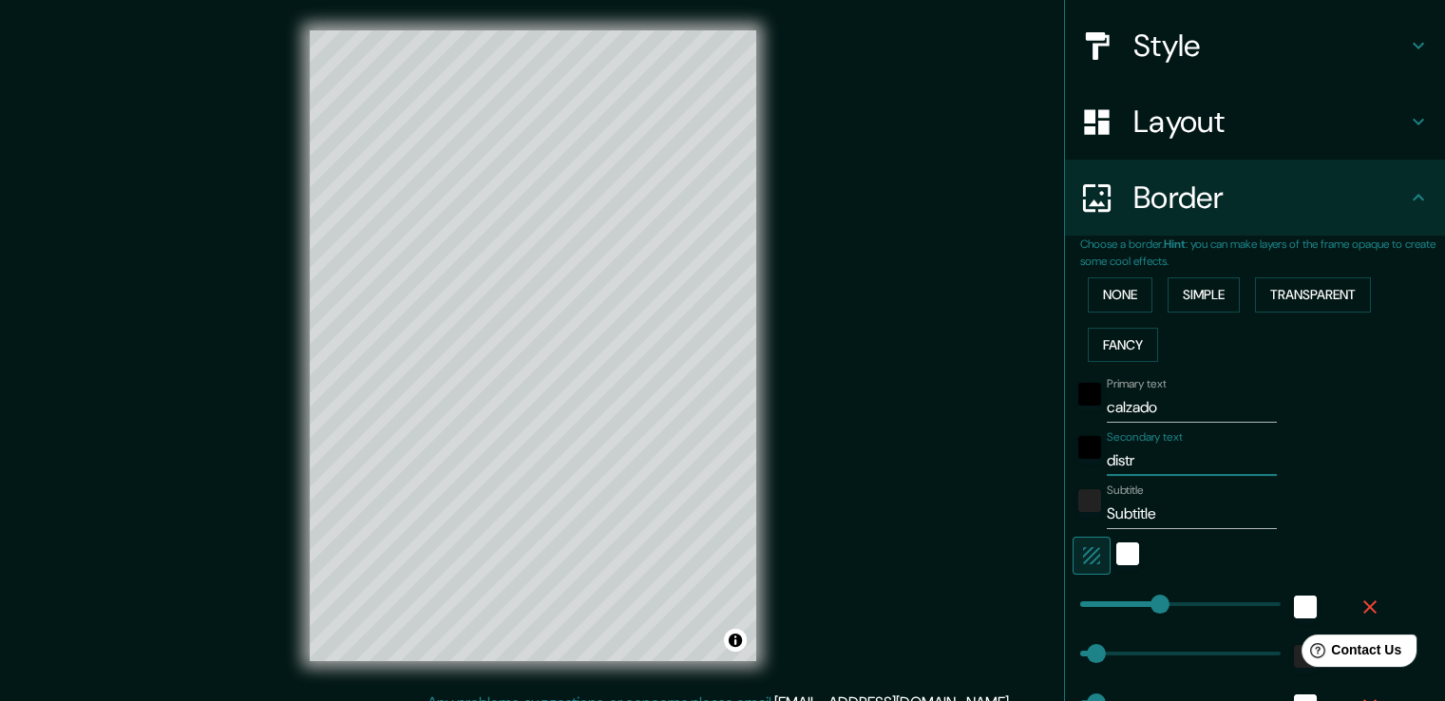
type input "38"
type input "19"
type input "distrit"
type input "38"
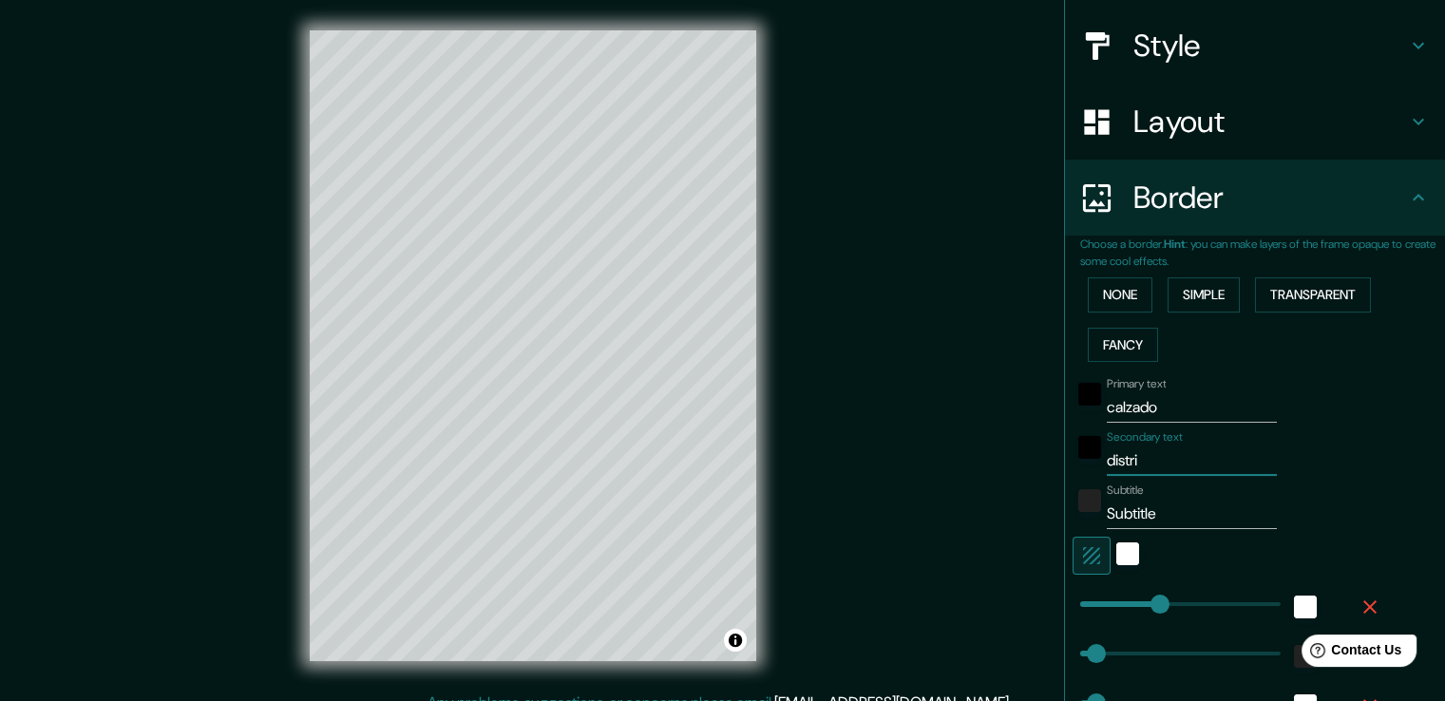
type input "38"
type input "19"
type input "distrito"
type input "38"
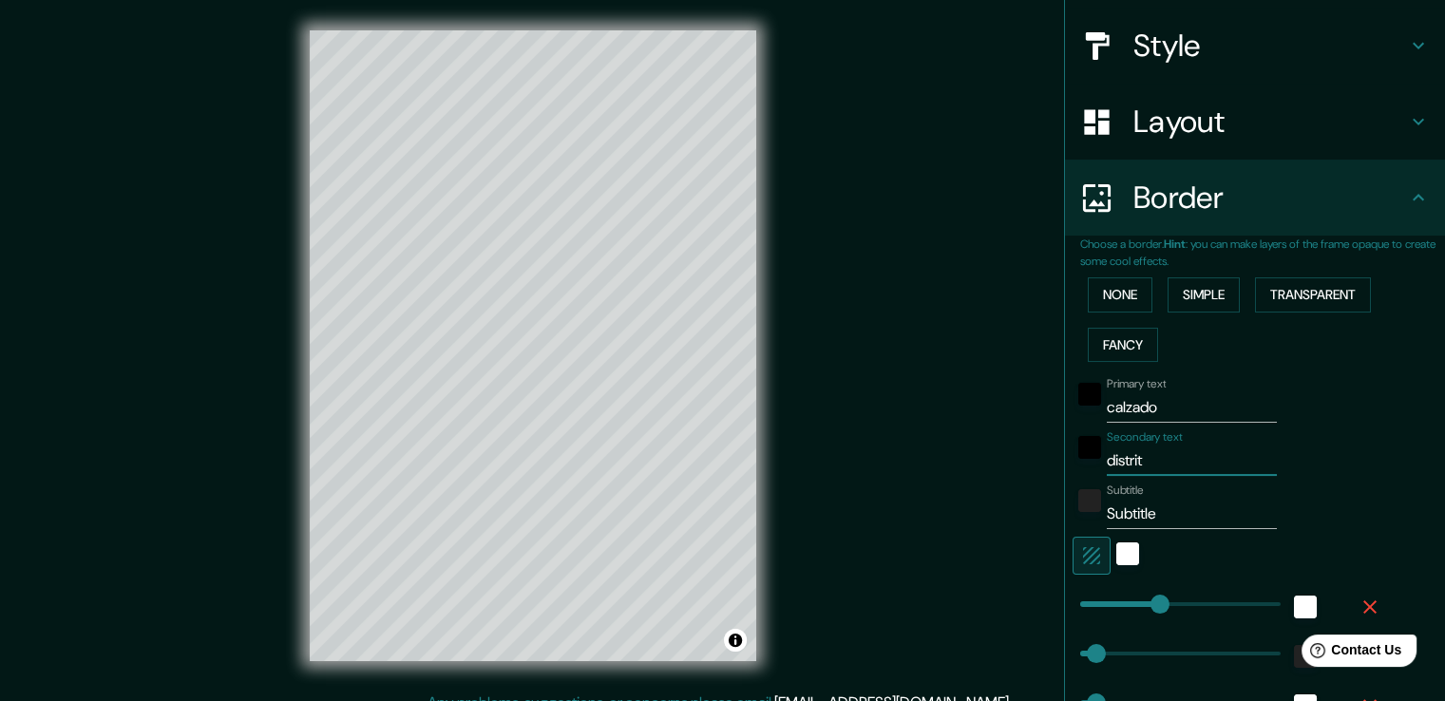
type input "19"
type input "distrito"
click at [1127, 512] on input "Subtitle" at bounding box center [1192, 514] width 170 height 30
click at [1139, 518] on input "Subtitle" at bounding box center [1192, 514] width 170 height 30
click at [1142, 516] on input "Subtitle" at bounding box center [1192, 514] width 170 height 30
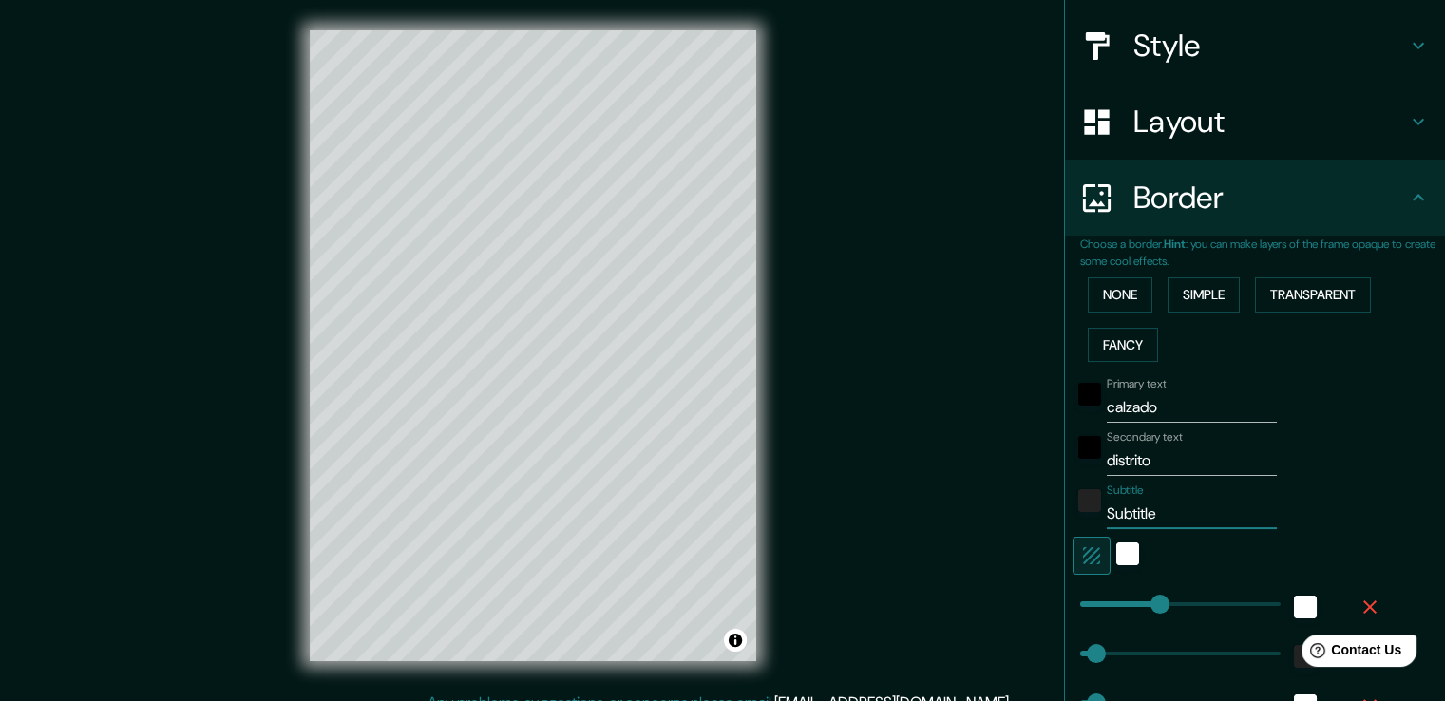
click at [1107, 515] on input "Subtitle" at bounding box center [1192, 514] width 170 height 30
click at [1125, 511] on input "Subtitle" at bounding box center [1192, 514] width 170 height 30
click at [1126, 509] on input "Subtitle" at bounding box center [1192, 514] width 170 height 30
type input "a"
type input "38"
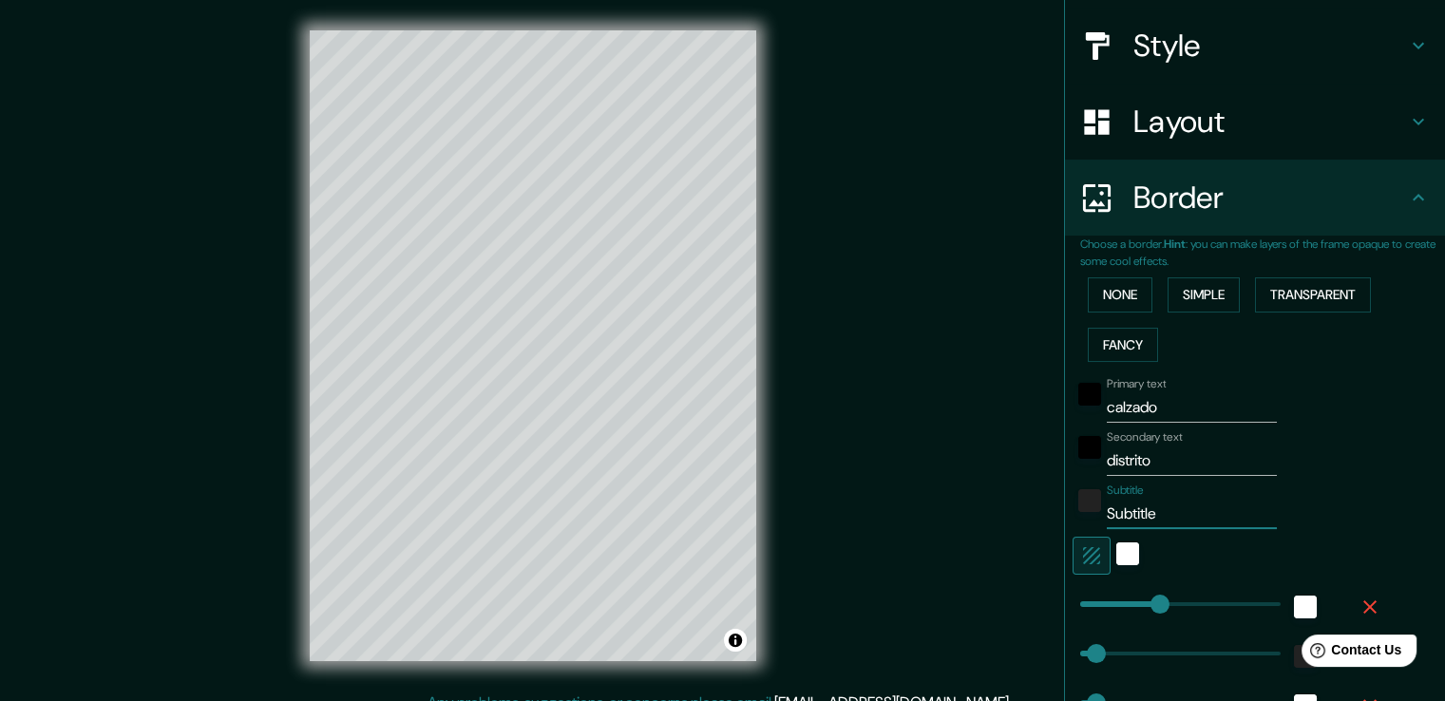
type input "38"
type input "19"
type input "an"
type input "38"
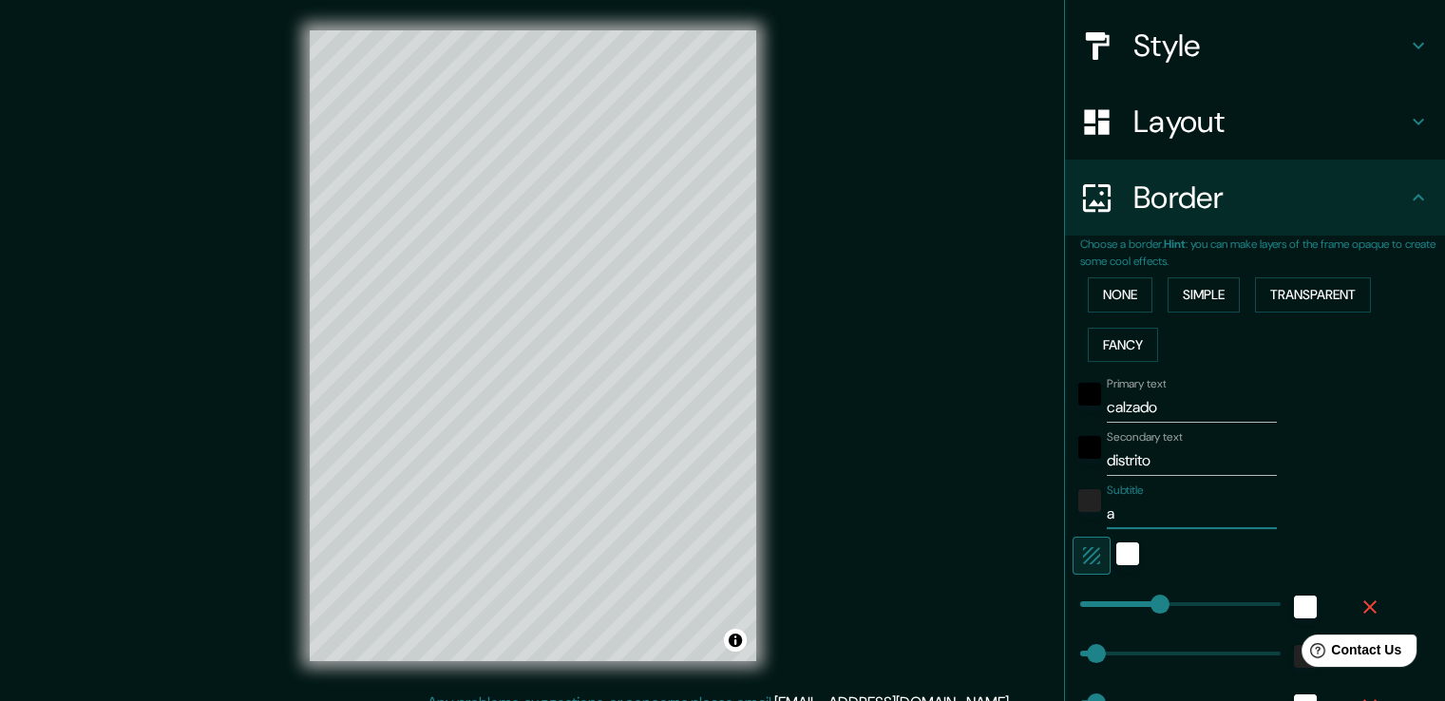
type input "19"
type input "ang"
type input "38"
type input "19"
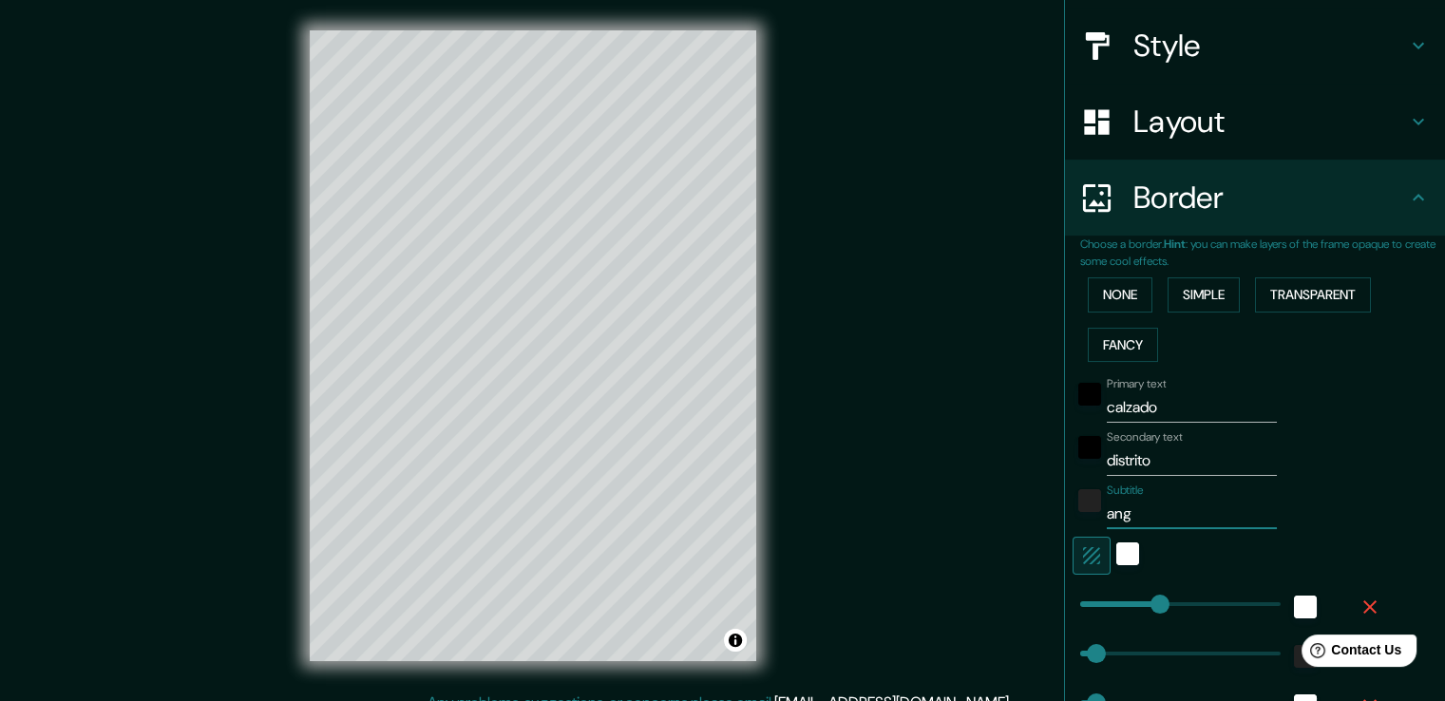
type input "angi"
type input "38"
type input "19"
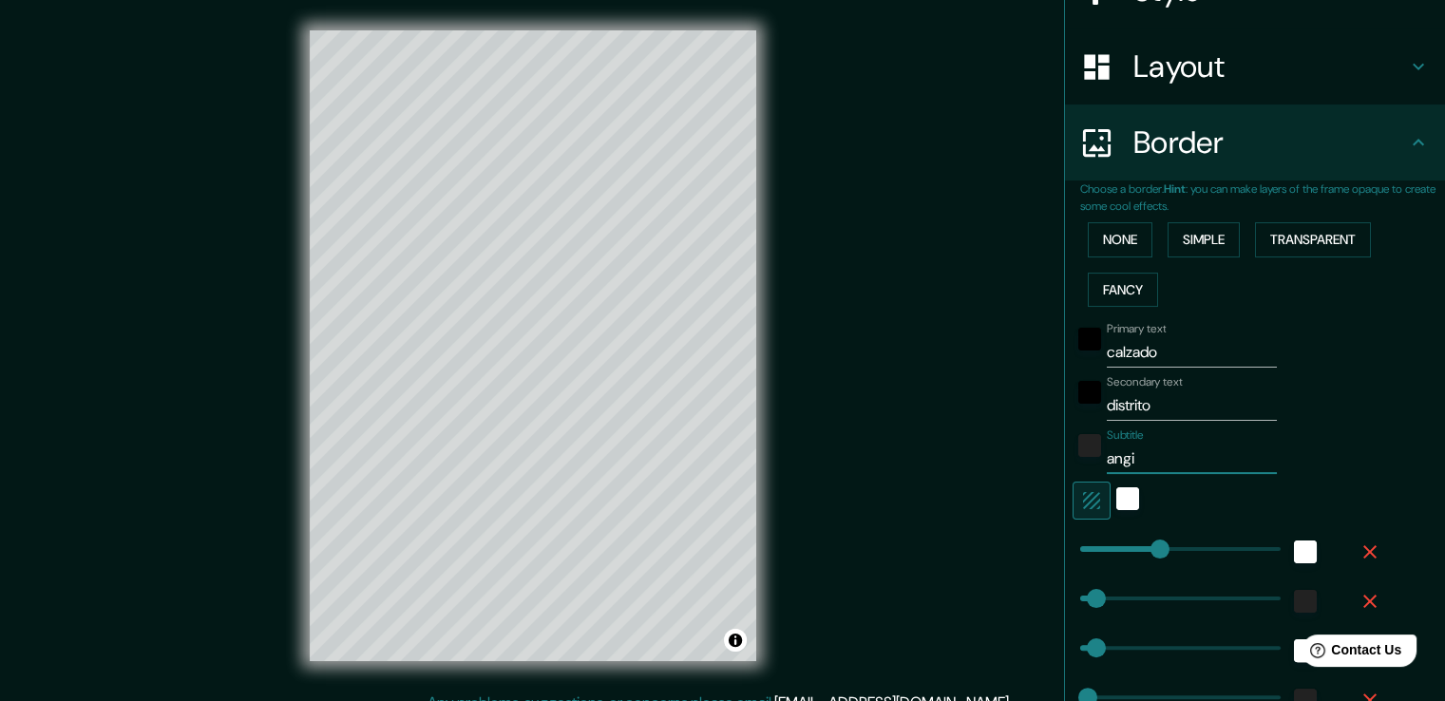
type input "ang"
type input "38"
type input "19"
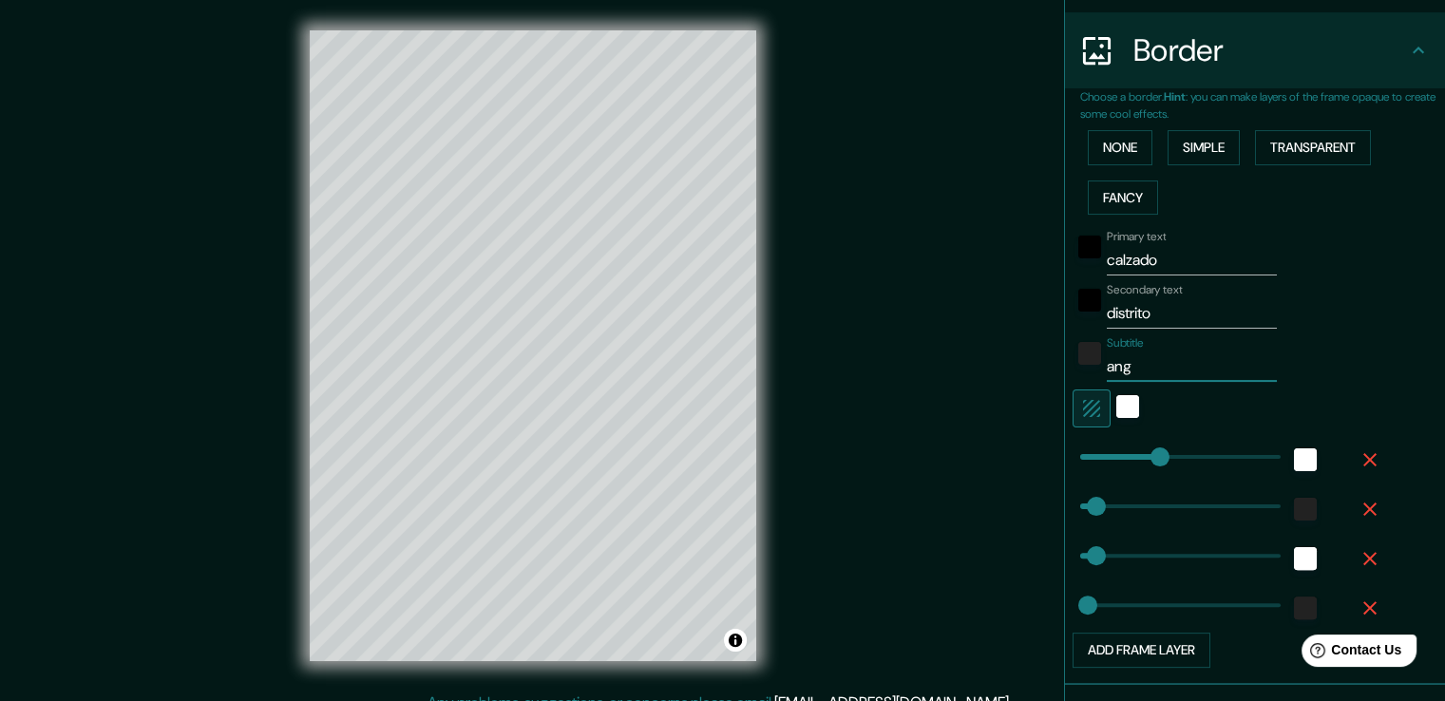
type input "an"
type input "38"
type input "19"
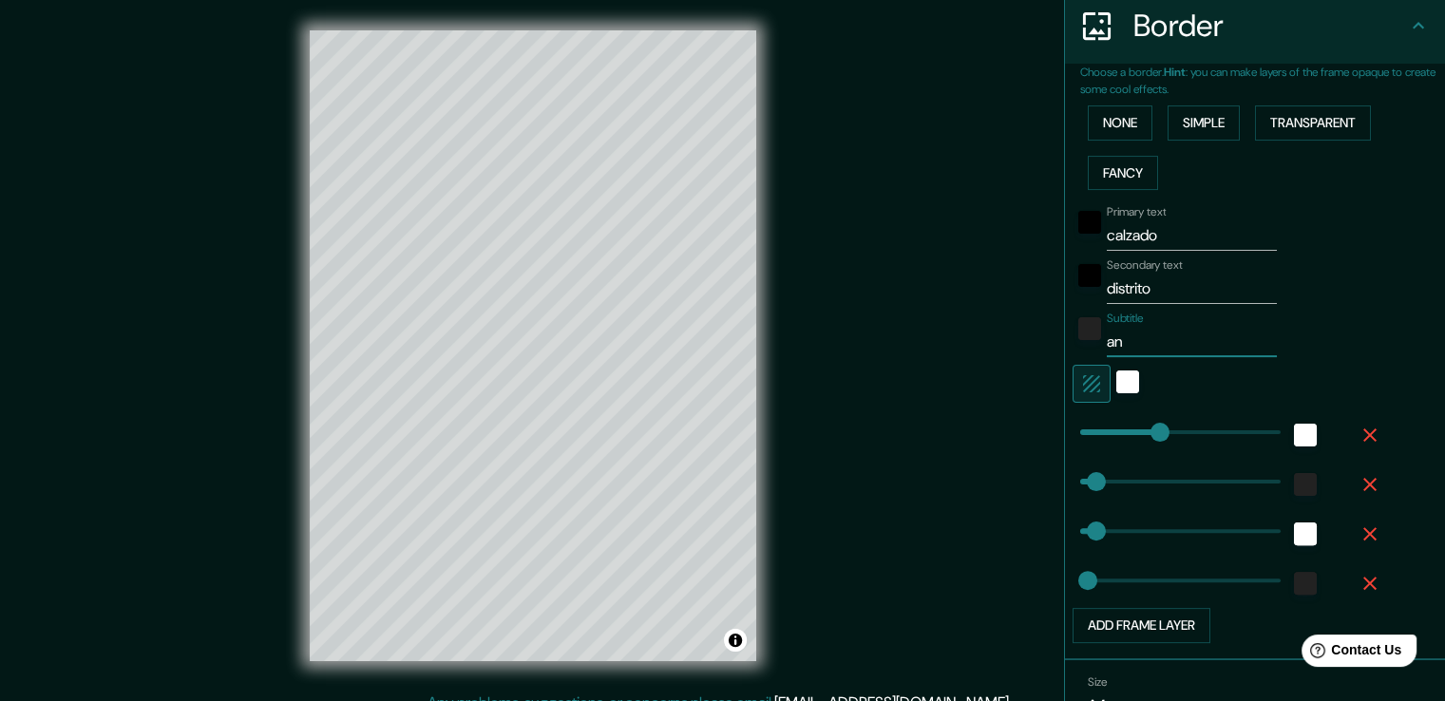
type input "a"
type input "38"
type input "19"
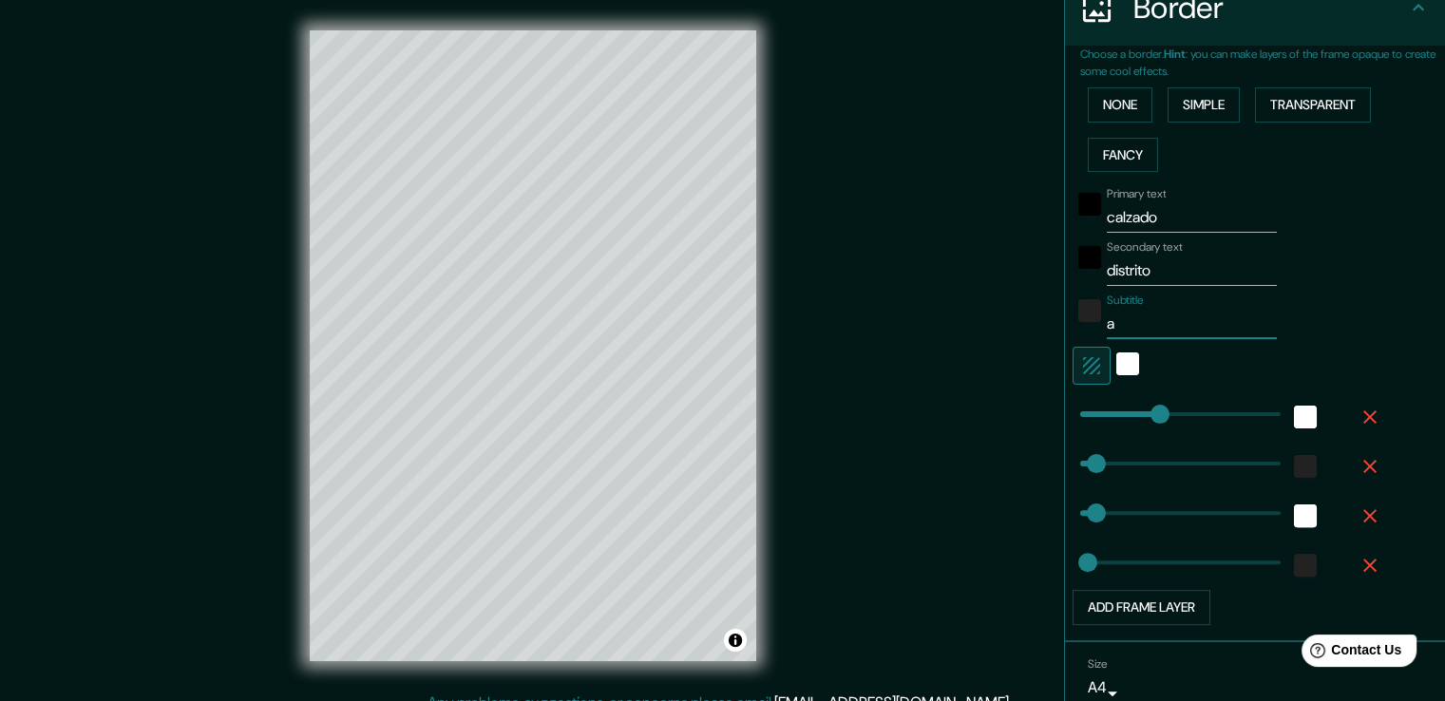
scroll to position [404, 0]
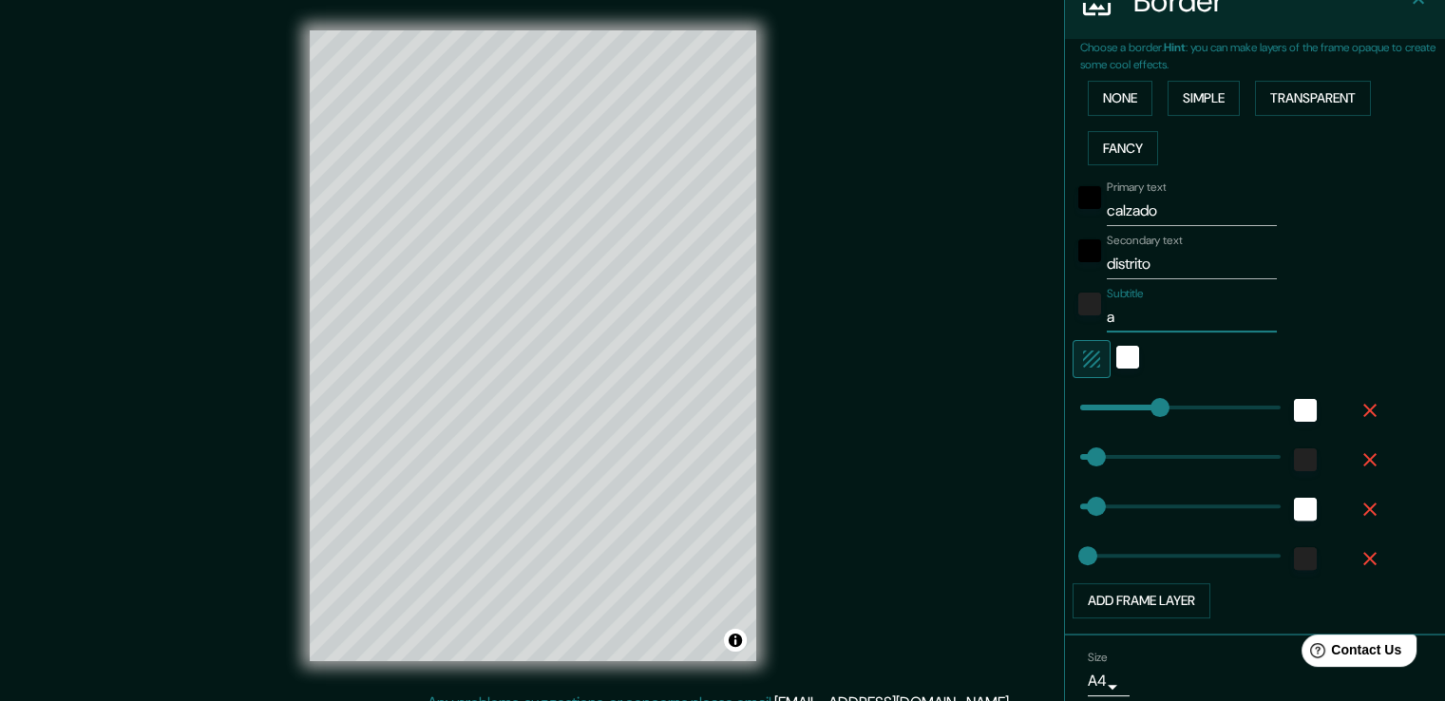
type input "38"
type input "19"
type input "166"
type input "38"
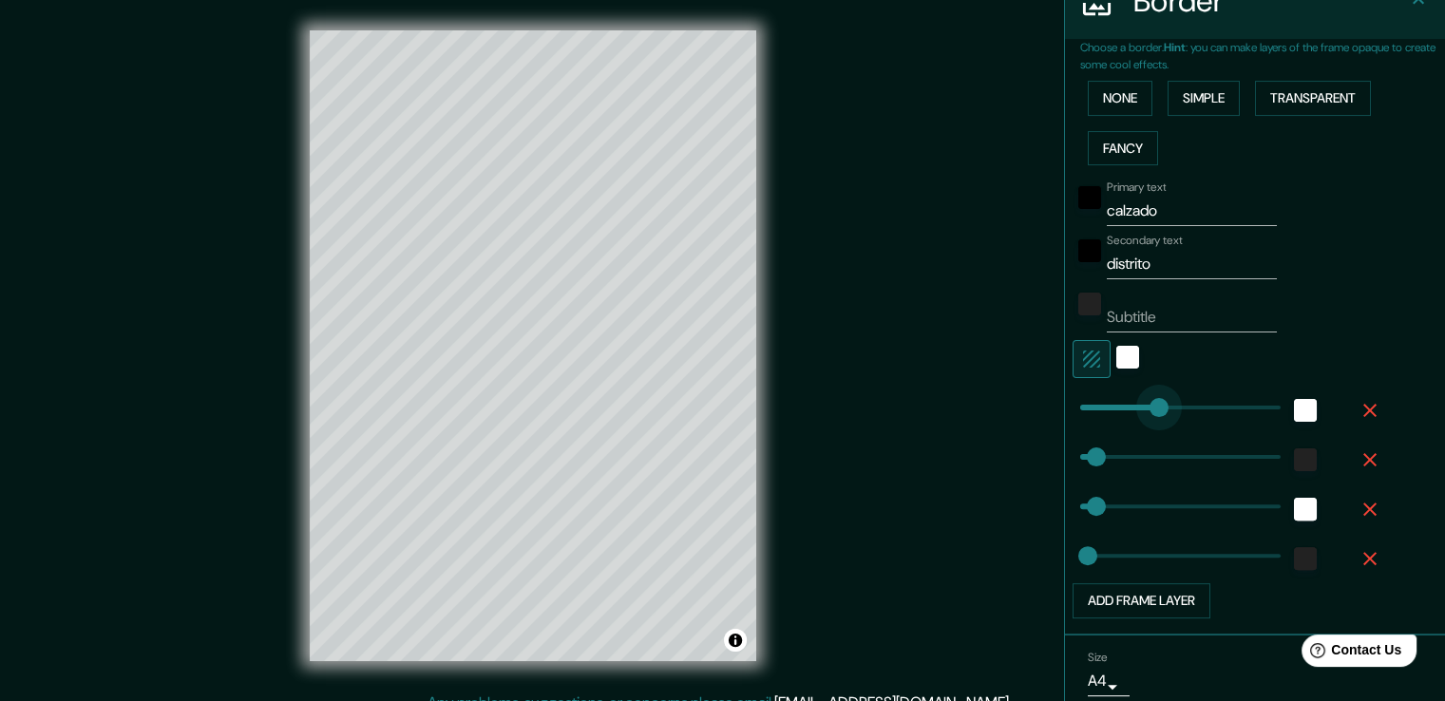
type input "38"
type input "19"
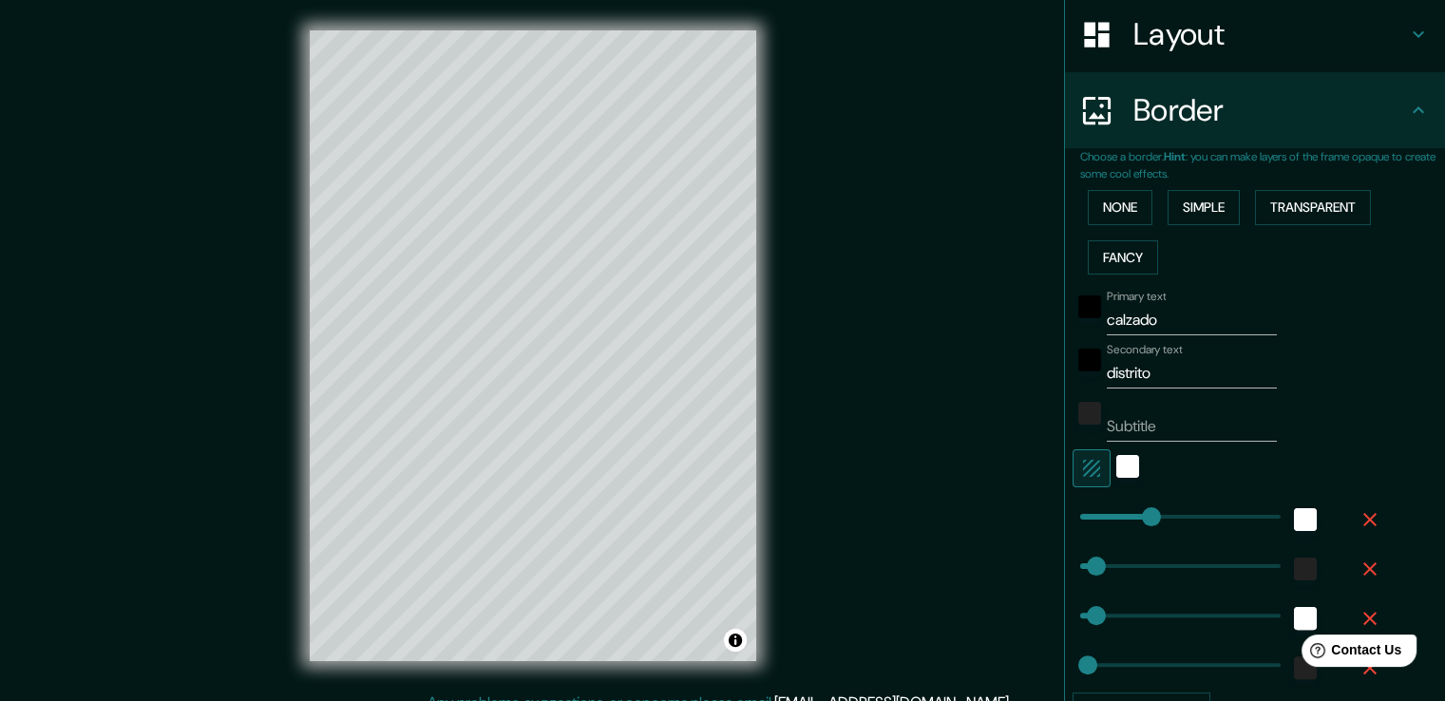
scroll to position [300, 0]
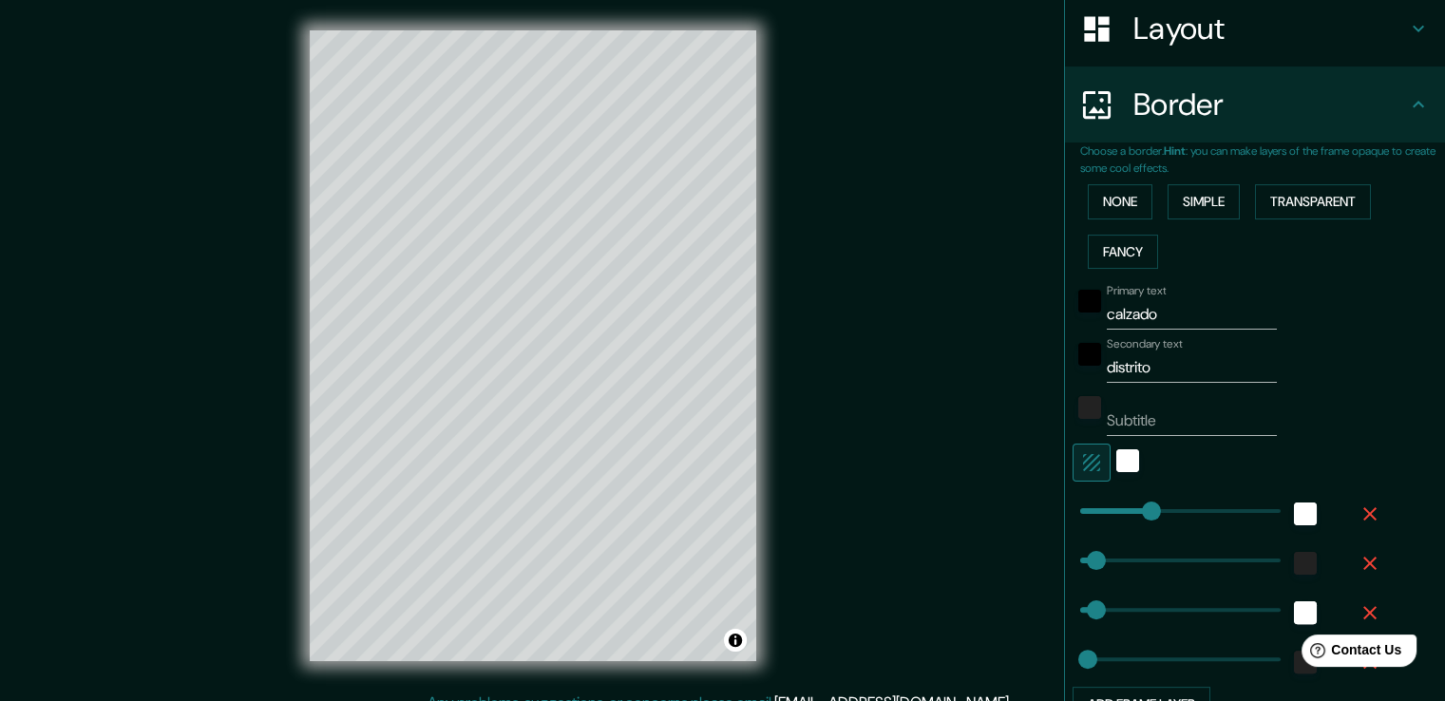
click at [1239, 309] on input "calzado" at bounding box center [1192, 314] width 170 height 30
click at [1086, 303] on div "black" at bounding box center [1089, 301] width 23 height 23
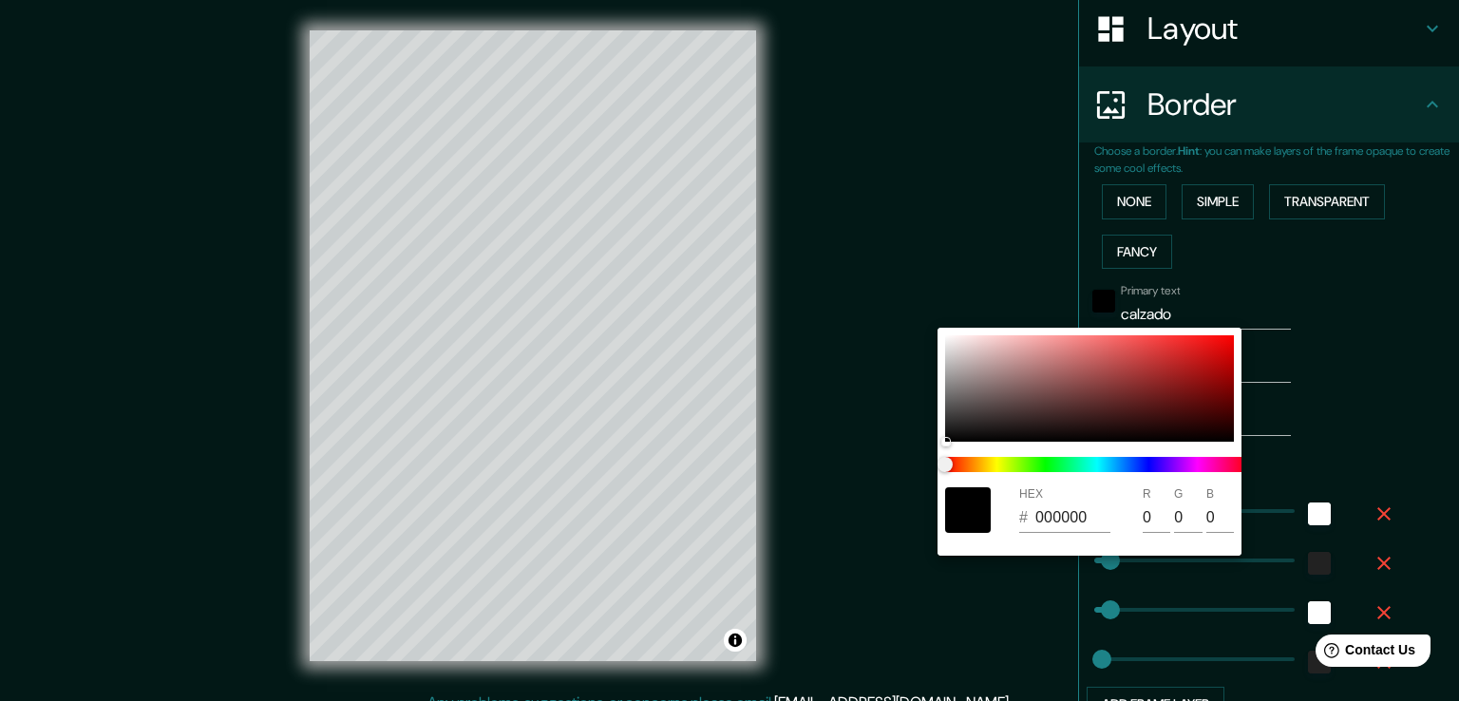
click at [1321, 281] on div at bounding box center [729, 350] width 1459 height 701
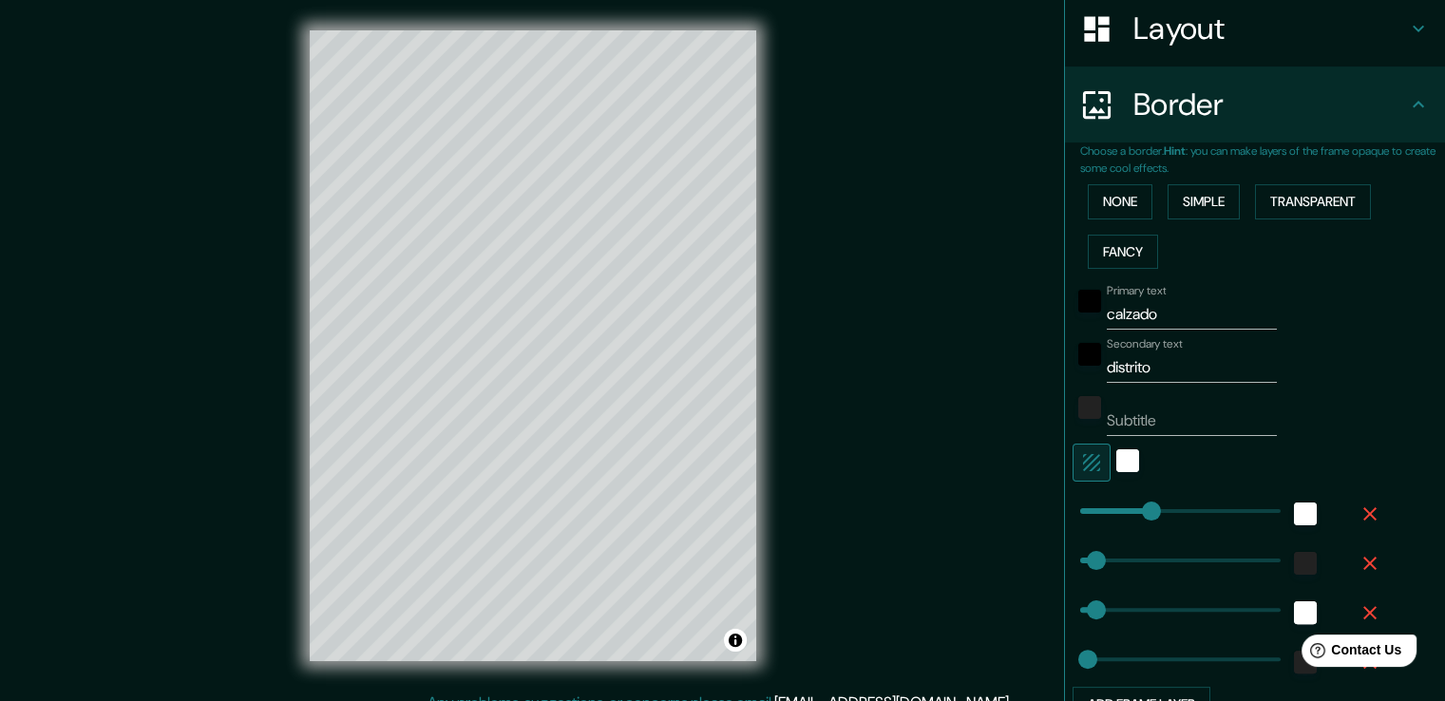
click at [1169, 319] on input "calzado" at bounding box center [1192, 314] width 170 height 30
type input "calzad"
type input "38"
type input "19"
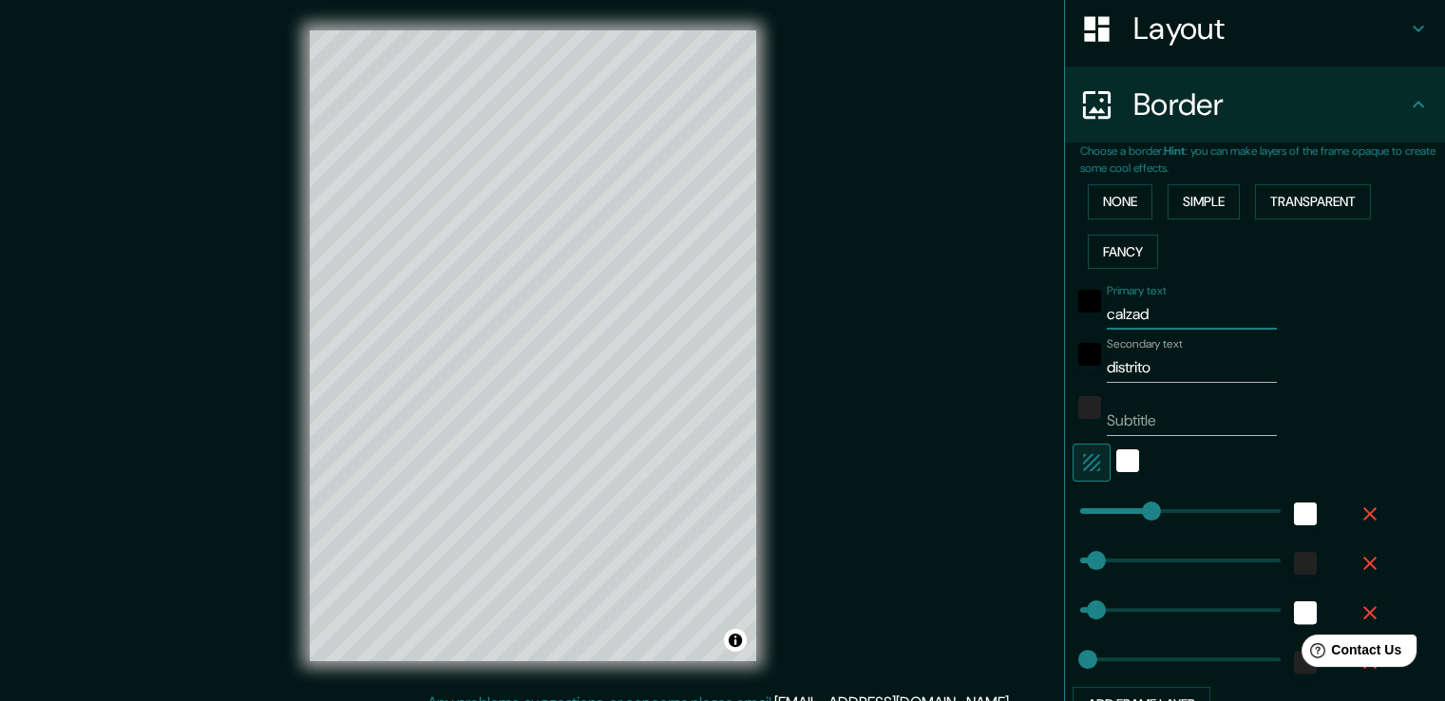
type input "calzada"
type input "38"
type input "19"
type input "calzada"
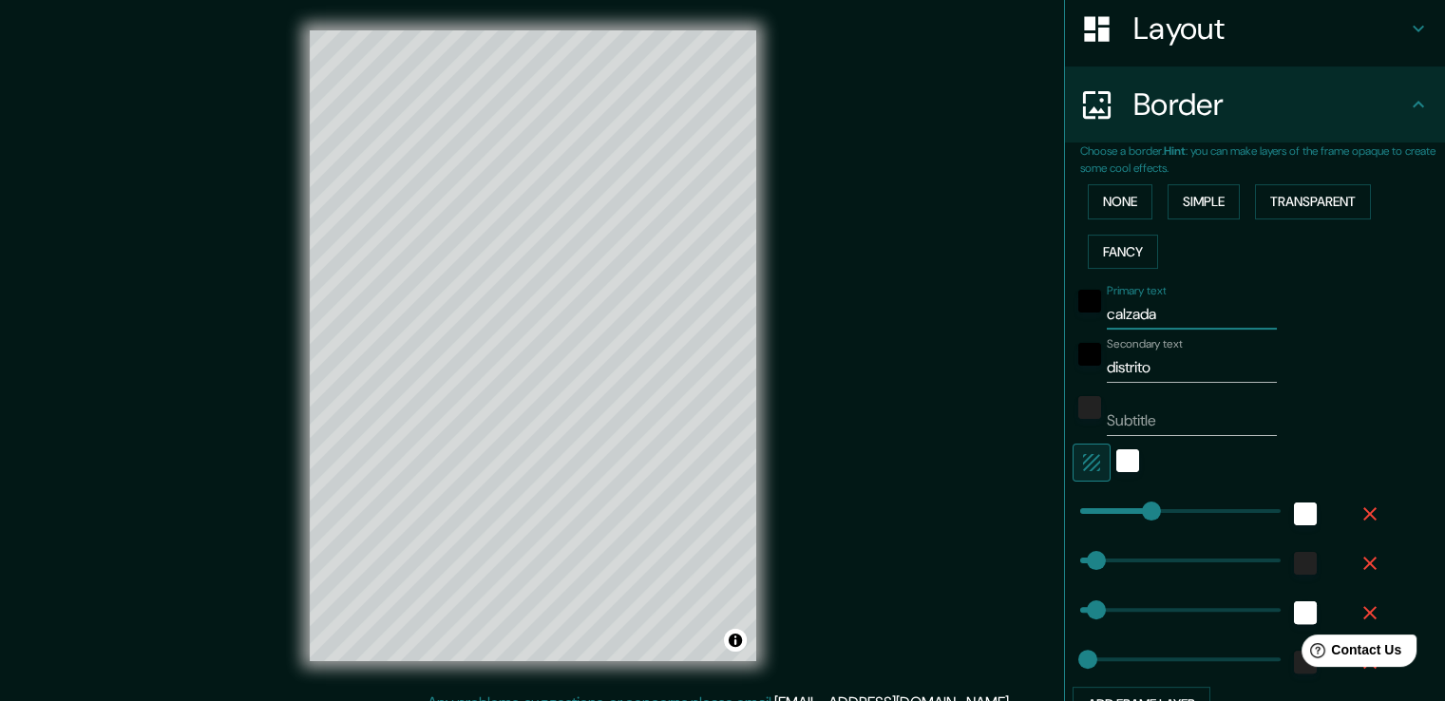
click at [1182, 423] on input "Subtitle" at bounding box center [1192, 421] width 170 height 30
type input "a"
type input "38"
type input "19"
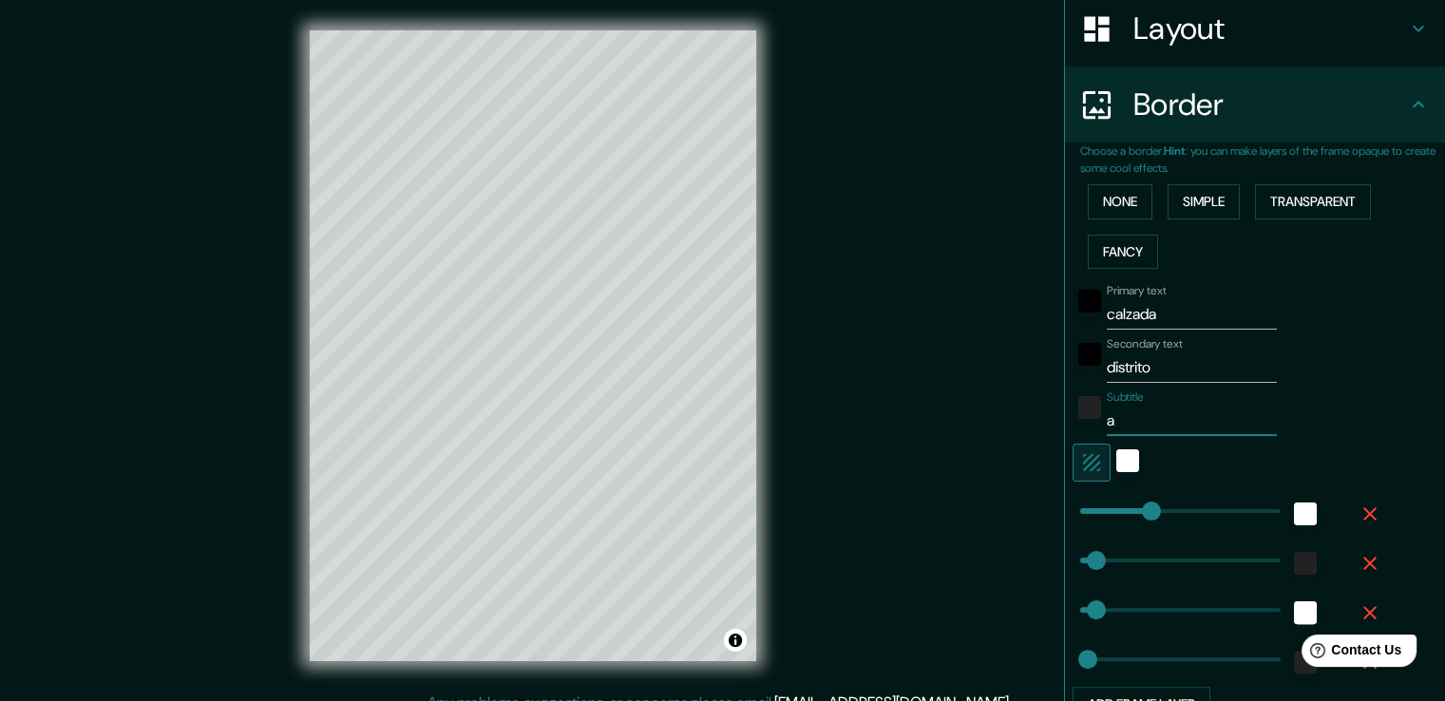
type input "an"
type input "38"
type input "19"
type input "a"
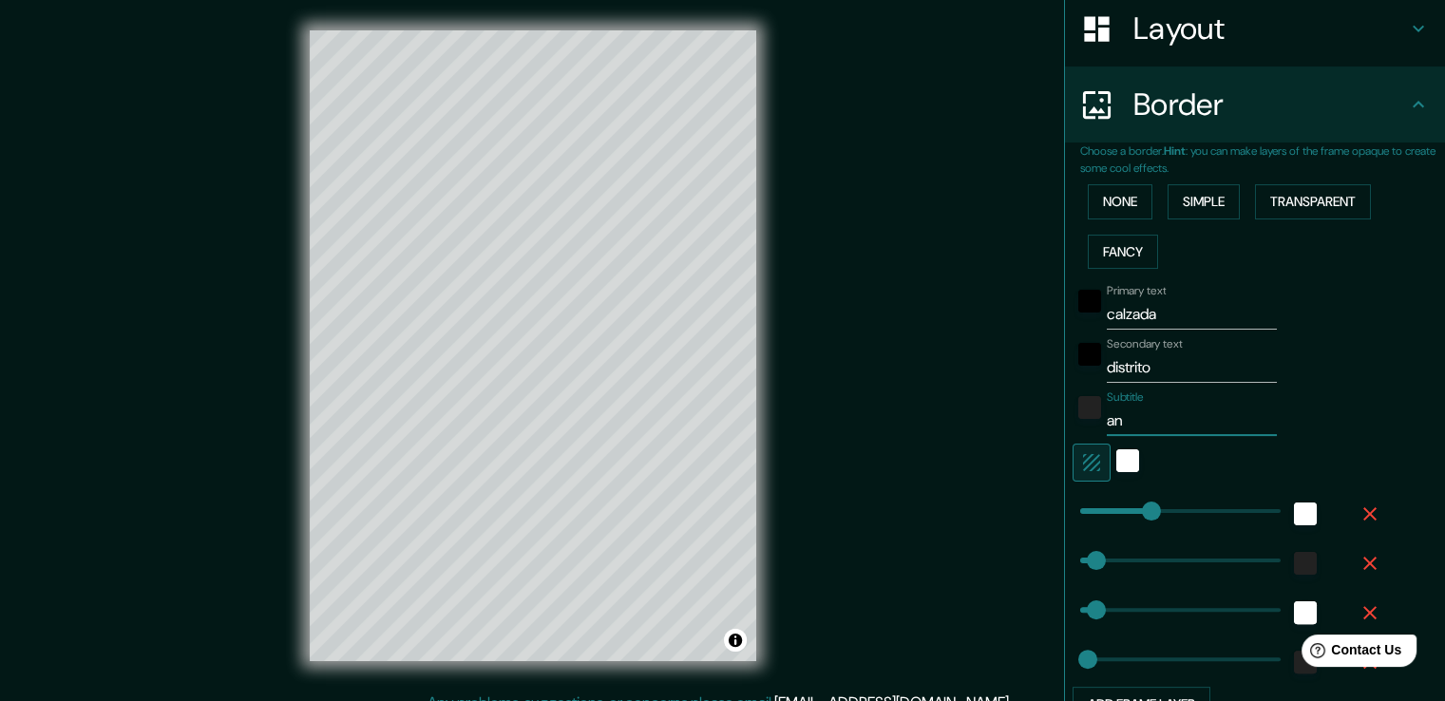
type input "38"
type input "19"
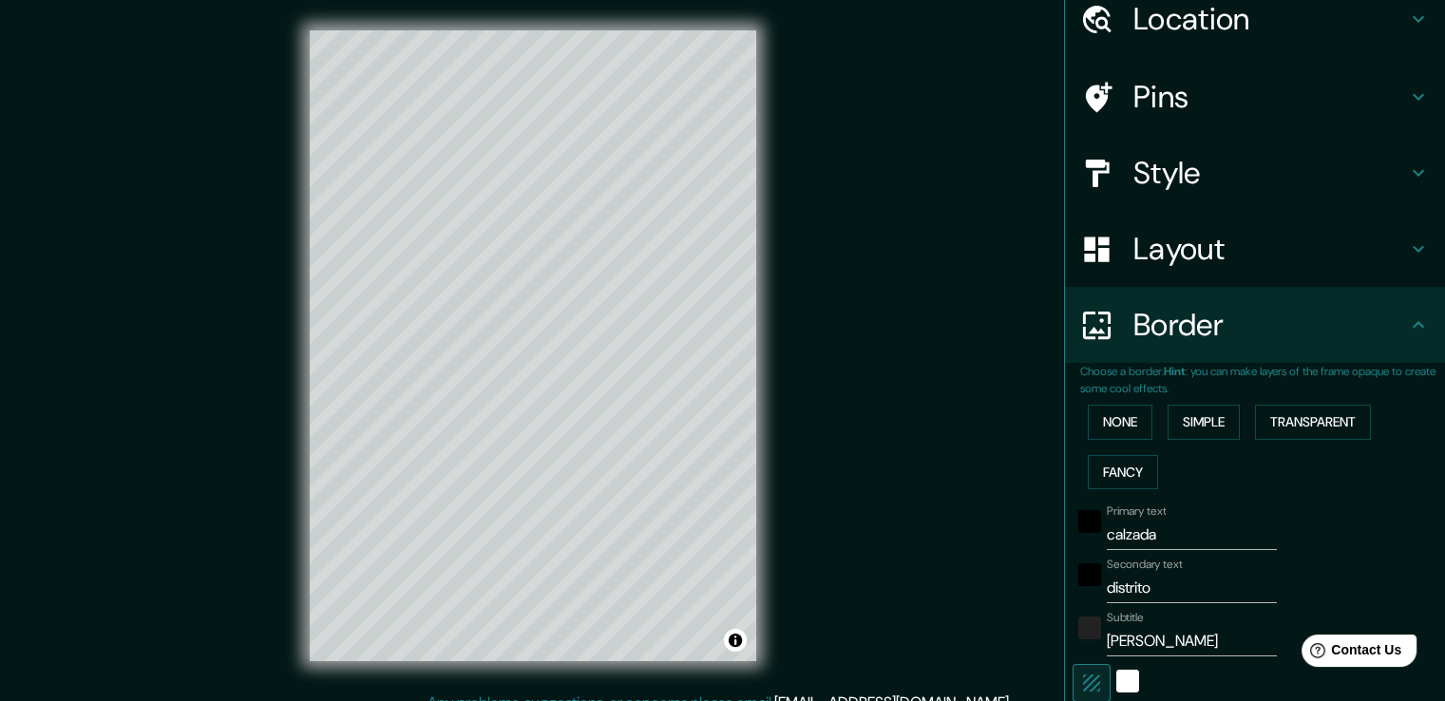
scroll to position [80, 0]
click at [1282, 168] on h4 "Style" at bounding box center [1271, 173] width 274 height 38
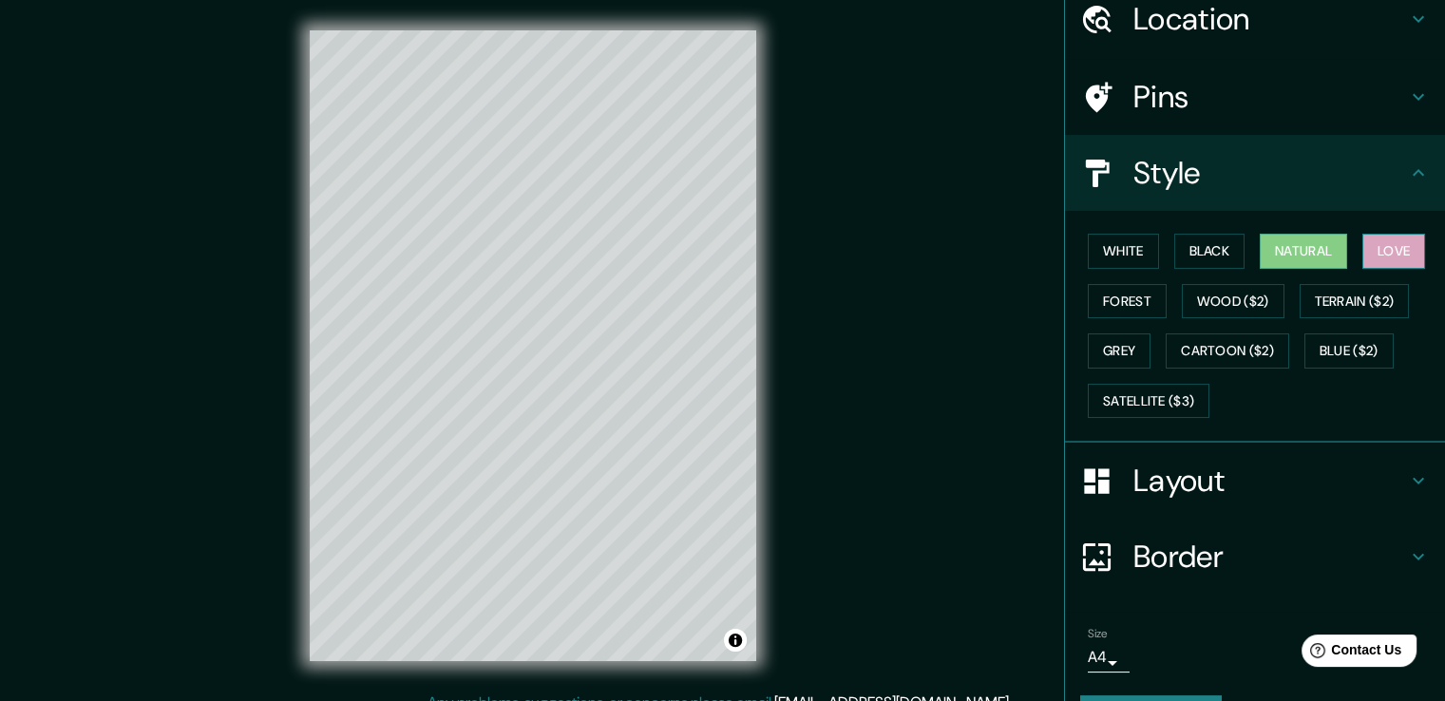
click at [1394, 257] on button "Love" at bounding box center [1394, 251] width 63 height 35
click at [1308, 250] on button "Natural" at bounding box center [1303, 251] width 87 height 35
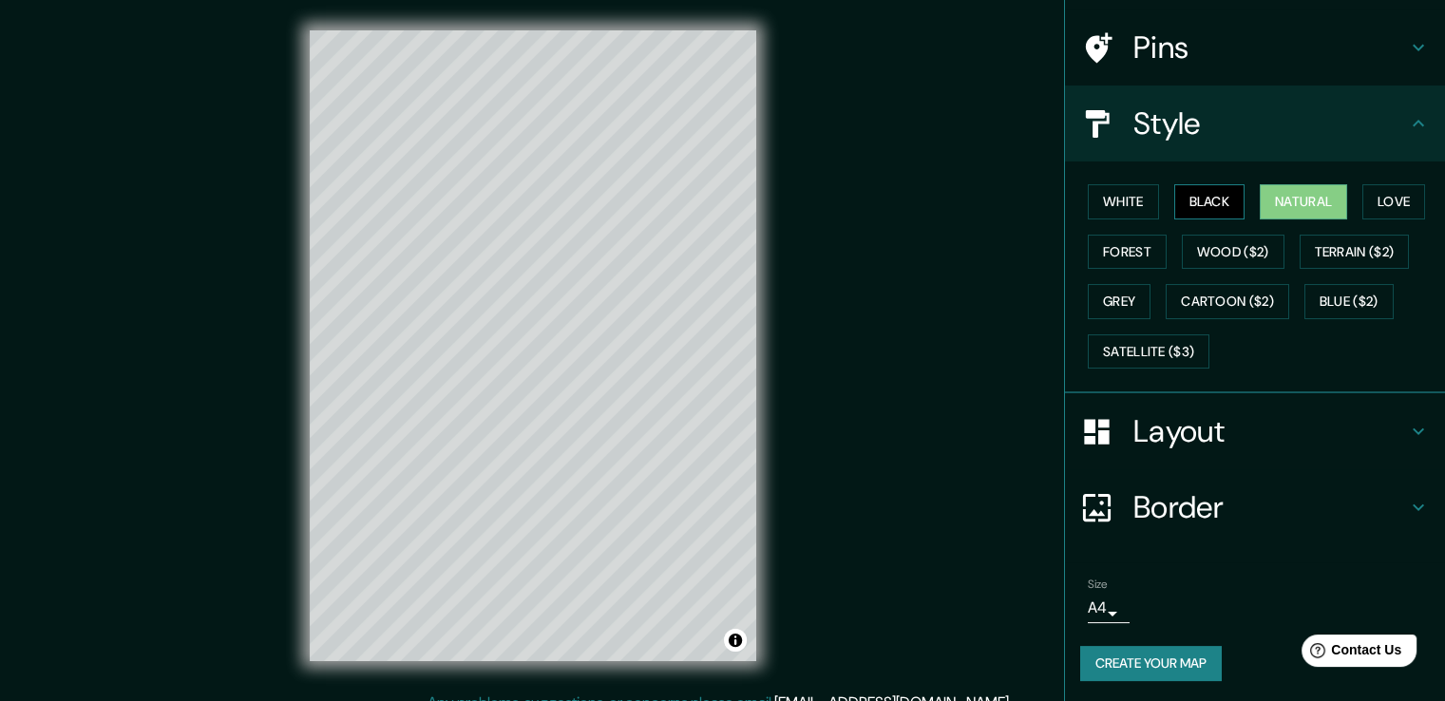
click at [1216, 200] on button "Black" at bounding box center [1209, 201] width 71 height 35
click at [1307, 201] on button "Natural" at bounding box center [1303, 201] width 87 height 35
click at [1364, 42] on h4 "Pins" at bounding box center [1271, 48] width 274 height 38
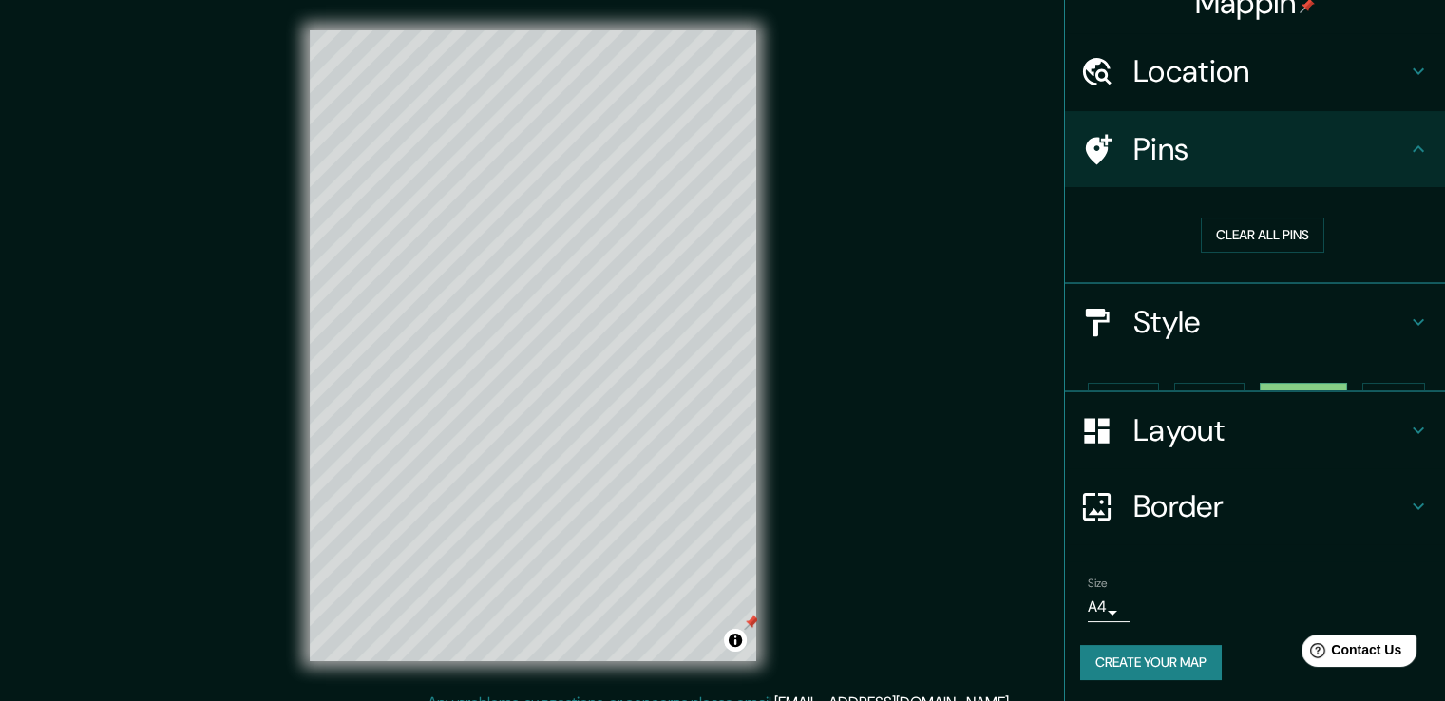
scroll to position [0, 0]
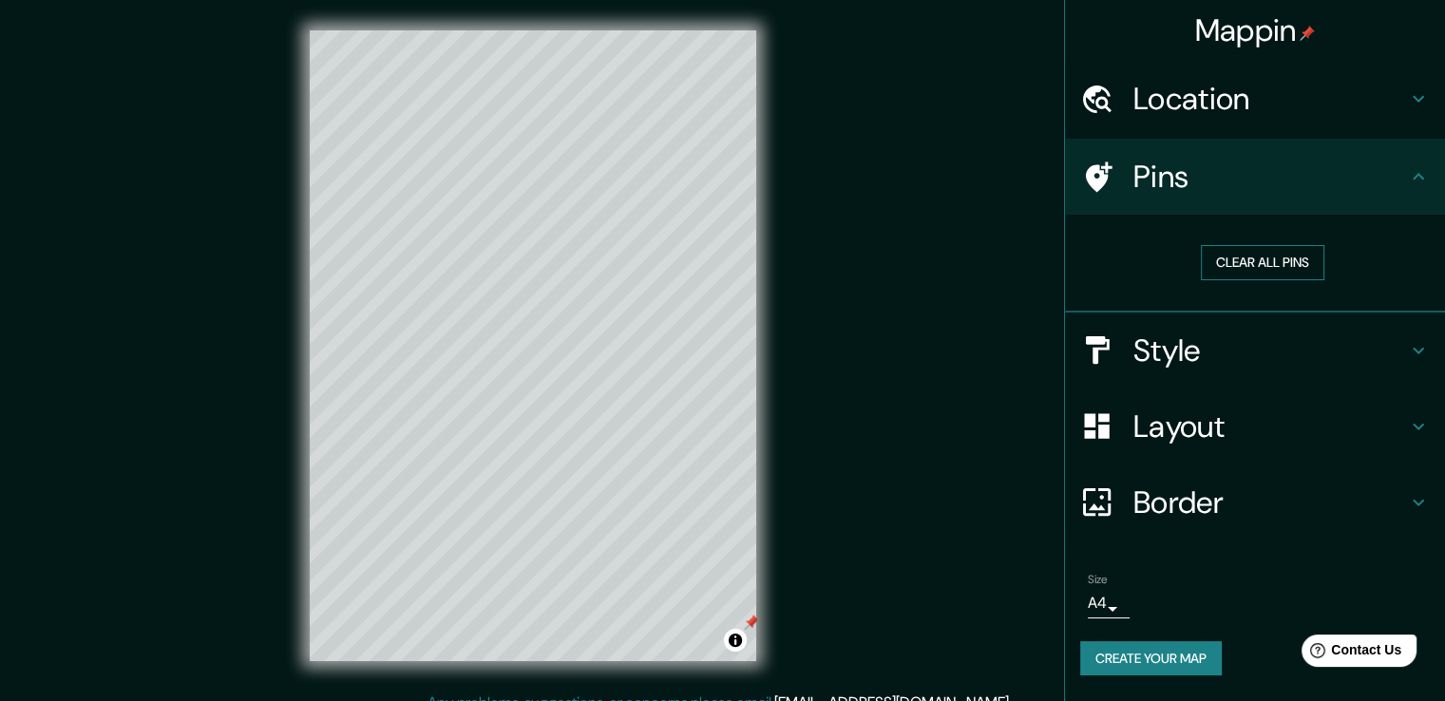
click at [1280, 265] on button "Clear all pins" at bounding box center [1263, 262] width 124 height 35
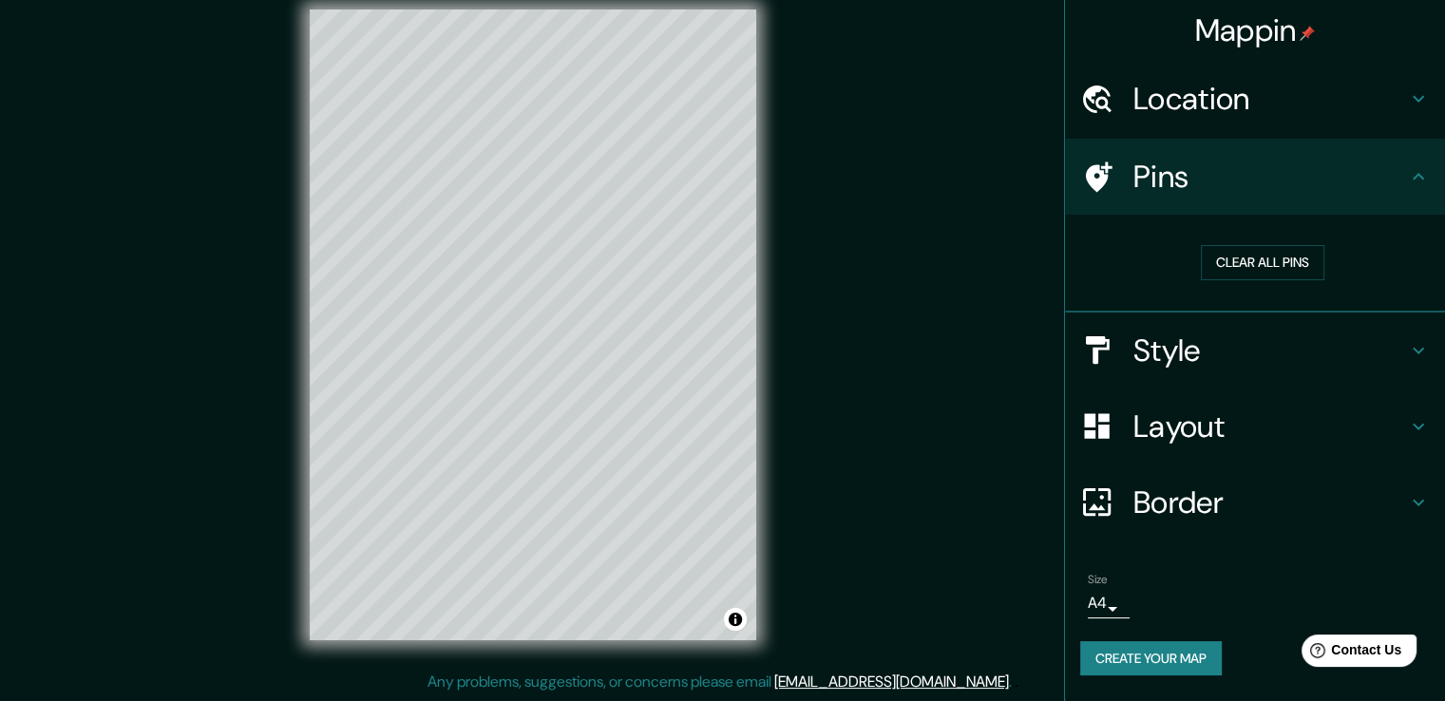
click at [1186, 654] on button "Create your map" at bounding box center [1151, 658] width 142 height 35
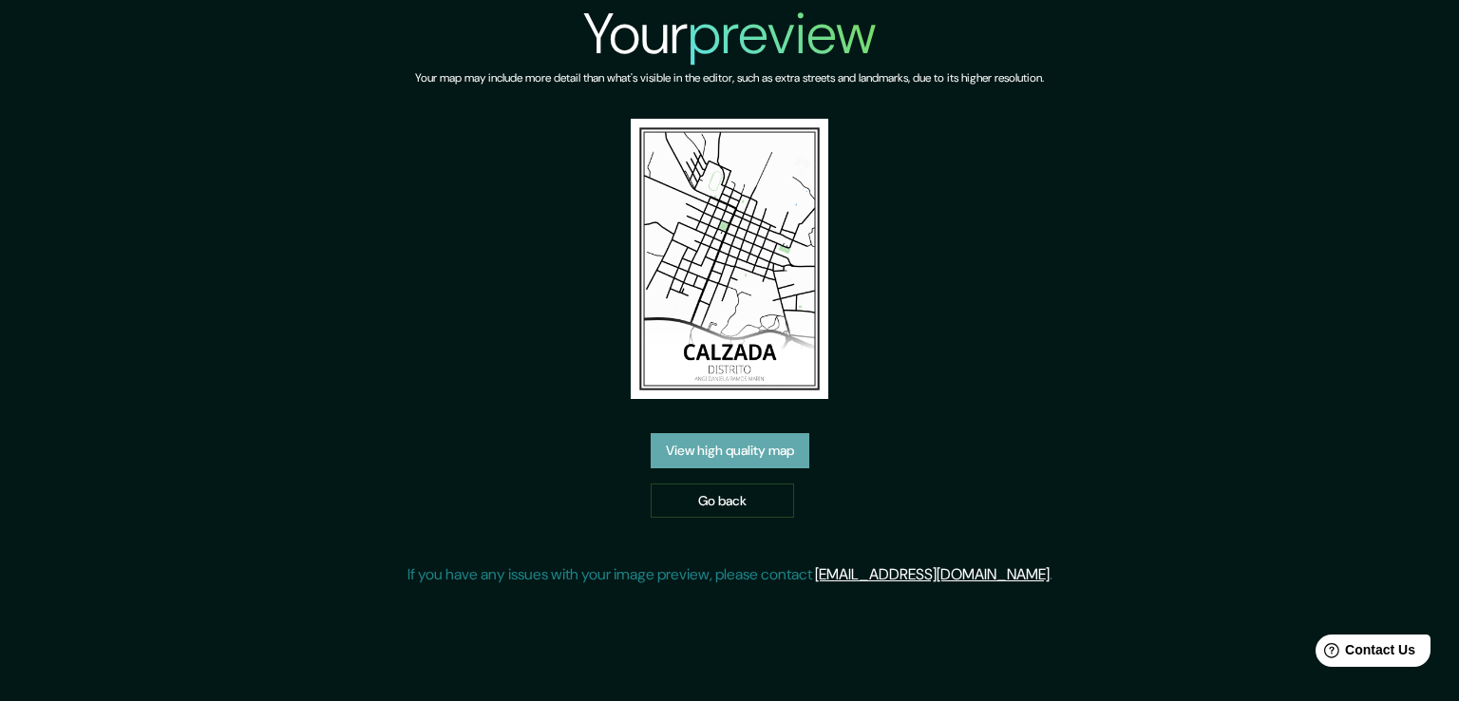
click at [781, 461] on link "View high quality map" at bounding box center [730, 450] width 159 height 35
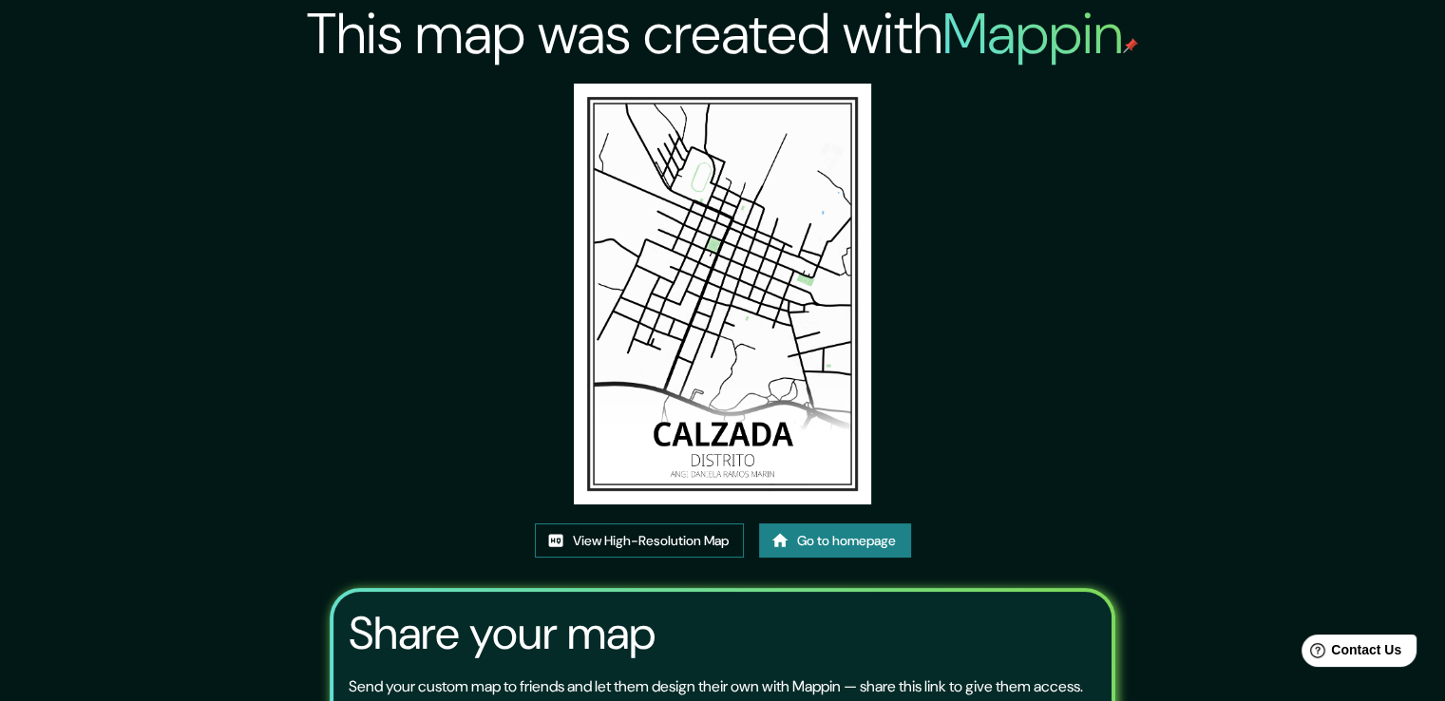
click at [699, 552] on link "View High-Resolution Map" at bounding box center [639, 541] width 209 height 35
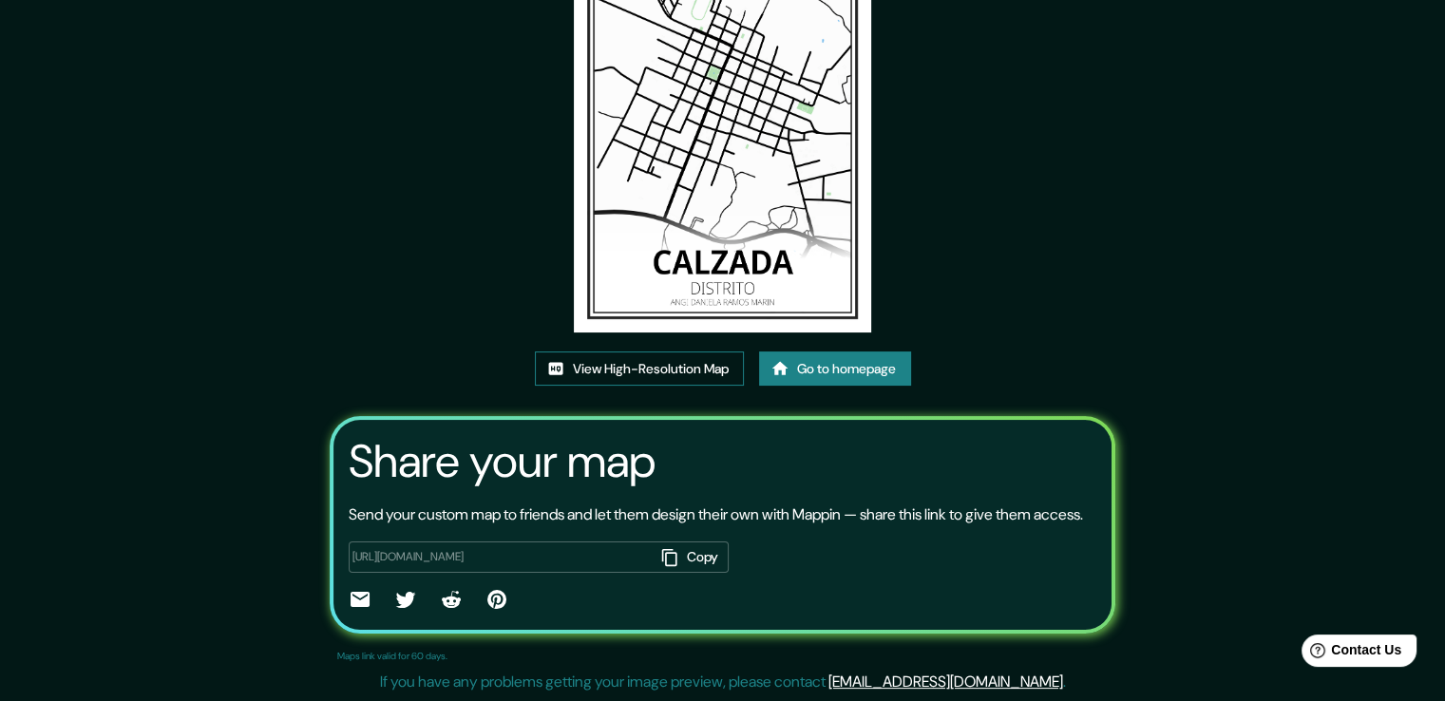
scroll to position [194, 0]
